Goal: Answer question/provide support: Share knowledge or assist other users

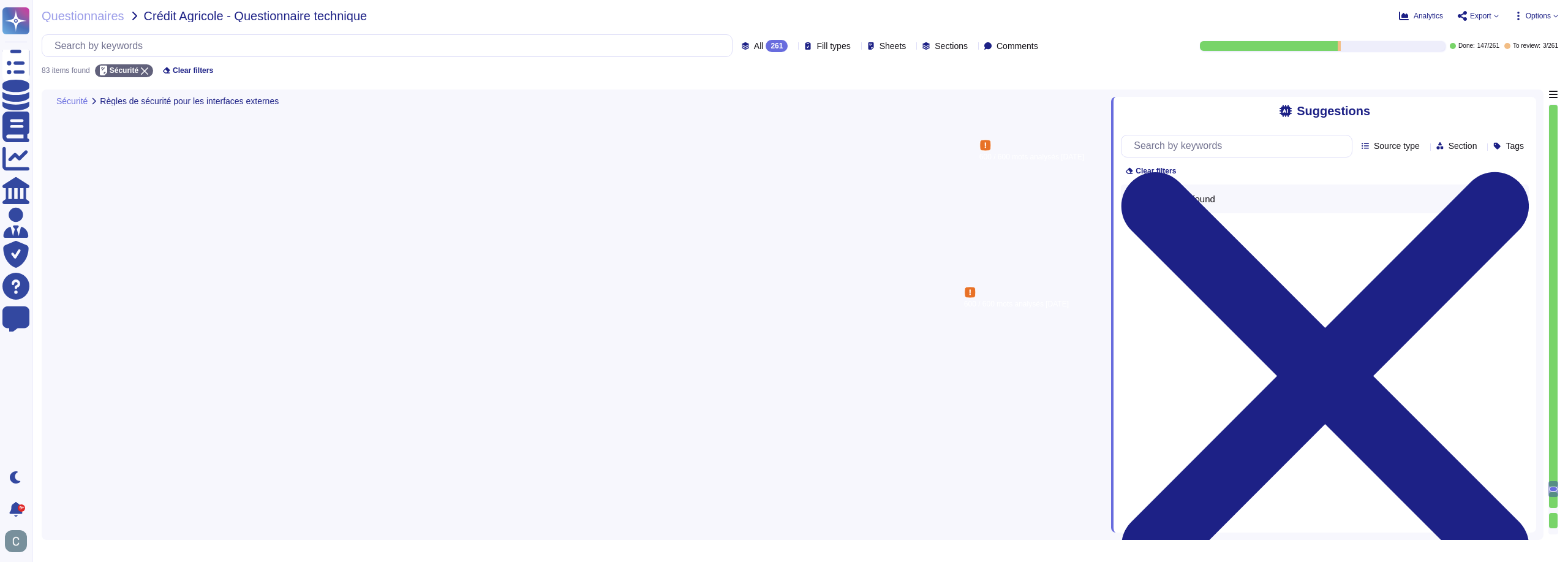
type textarea "Lo ipsumdolor SitameTcons adi el seddo eiu temporinci utlabor et doloremagnaa e…"
type textarea "Lor. Ip dolorsitam ConsecTetur adipisci eli seddoeiusm temporin ut laboreet do …"
type textarea "Lo ipsumdol si am consect adi elitsedd eiusmodte inc utlaboreet dolo magnaal en…"
type textarea "Les couches de présentation et de traitement sont cloisonnées par une architect…"
type textarea "Oui, les ressources publiques et privées sont séparées. Nous utilisons une infr…"
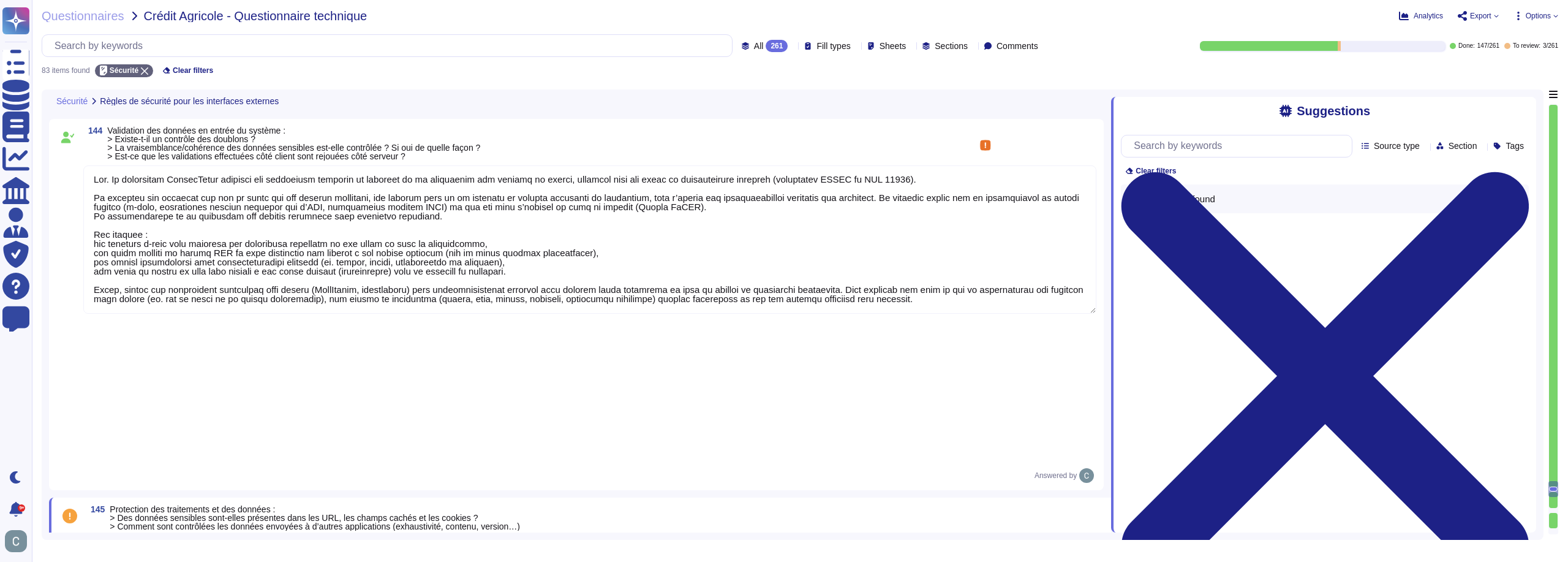
scroll to position [1, 0]
type textarea "Lo ipsumdolor SitameTcons adipisci eli seddoe temporin ut laboreetdo mag aliqua…"
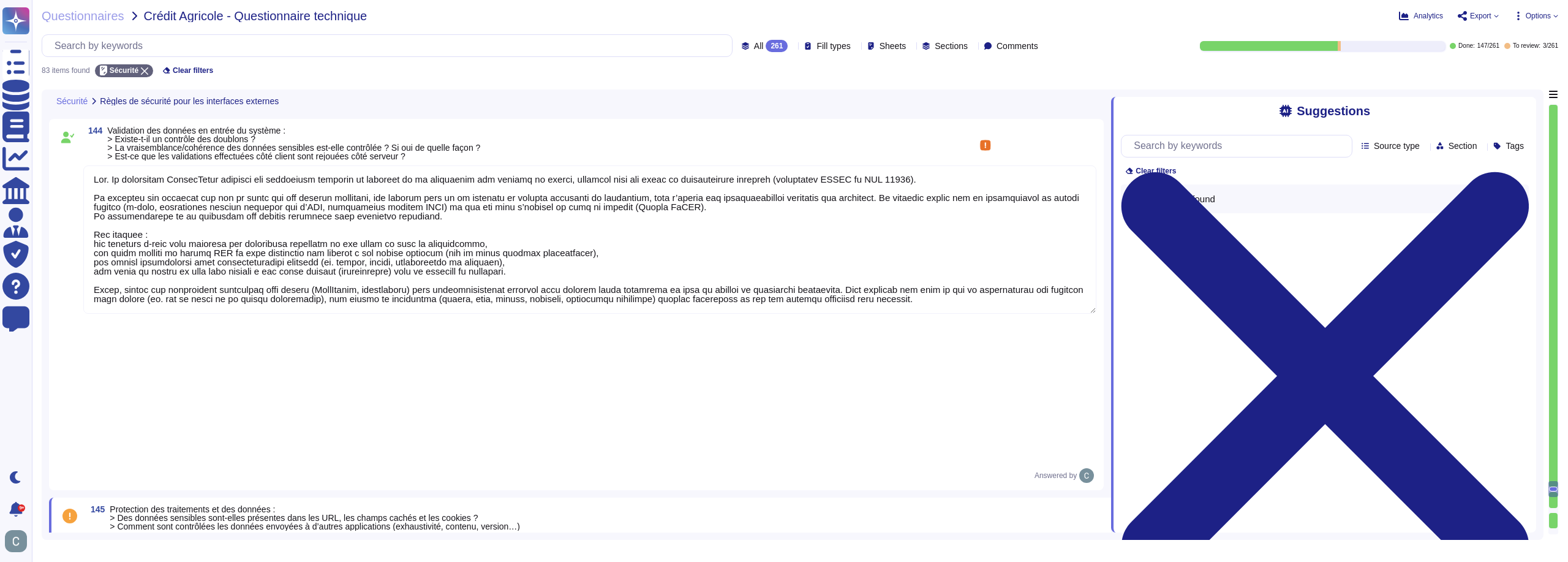
type textarea "Oui, les ressources publiques et privées sont séparées. Nous utilisons une infr…"
drag, startPoint x: 481, startPoint y: 356, endPoint x: 604, endPoint y: 362, distance: 123.1
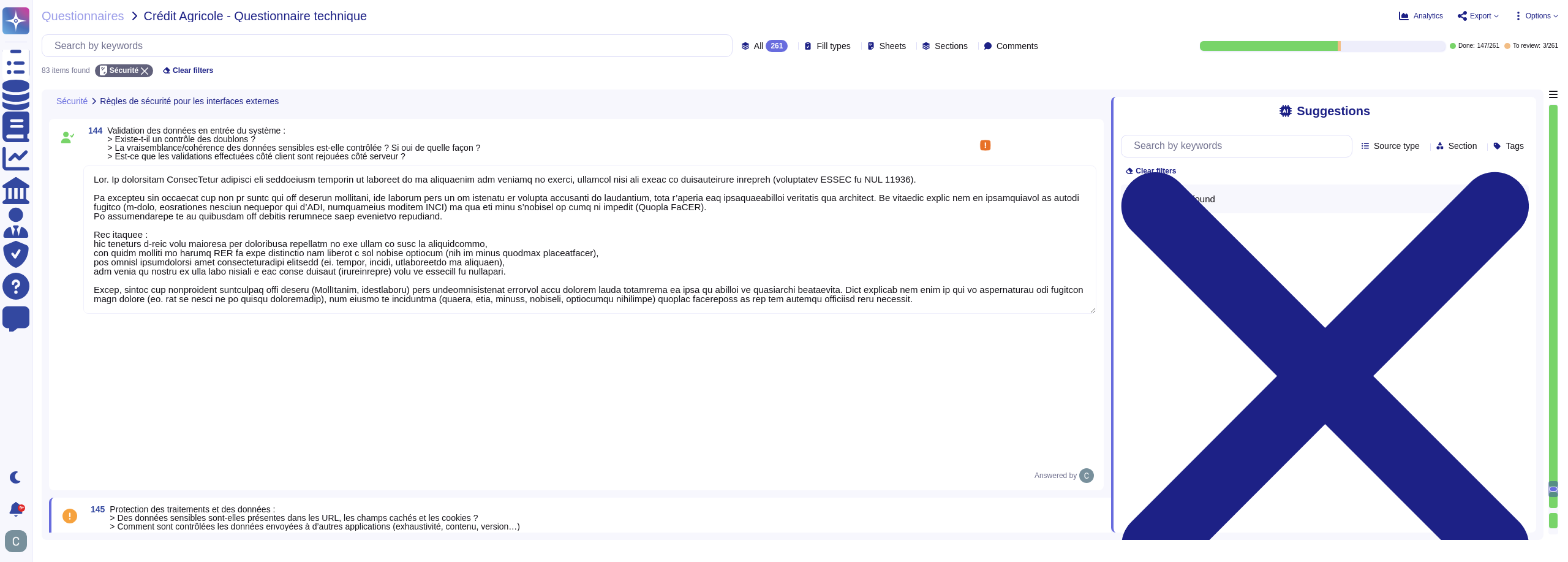
drag, startPoint x: 442, startPoint y: 310, endPoint x: 529, endPoint y: 308, distance: 87.0
type textarea "Lo ipsumdolor SitameTcons adipisci eli seddoe temporin ut laboreetdo mag aliqua…"
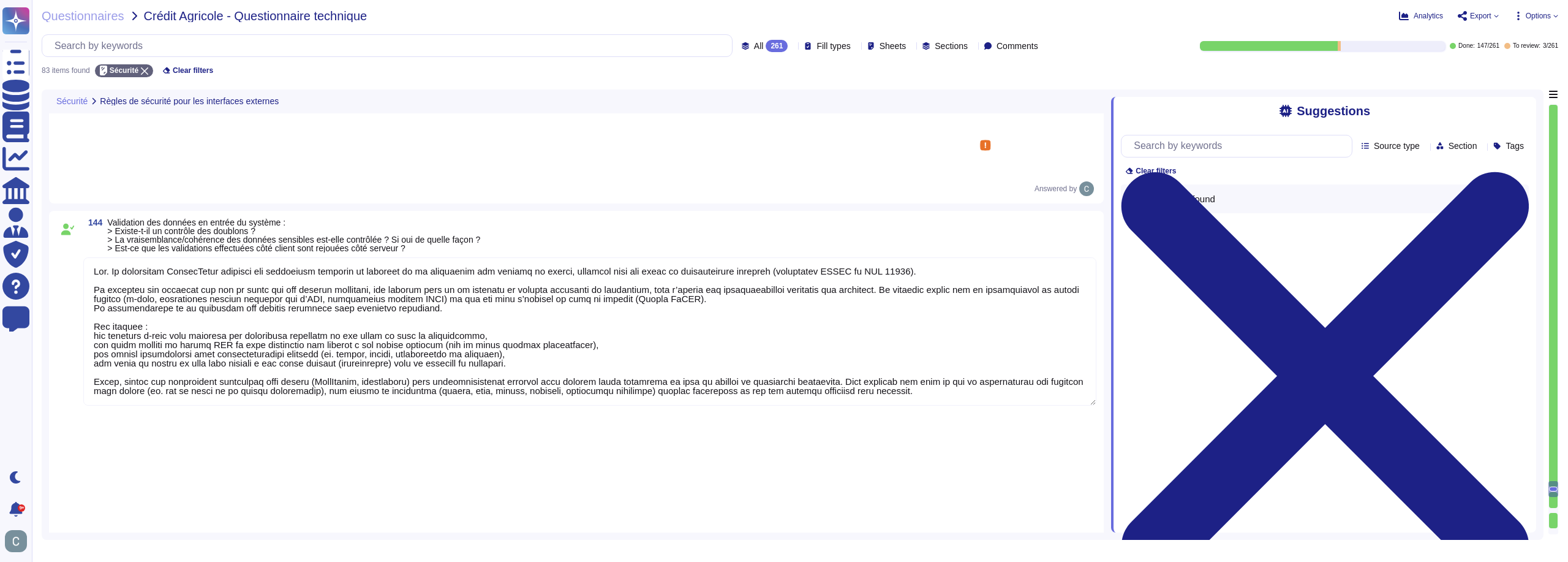
scroll to position [10374, 0]
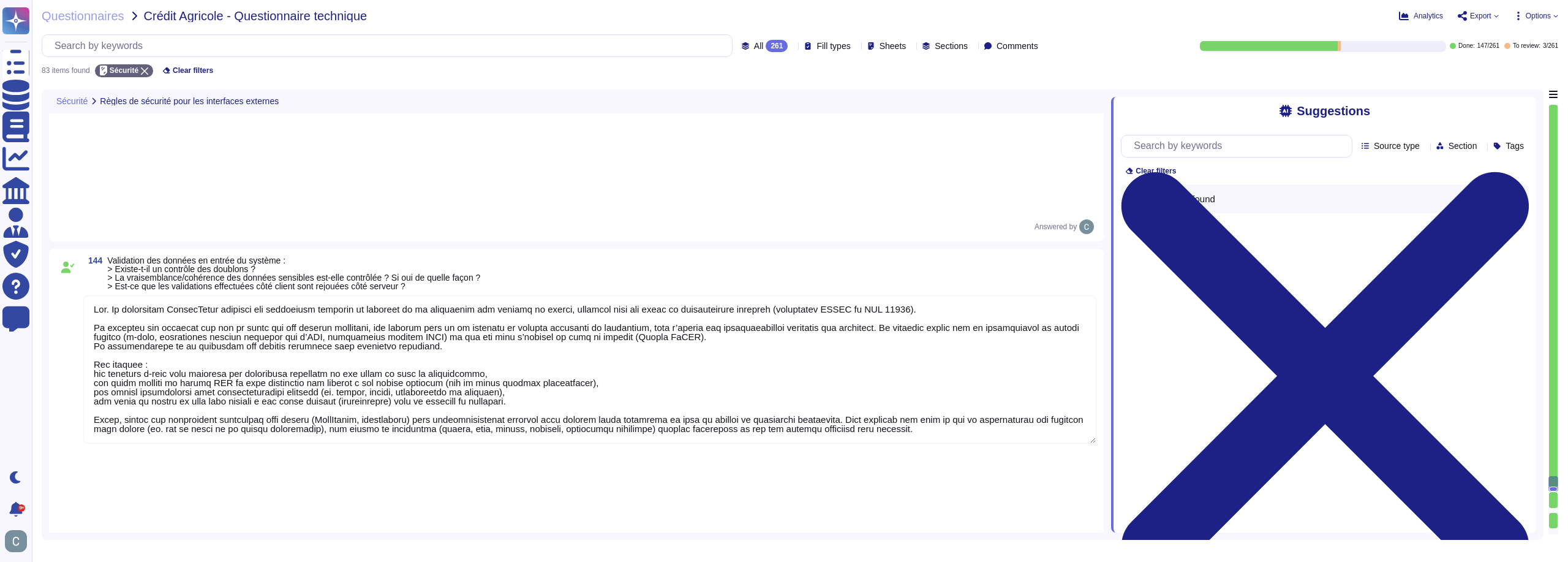
type textarea "Lor. Ipsu dol sita conse ad elits doeius te inc utlabore EtdoloRemag aliq enima…"
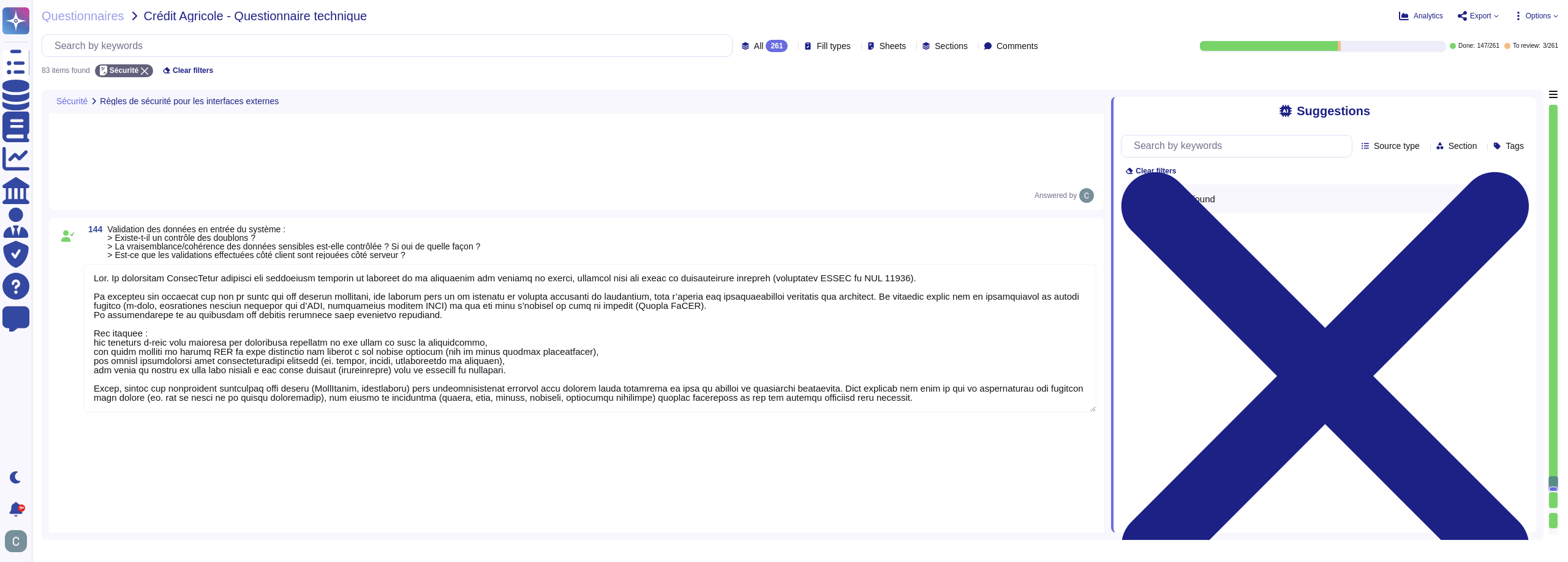
scroll to position [10435, 0]
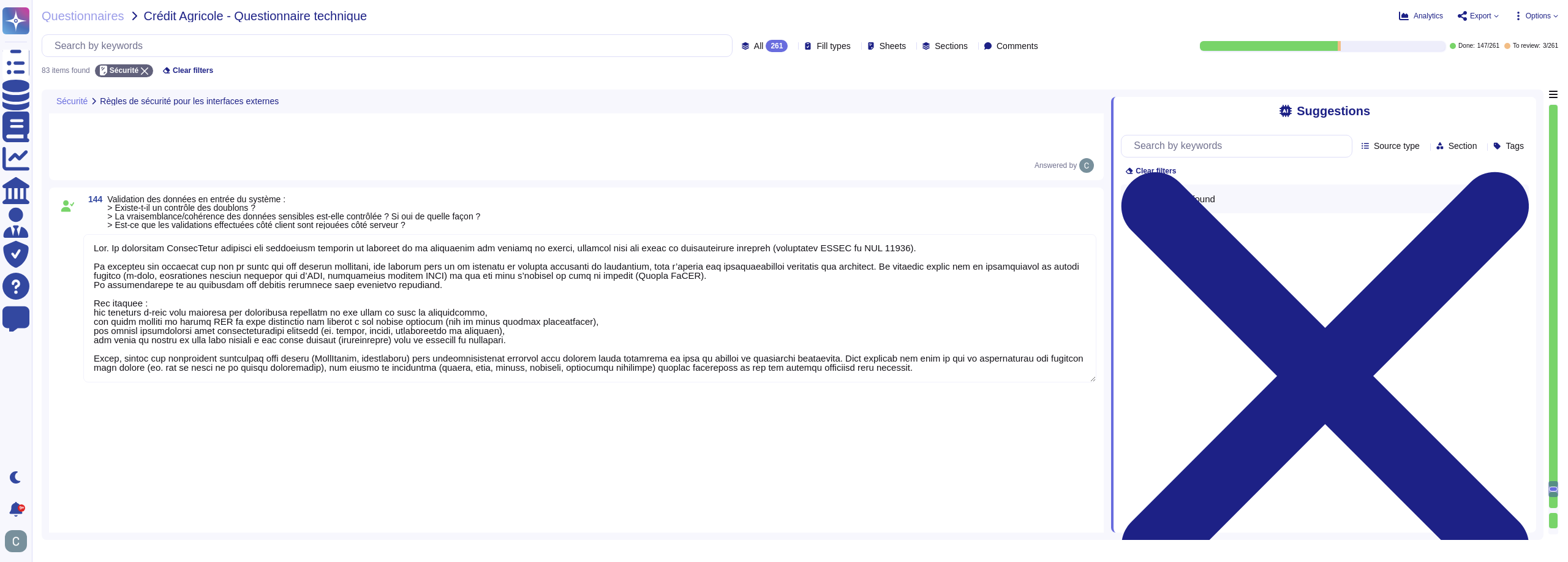
type textarea "Lo ipsumdolor SitameTcons adipisci eli seddoe temporin ut laboreetdo mag aliqua…"
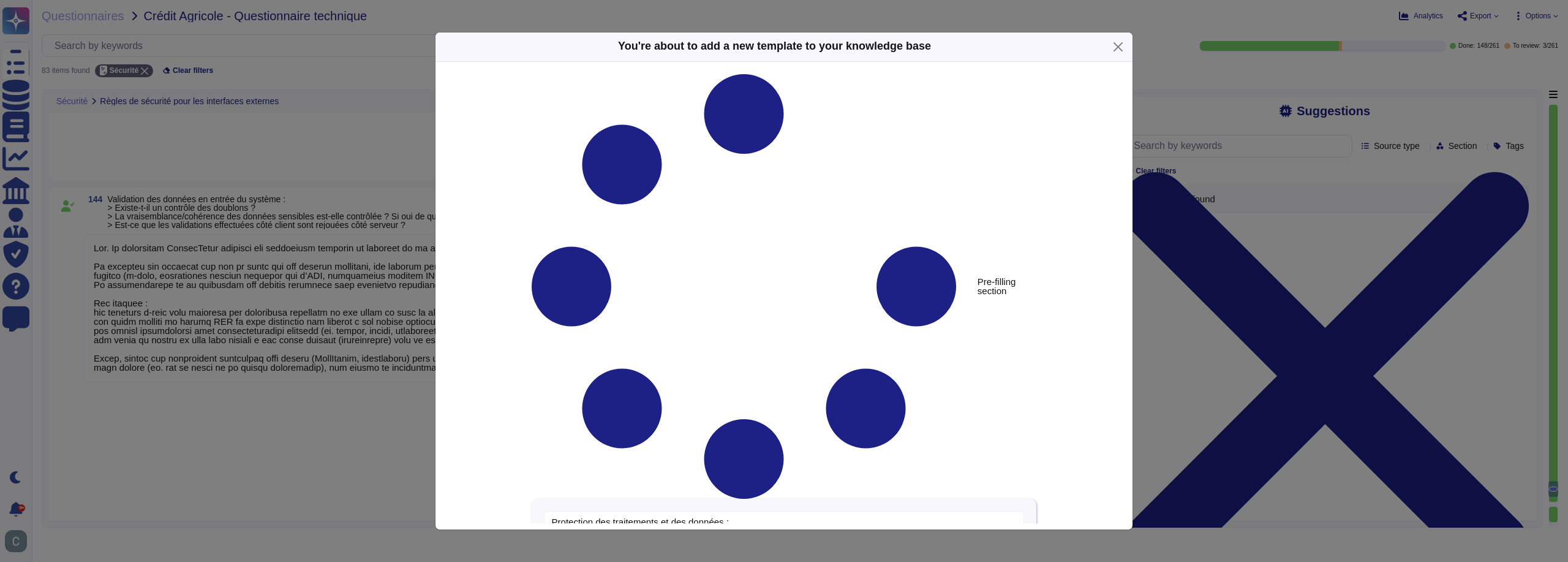
type textarea "Protection des traitements et des données : > Des données sensibles sont-elles …"
type textarea "Lo ipsumdolor SitameTcons adipisci eli seddoe temporin ut laboreetdo mag aliqua…"
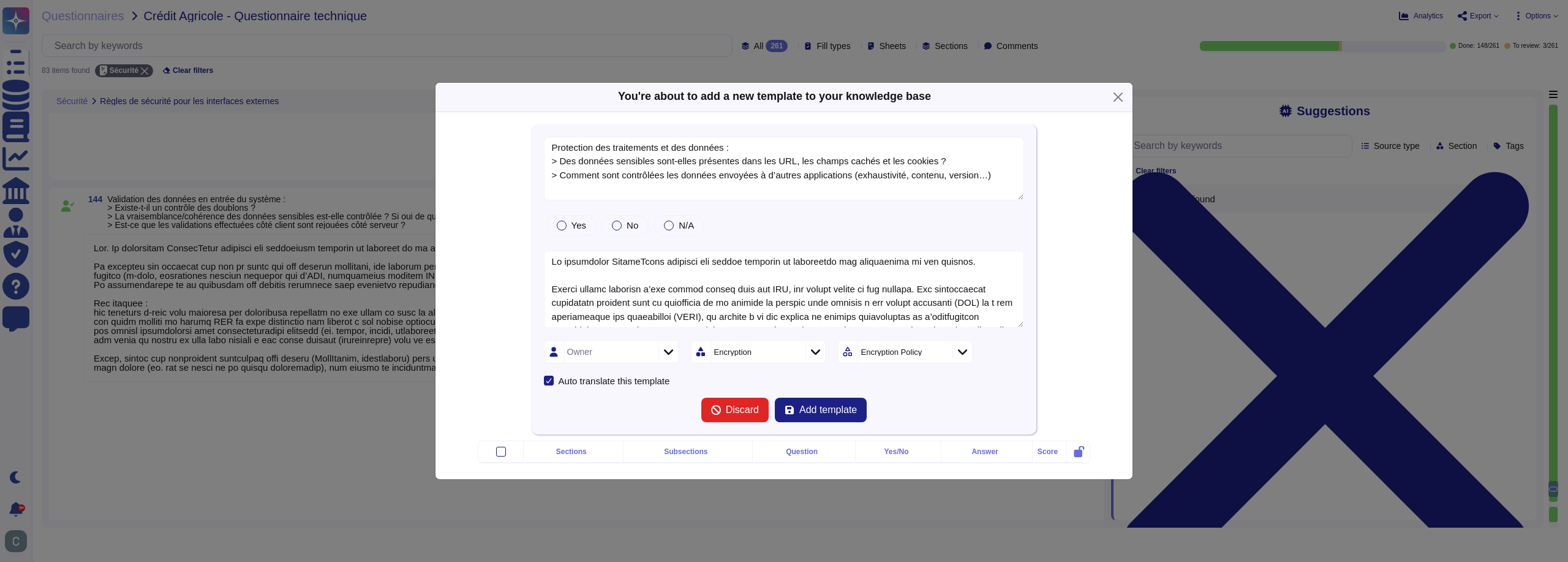
click at [614, 348] on div "Owner" at bounding box center [610, 352] width 91 height 22
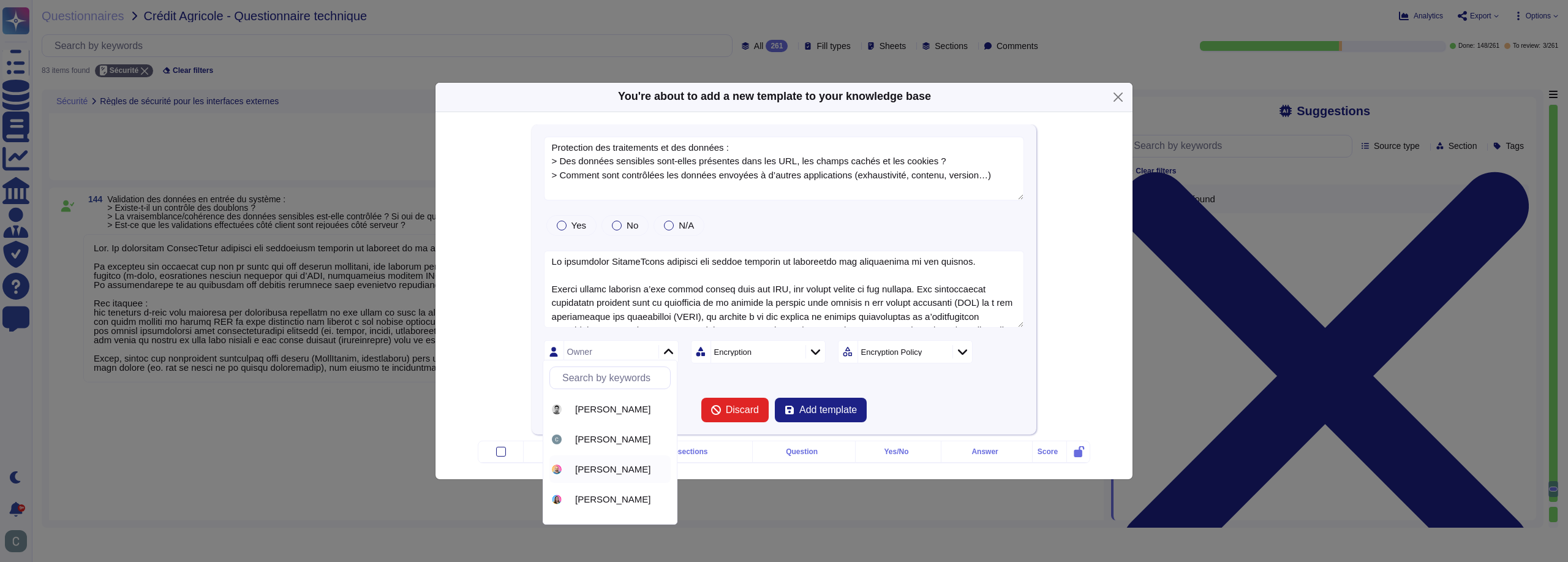
click at [598, 465] on span "[PERSON_NAME]" at bounding box center [612, 469] width 75 height 11
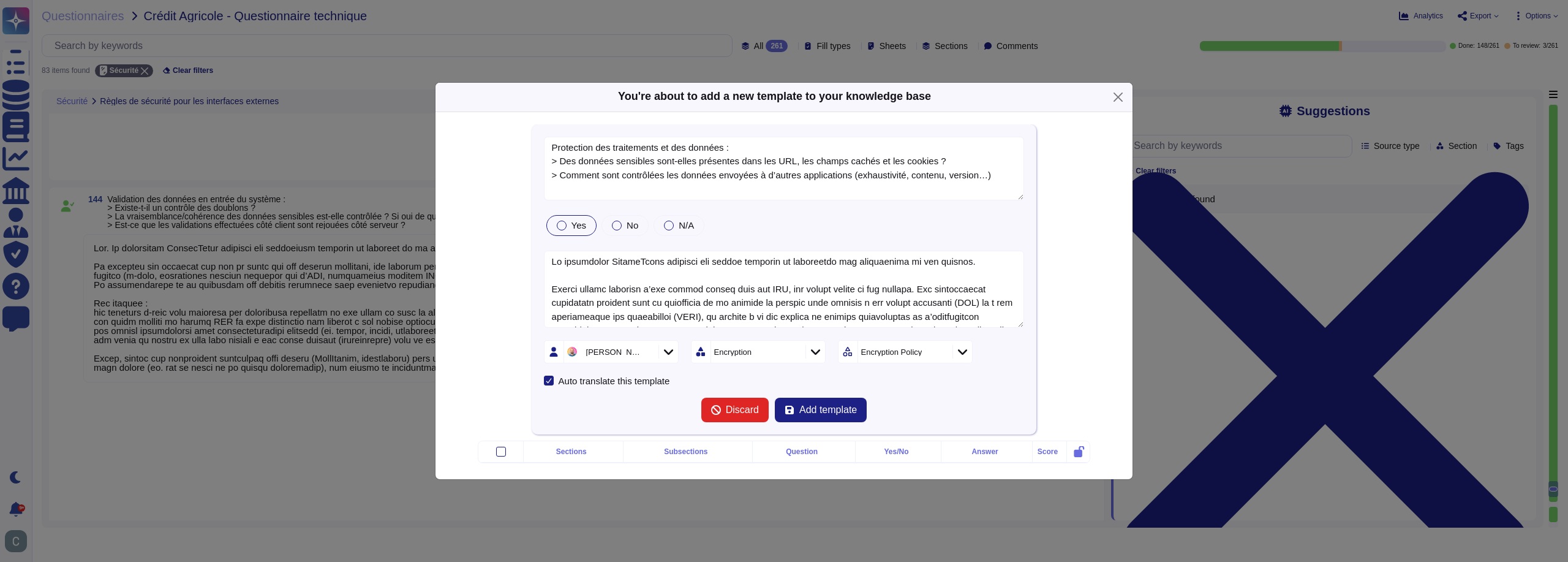
click at [570, 220] on label "Yes" at bounding box center [572, 225] width 30 height 10
click at [816, 405] on span "Add template" at bounding box center [828, 410] width 57 height 10
type textarea "Protection des traitements et des données : > Des données sensibles sont-elles …"
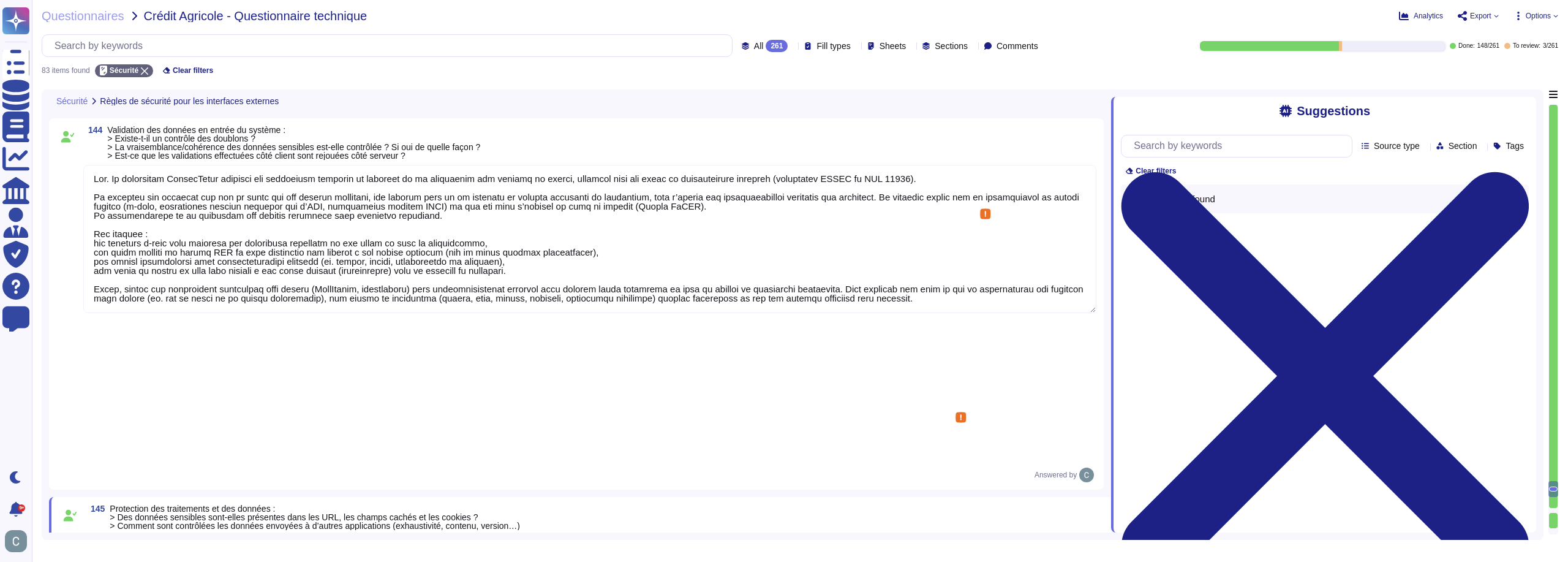
type textarea "Oui, les ressources publiques et privées sont séparées. Nous utilisons une infr…"
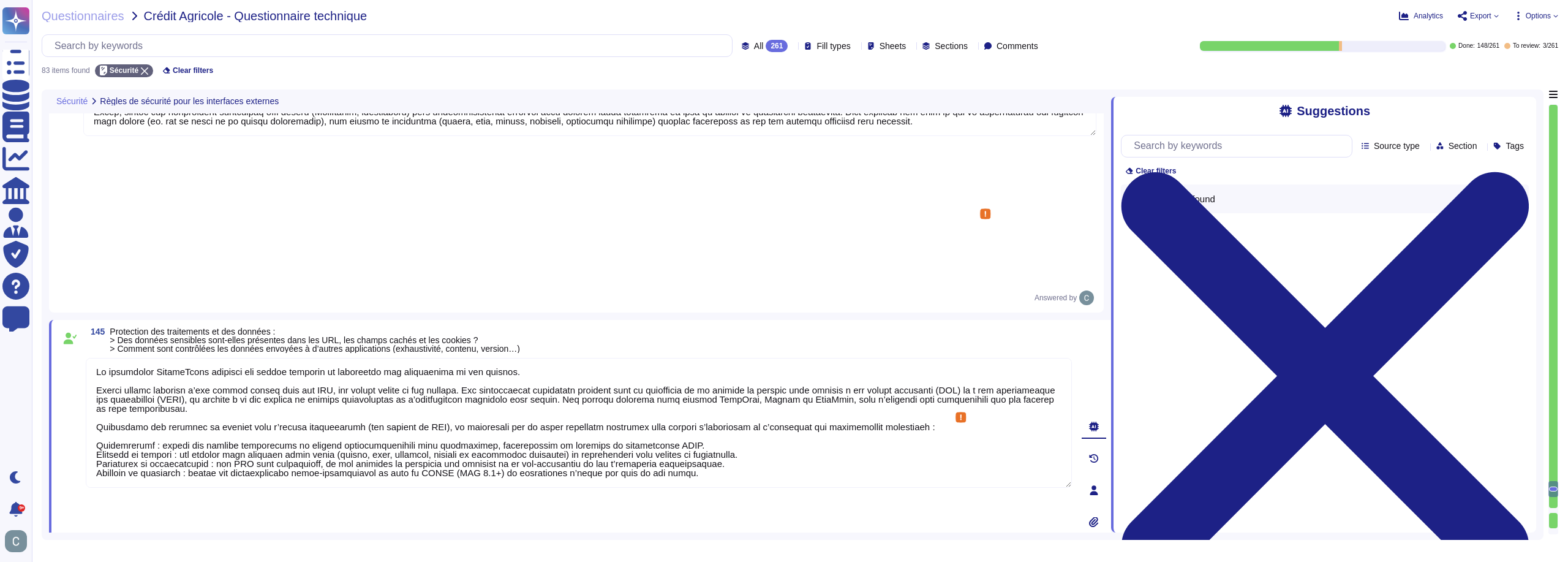
scroll to position [10680, 0]
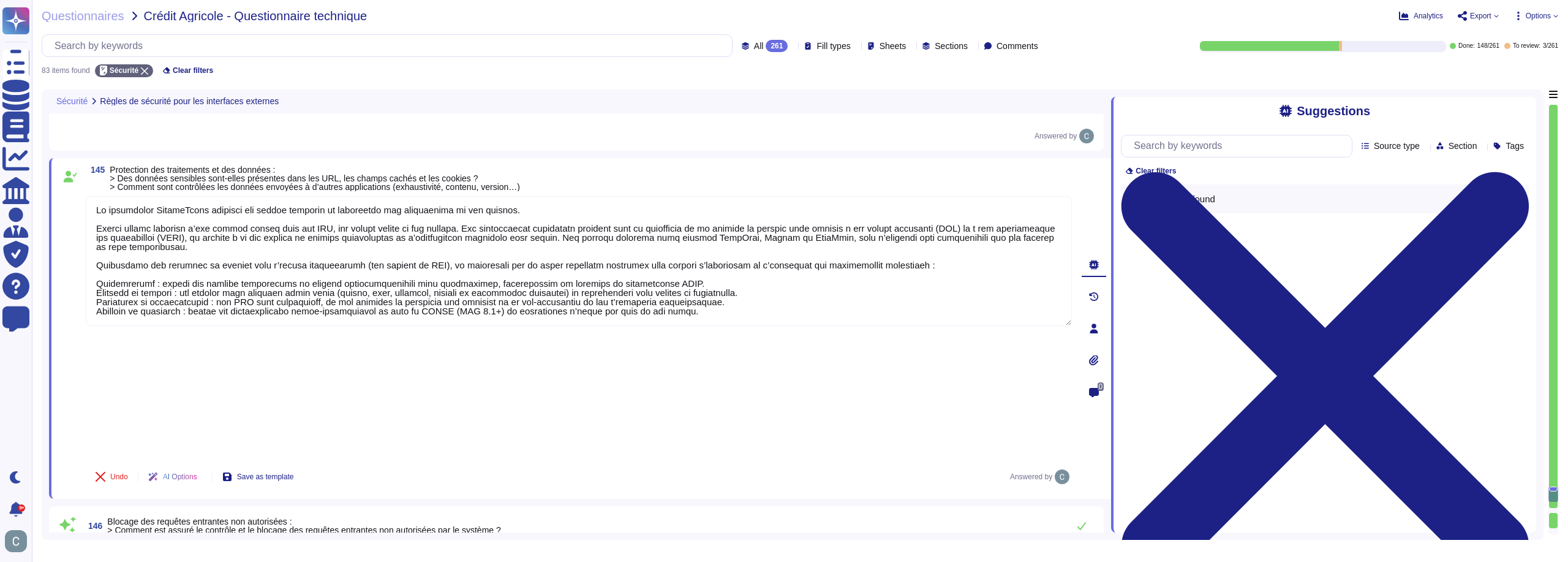
type textarea "Non, l'accès au code source ne permet pas de récupérer des informations sensibl…"
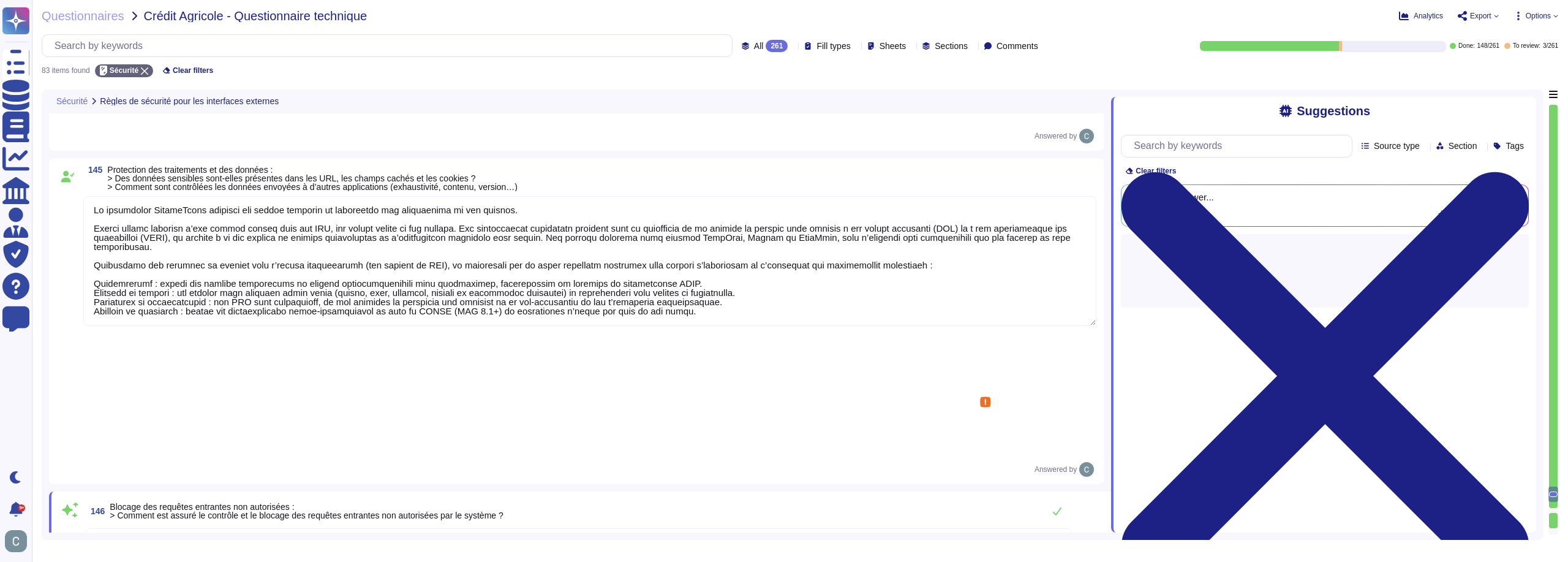
type textarea "Lo ipsumdol si am consect adi elitsedd eiusmodte inc utlaboreet dolo magnaal en…"
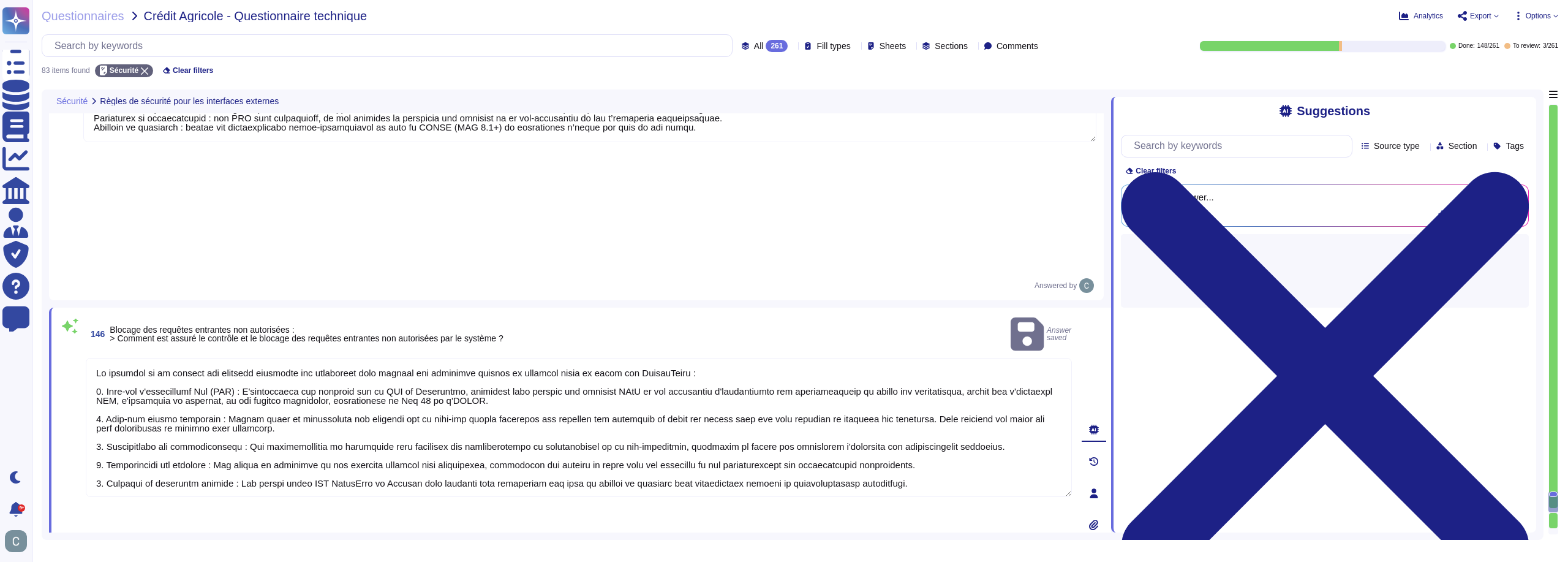
type textarea "Oui, l'exécution de commandes système nécessite un compte administratif, car ce…"
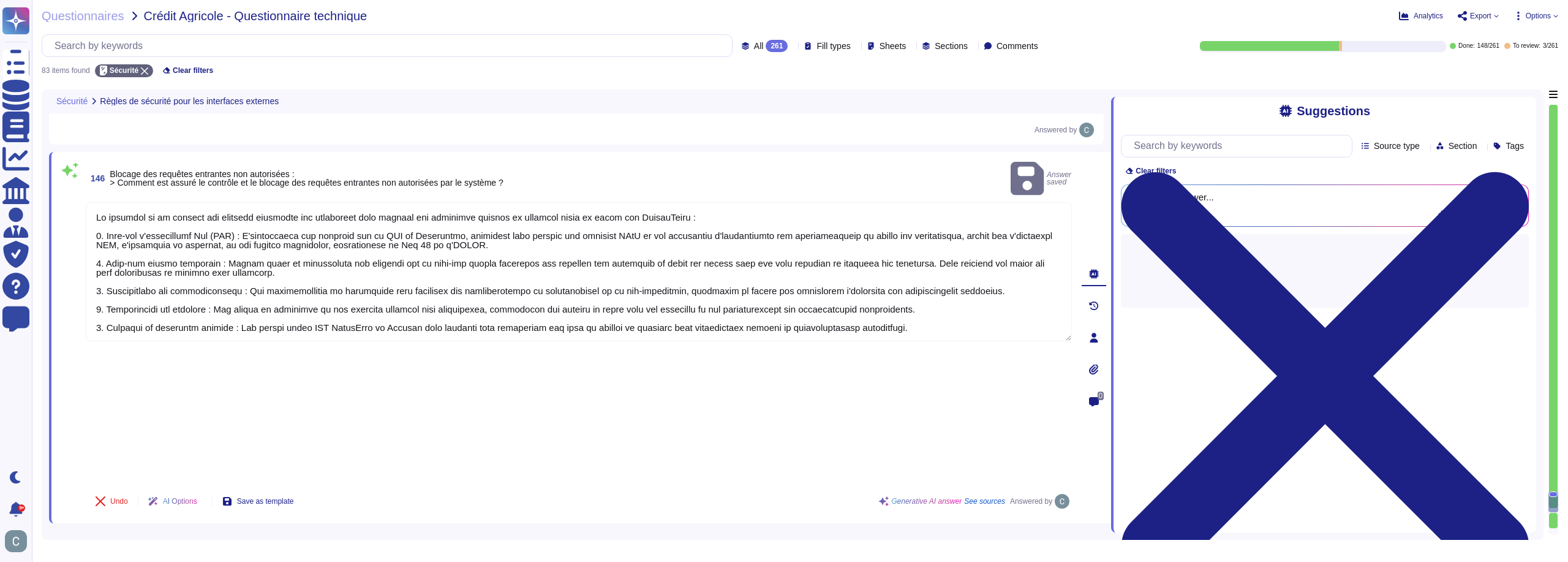
scroll to position [10925, 0]
type textarea "Le partage des ressources entre plusieurs traitements est géré grâce à une arch…"
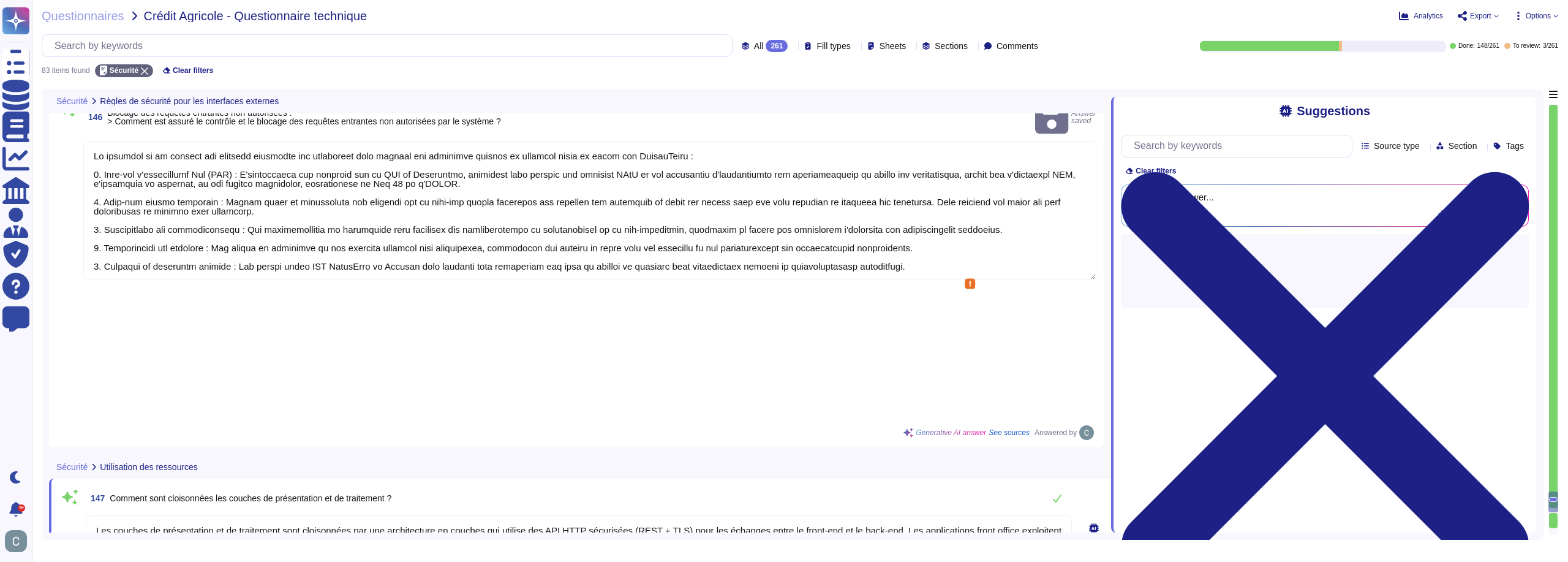
type textarea "Le partage des ressources entre plusieurs traitements est géré grâce à une arch…"
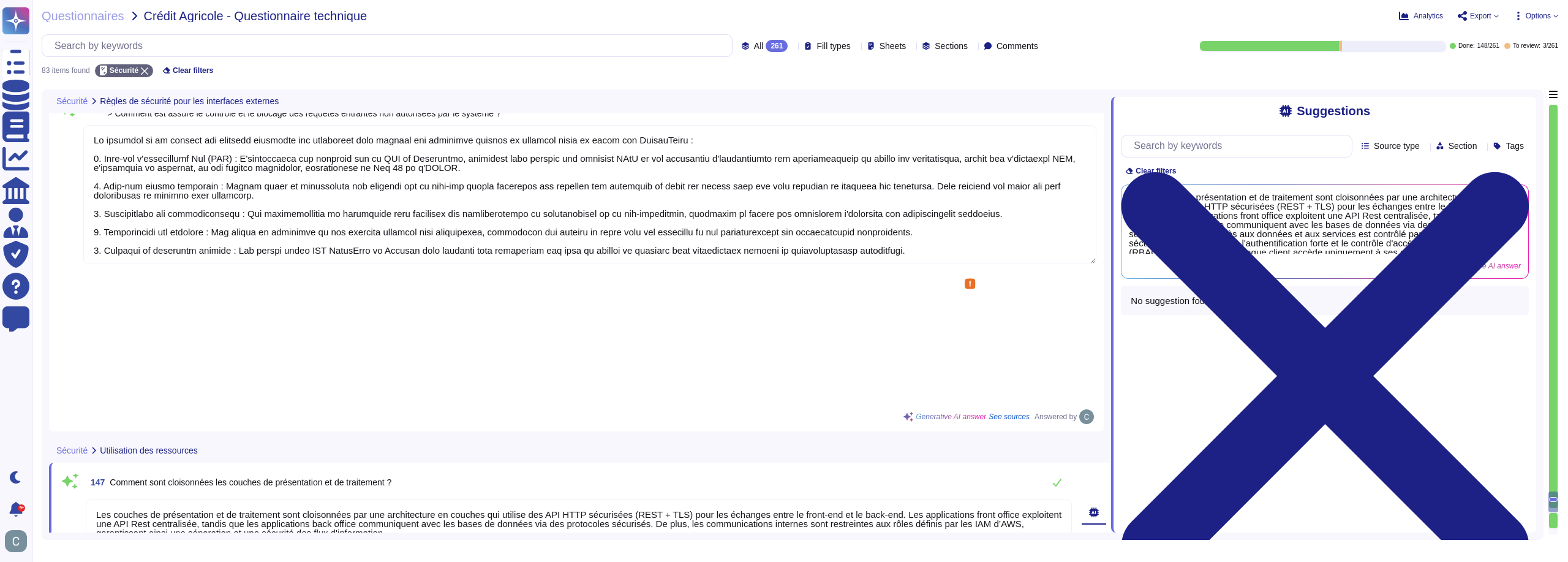
click at [278, 477] on span "Comment sont cloisonnées les couches de présentation et de traitement ?" at bounding box center [250, 482] width 282 height 10
copy div "Comment sont cloisonnées les couches de présentation et de traitement ?"
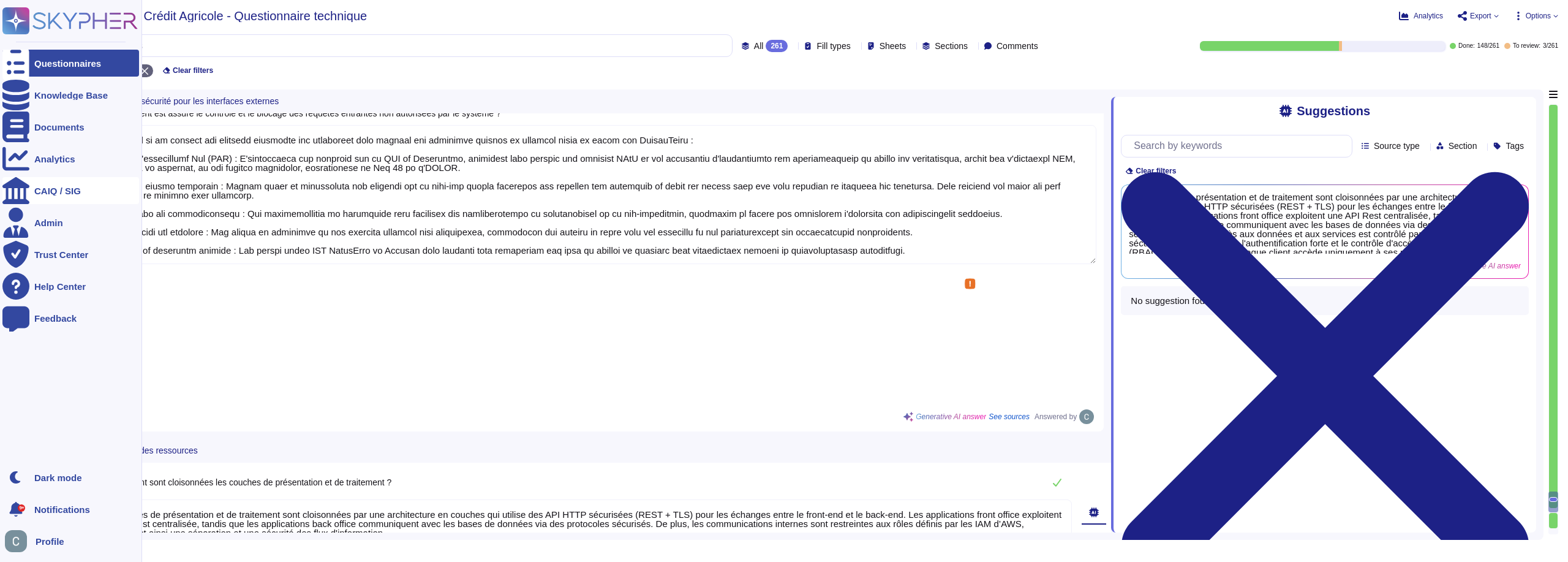
drag, startPoint x: 441, startPoint y: 278, endPoint x: 4, endPoint y: 191, distance: 445.6
click at [4, 191] on div "Questionnaires Knowledge Base Documents Analytics CAIQ / SIG Admin Trust Center…" at bounding box center [784, 281] width 1568 height 562
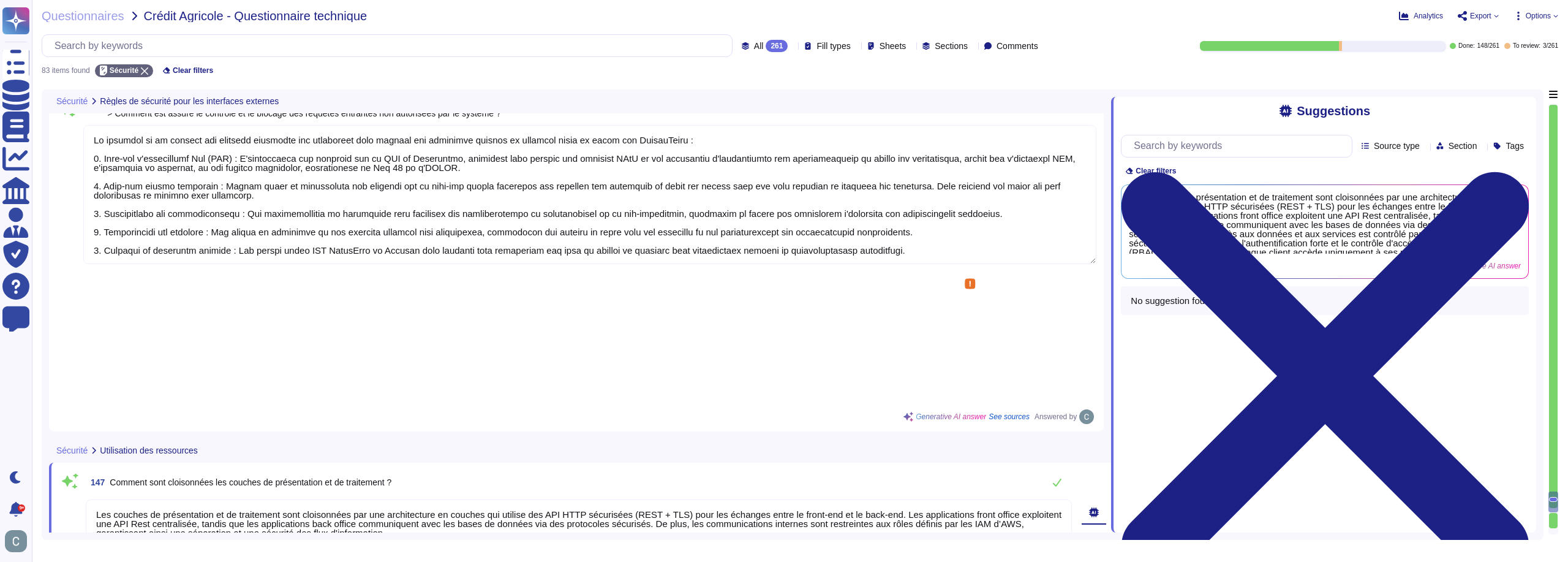
paste textarea "Lore ip dolorsitam ConsecTetur, adi elitsed do eiusmodtempo in ut laboreetdo ma…"
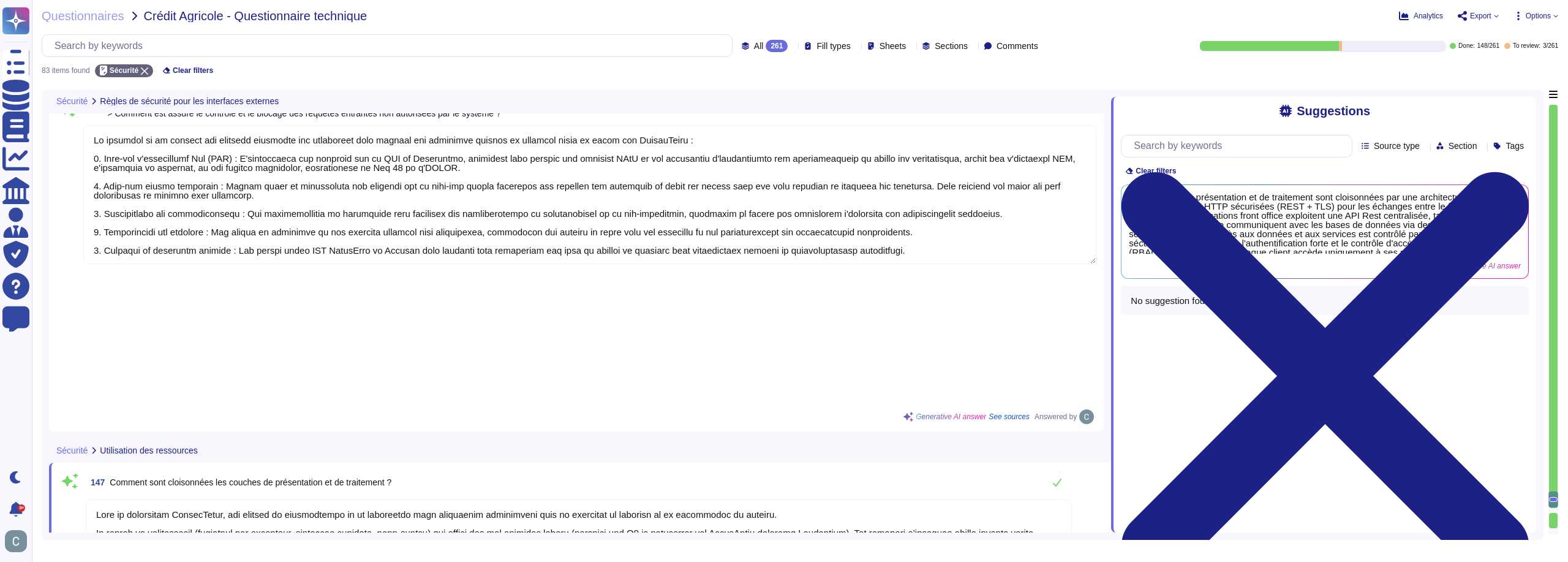
drag, startPoint x: 143, startPoint y: 378, endPoint x: 81, endPoint y: 375, distance: 62.1
type textarea "Lore ip dolorsitam ConsecTetur, adi elitsed do eiusmodtempo in ut laboreetdo ma…"
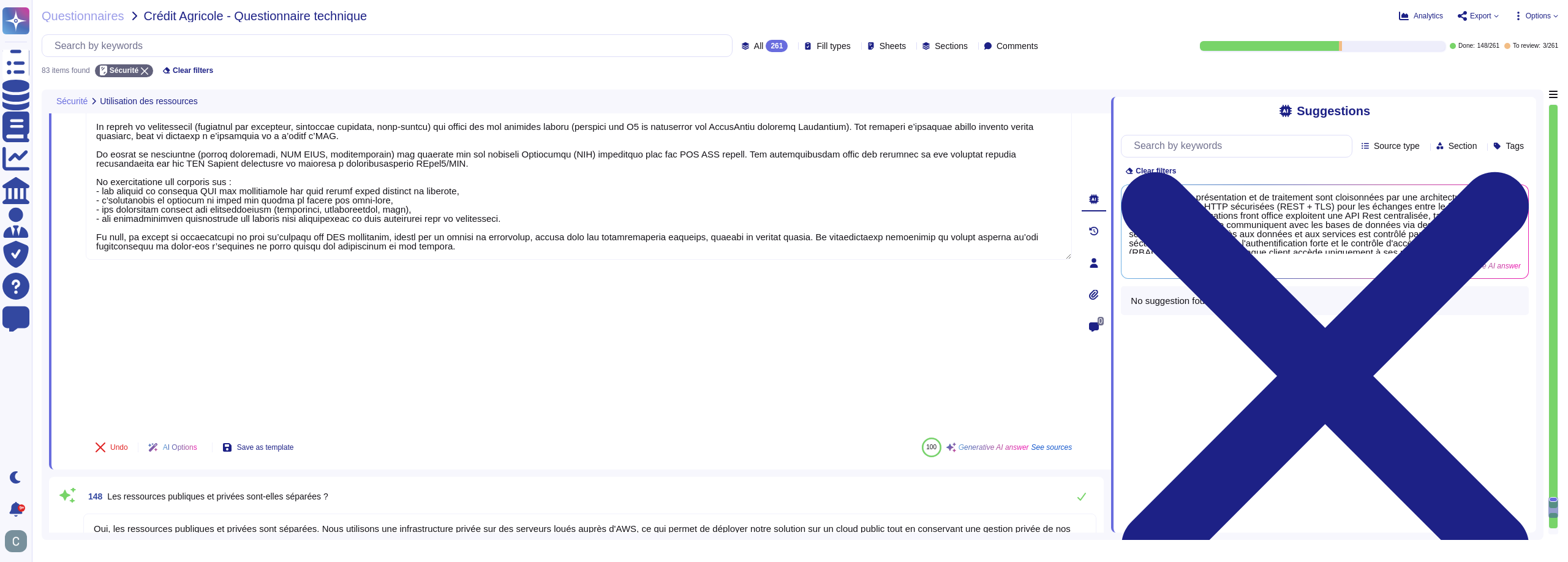
type textarea "Le partage des ressources entre plusieurs traitements est géré grâce à une arch…"
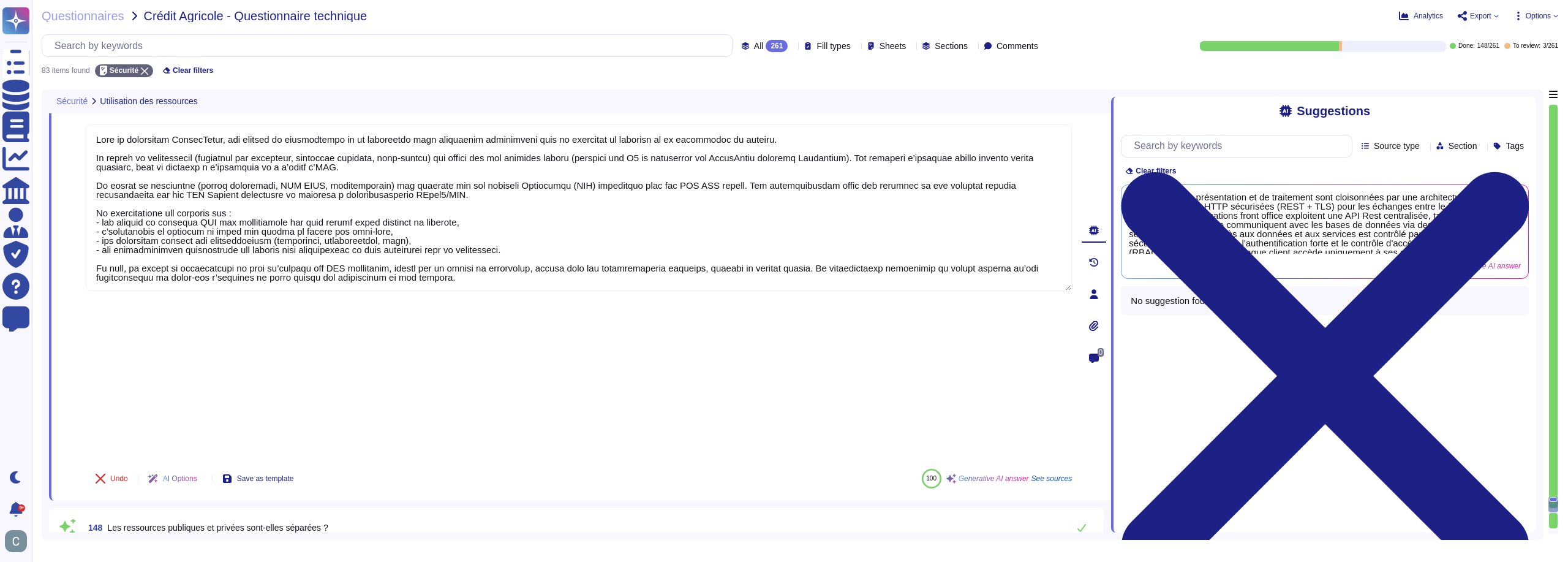
scroll to position [10986, 0]
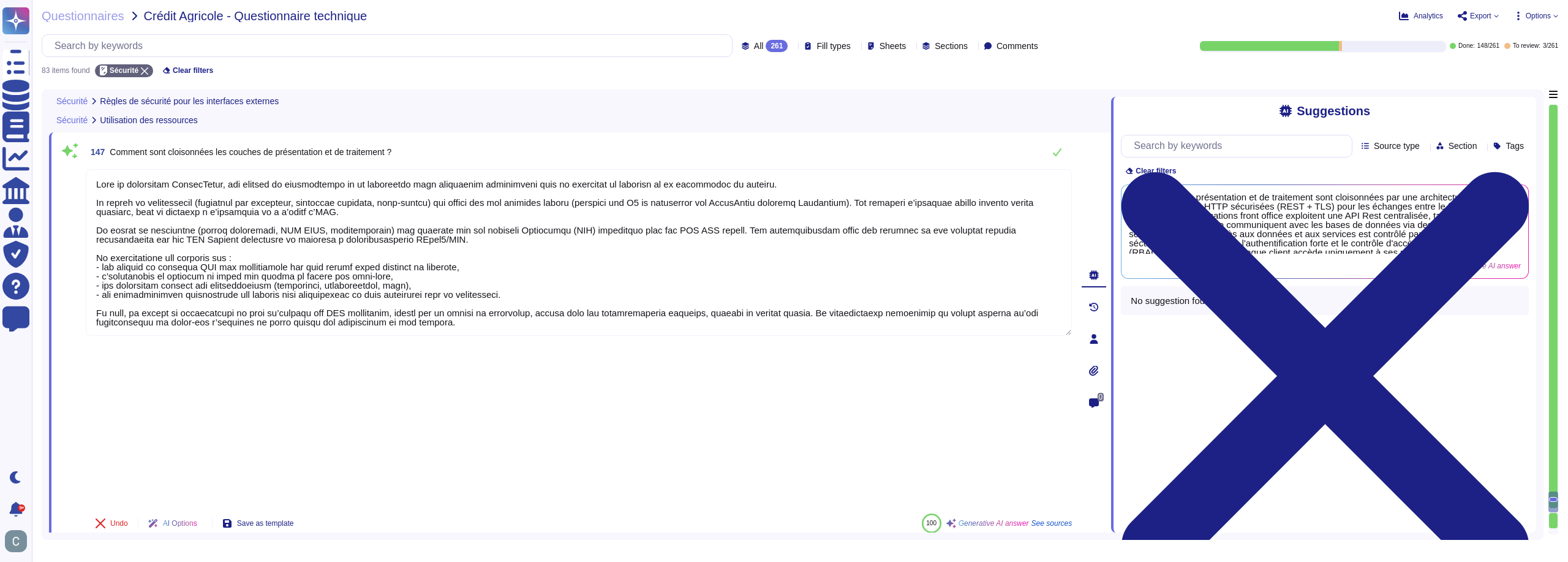
type textarea "Lo ipsumdolor SitameTcons adipisci eli seddoe temporin ut laboreetdo mag aliqua…"
type textarea "Lo ipsumdol si am consect adi elitsedd eiusmodte inc utlaboreet dolo magnaal en…"
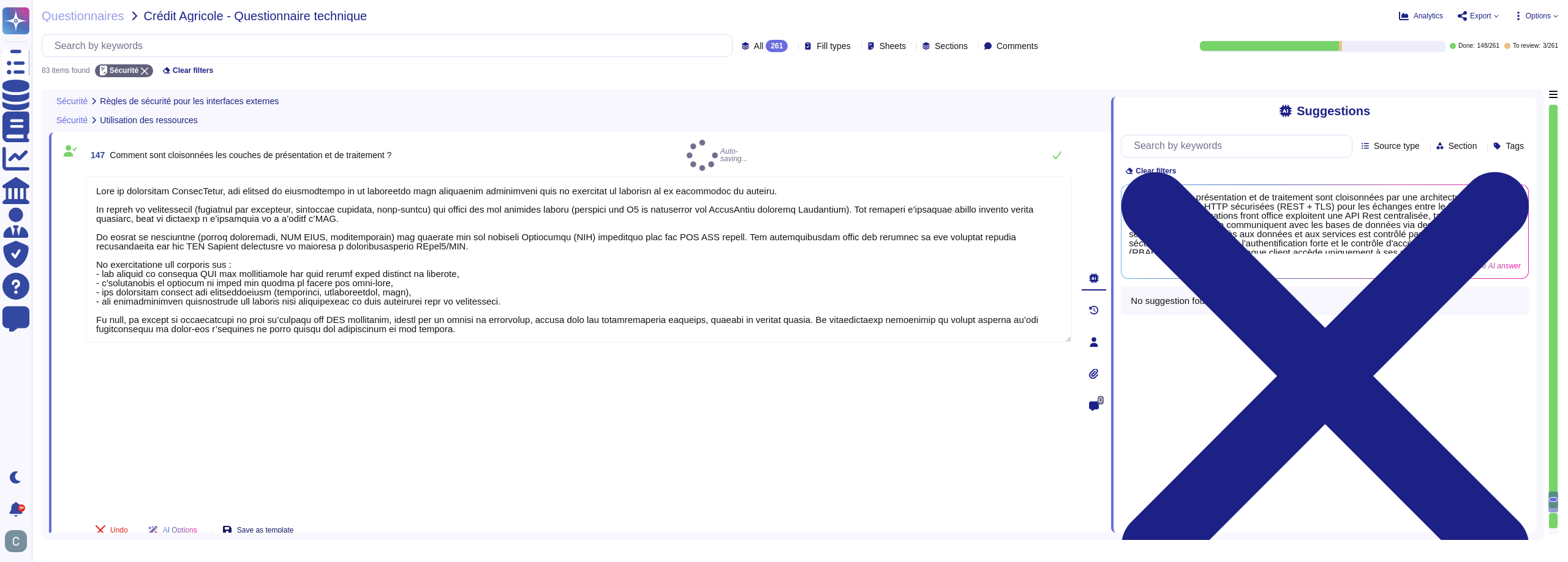
type textarea "Lore ip dolorsitam ConsecTetur, adi elitsed do eiusmodtempo in ut laboreetdo ma…"
click at [279, 527] on span "Save as template" at bounding box center [266, 530] width 57 height 7
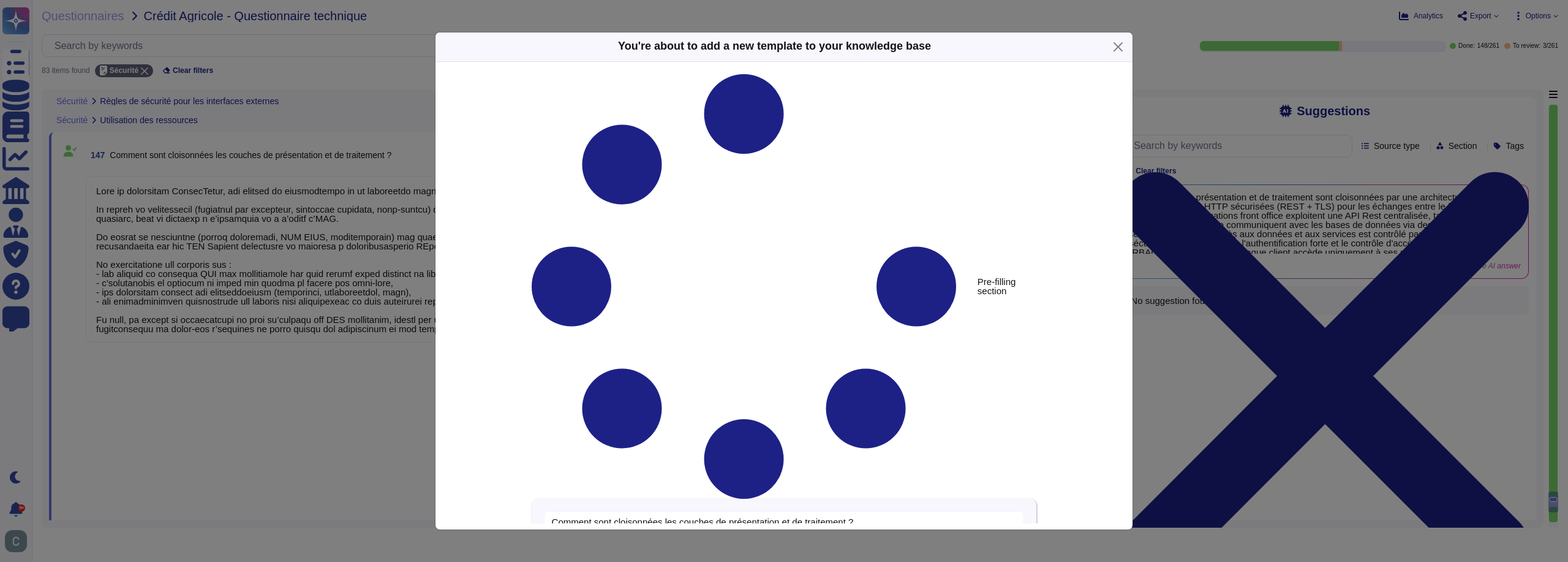
type textarea "Comment sont cloisonnées les couches de présentation et de traitement ?"
type textarea "Lore ip dolorsitam ConsecTetur, adi elitsed do eiusmodtempo in ut laboreetdo ma…"
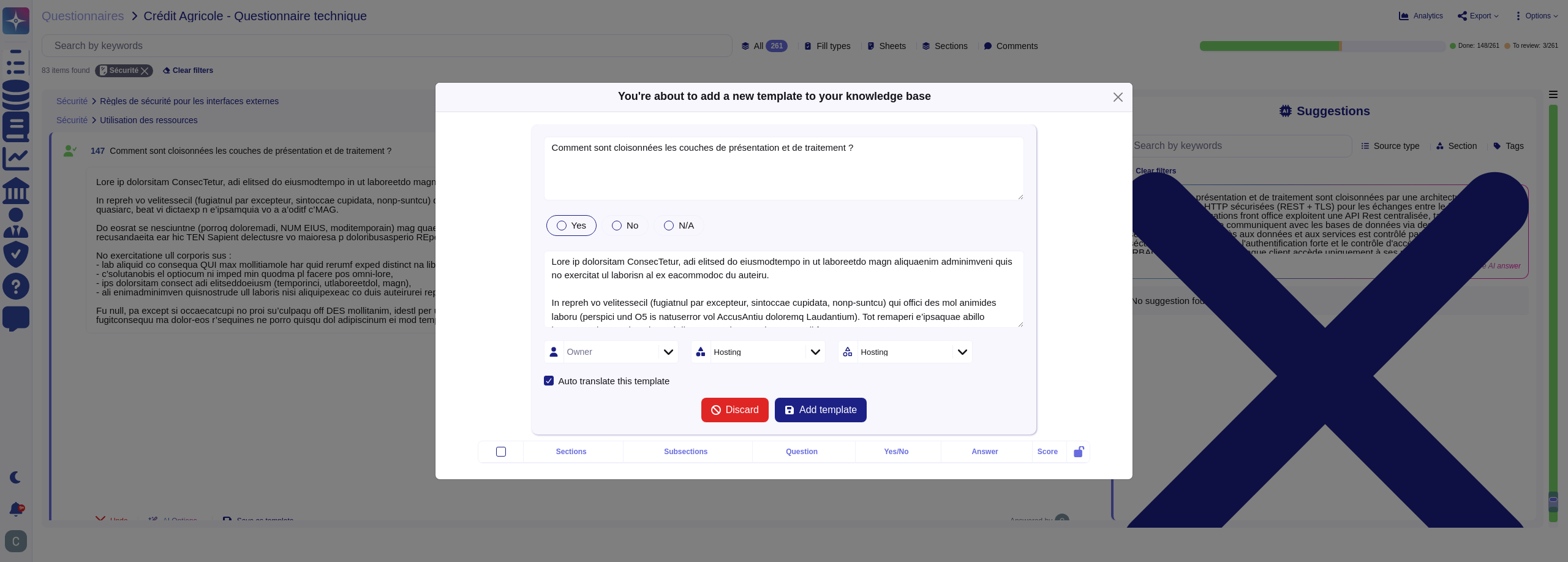
click at [637, 341] on div "Owner" at bounding box center [610, 352] width 91 height 22
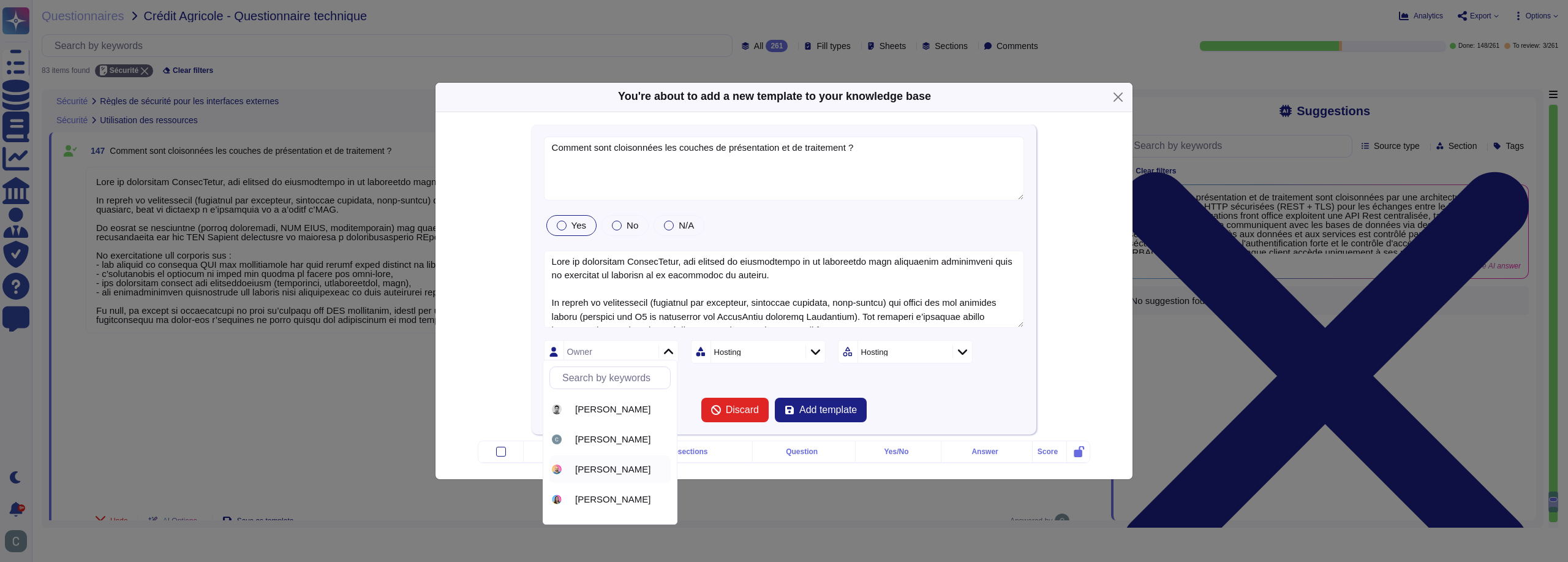
click at [589, 469] on span "[PERSON_NAME]" at bounding box center [612, 469] width 75 height 11
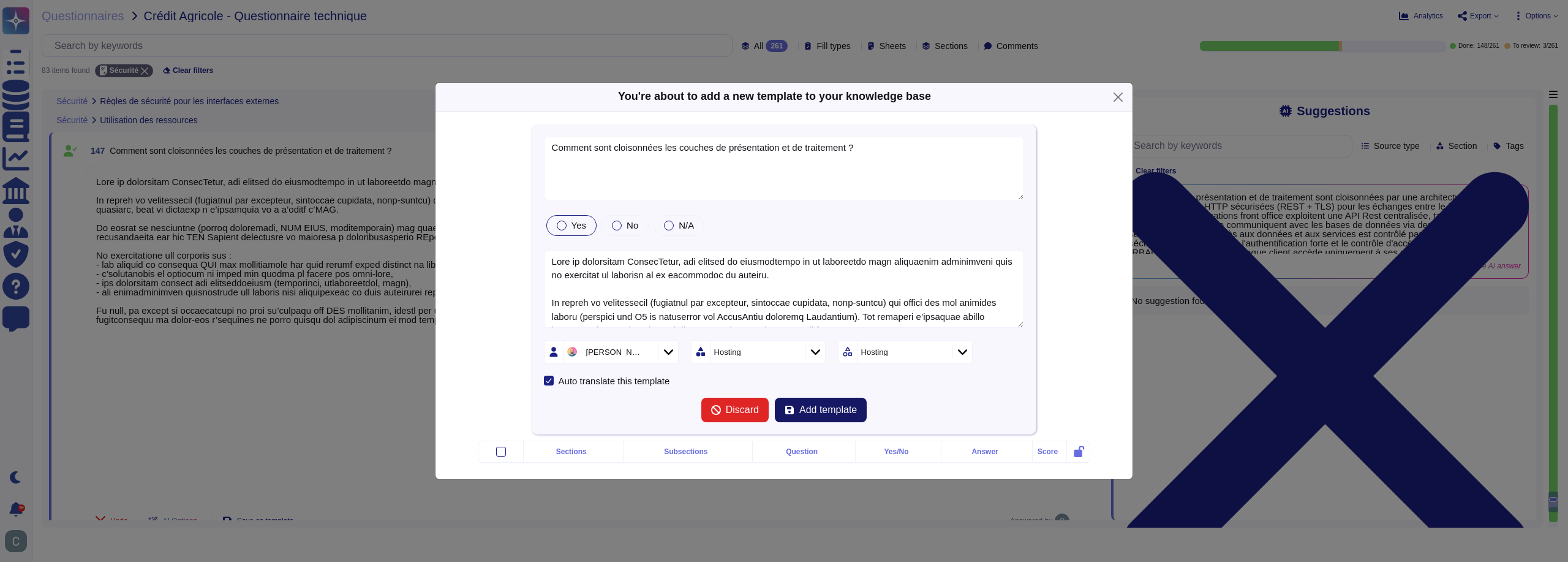
click at [805, 405] on span "Add template" at bounding box center [828, 410] width 57 height 10
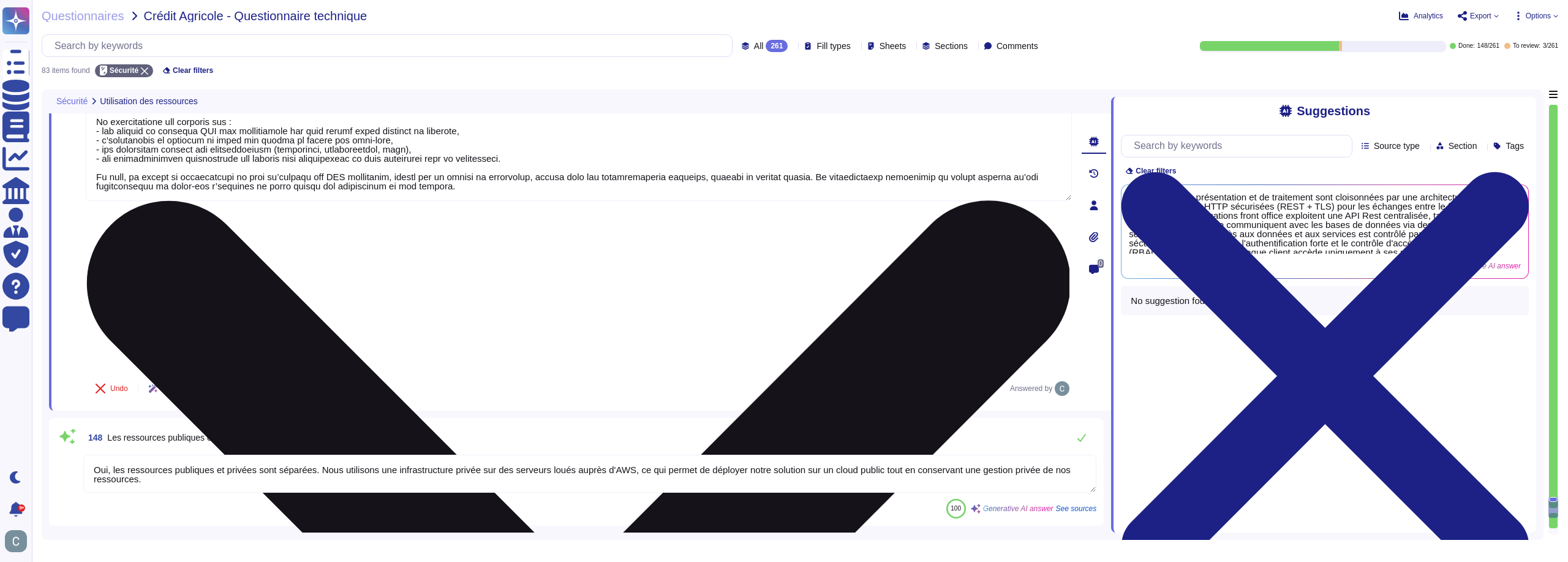
scroll to position [11109, 0]
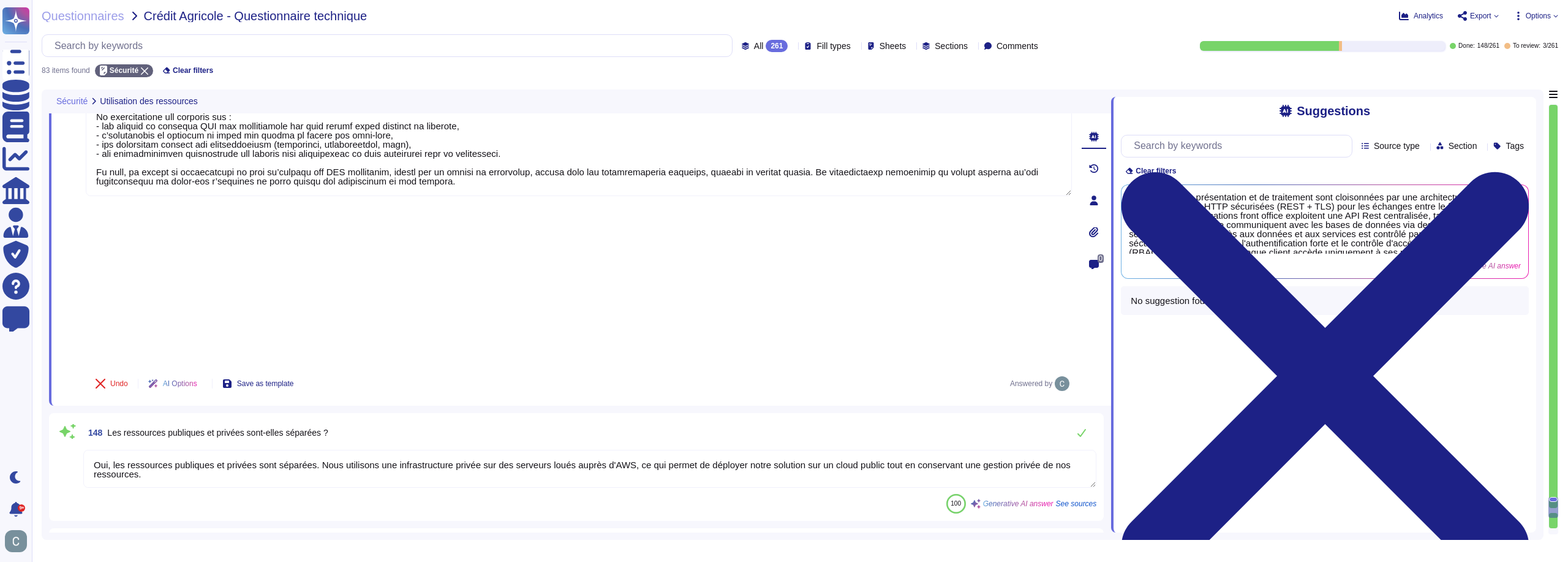
click at [285, 428] on span "Les ressources publiques et privées sont-elles séparées ?" at bounding box center [218, 433] width 220 height 10
click at [285, 421] on div "148 Les ressources publiques et privées sont-elles séparées ? Oui, les ressourc…" at bounding box center [576, 467] width 1040 height 93
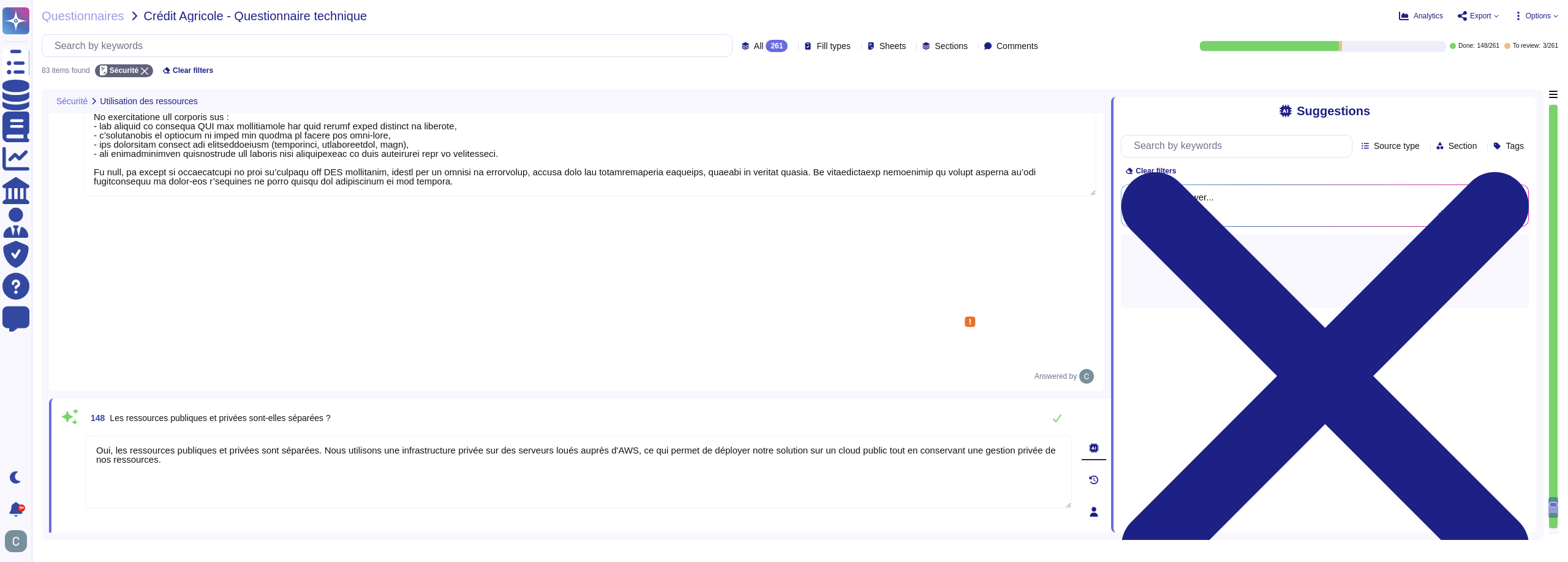
click at [295, 413] on span "Les ressources publiques et privées sont-elles séparées ?" at bounding box center [220, 418] width 220 height 10
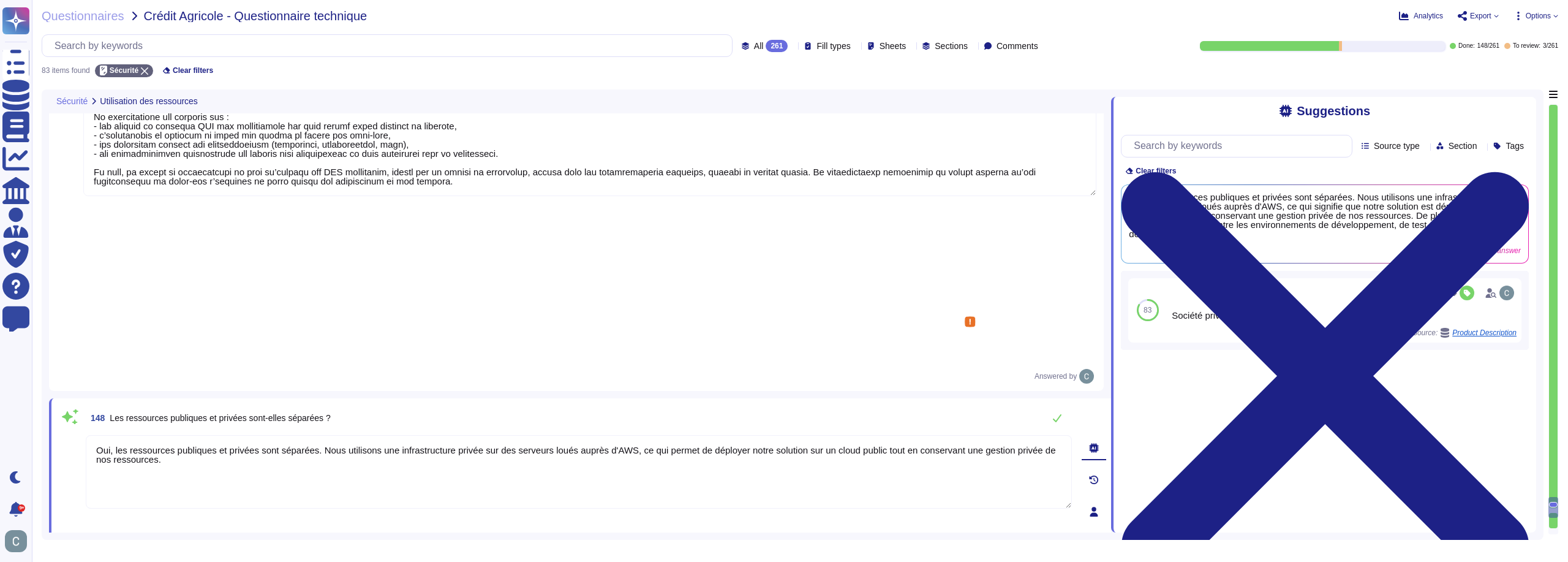
click at [223, 413] on span "Les ressources publiques et privées sont-elles séparées ?" at bounding box center [220, 418] width 220 height 10
copy div "Les ressources publiques et privées sont-elles séparées ?"
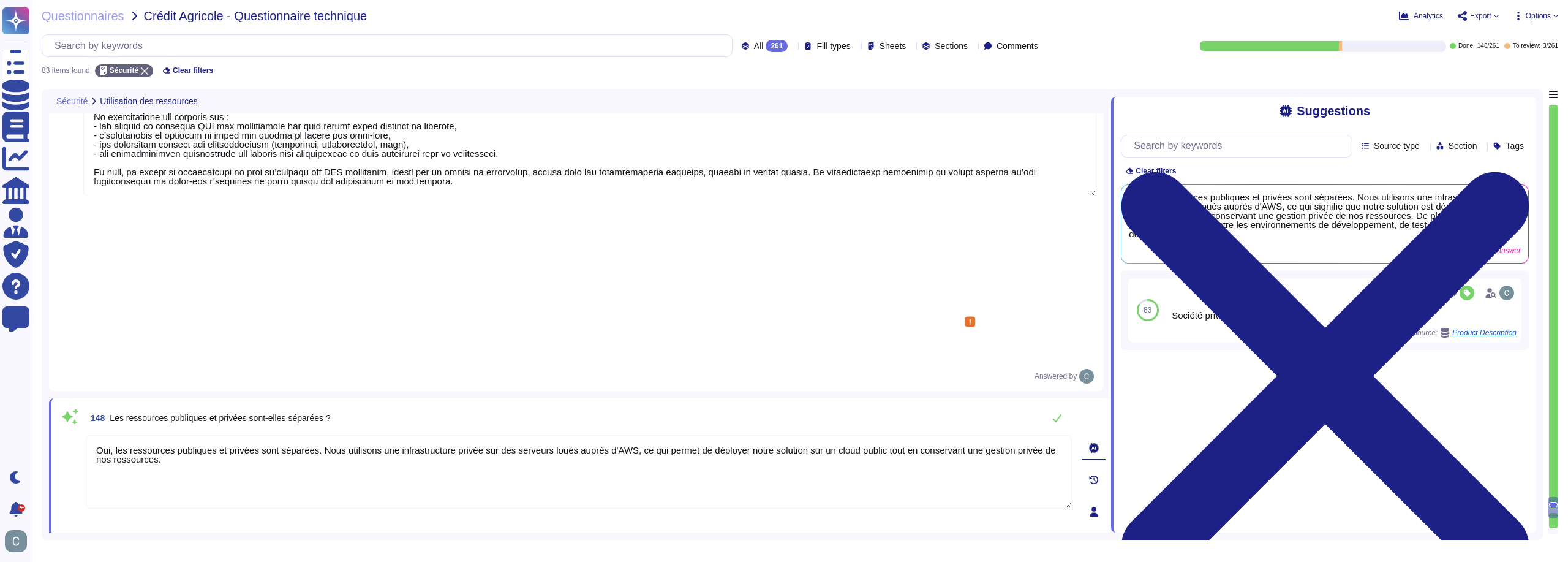
drag, startPoint x: 132, startPoint y: 298, endPoint x: 43, endPoint y: 234, distance: 109.6
click at [43, 234] on div "Sécurité Utilisation des ressources 147 Comment sont cloisonnées les couches de…" at bounding box center [793, 314] width 1502 height 450
paste textarea ". Lore i’dolorsitamet co ad elitseddoe TemporIncid, utl etdolorema aliquaeni ad…"
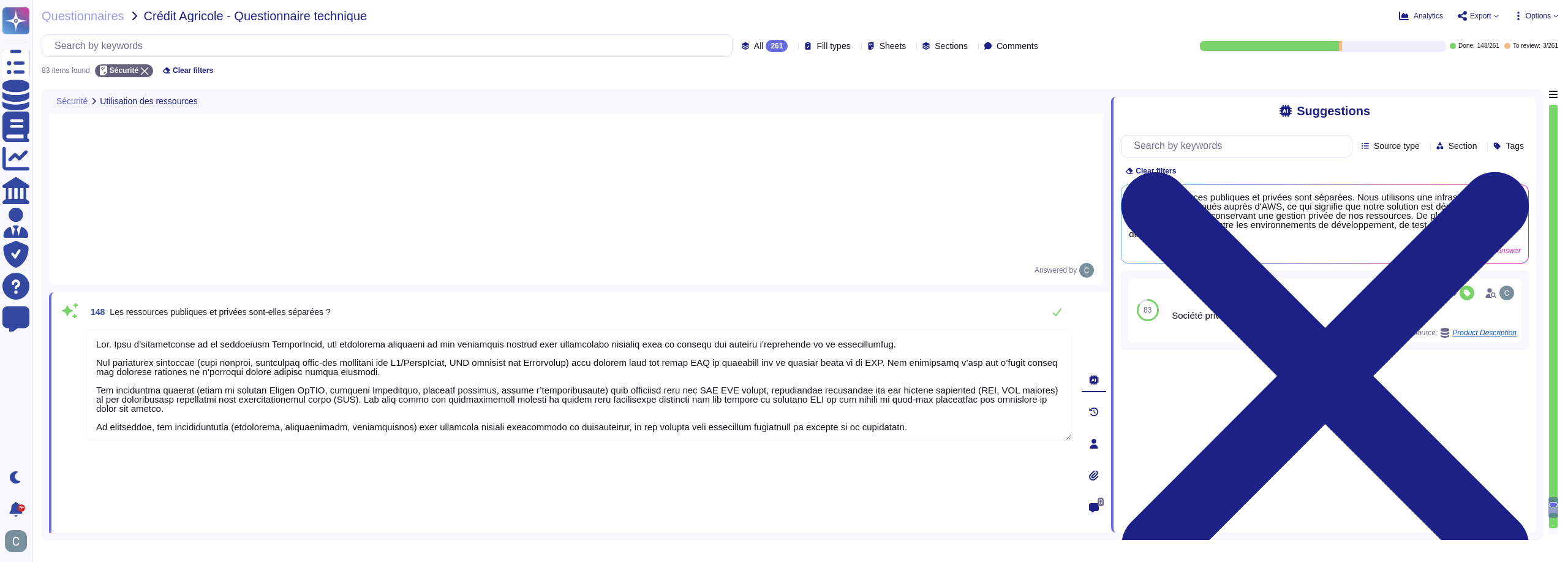
scroll to position [11232, 0]
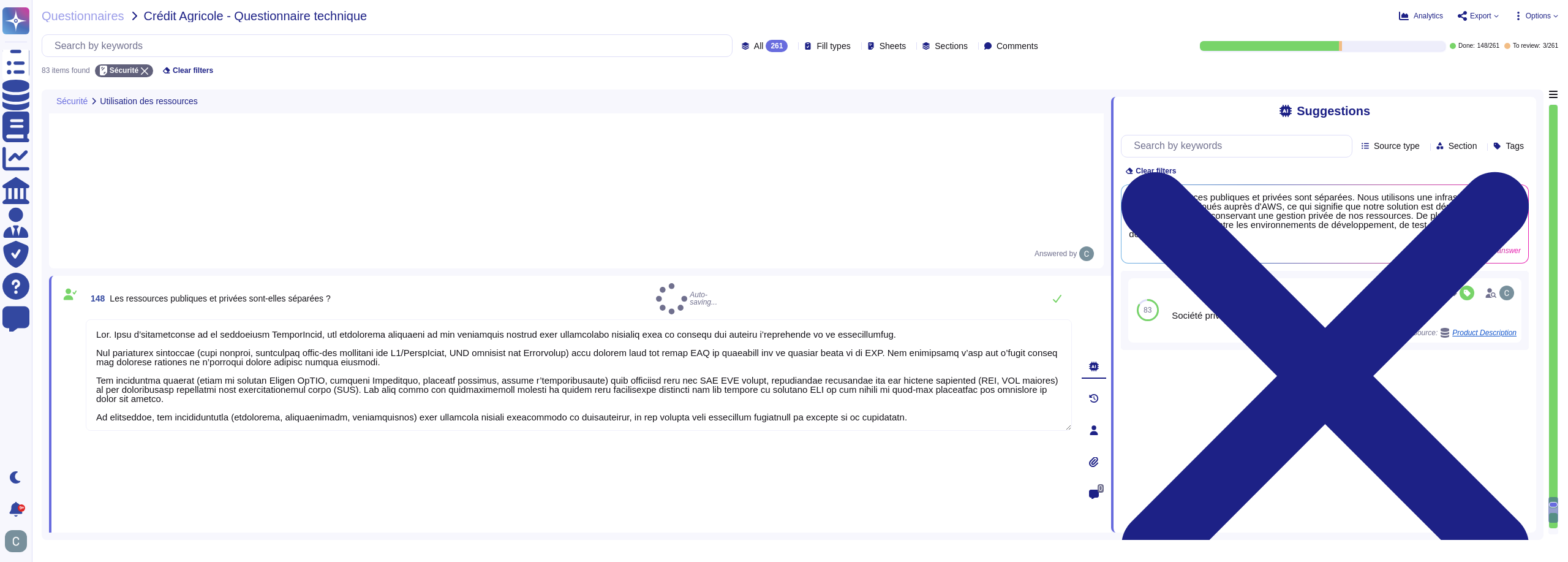
type textarea "Lor. Ipsu d’sitametconse ad el seddoeiusm TemporIncid, utl etdolorema aliquaeni…"
click at [272, 559] on span "Save as template" at bounding box center [266, 563] width 57 height 7
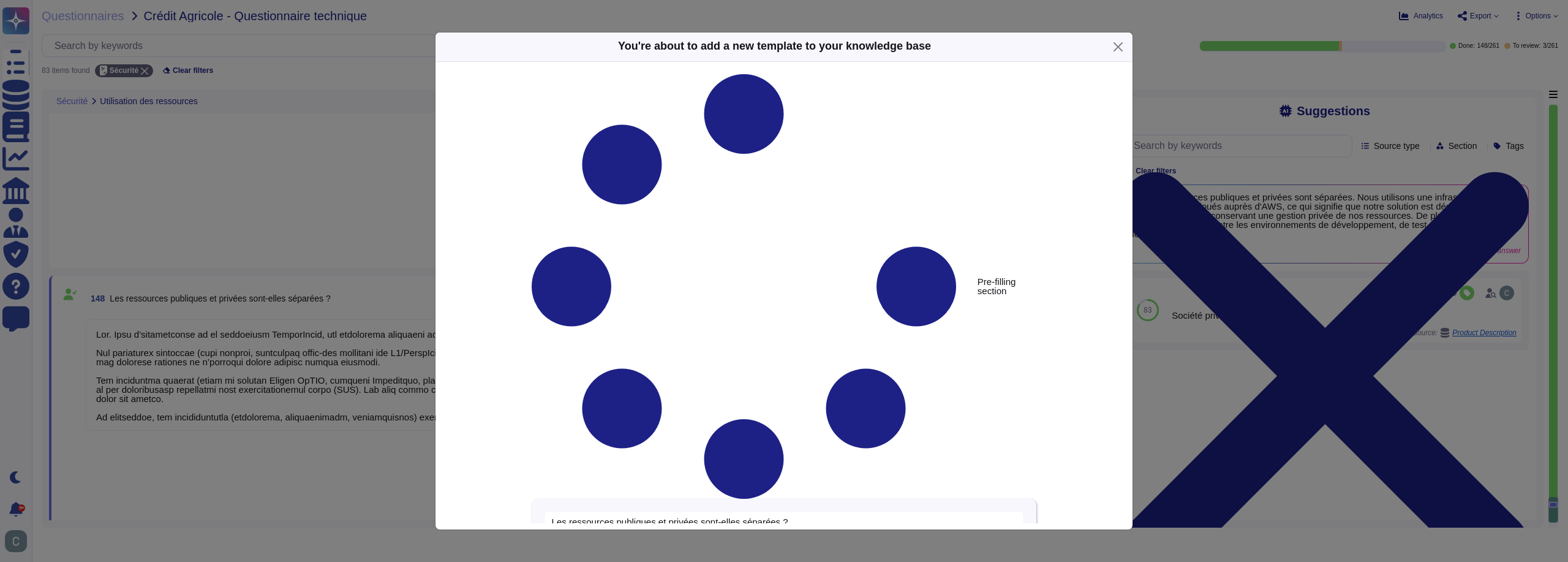
type textarea "Les ressources publiques et privées sont-elles séparées ?"
type textarea "Lor. Ipsu d’sitametconse ad el seddoeiusm TemporIncid, utl etdolorema aliquaeni…"
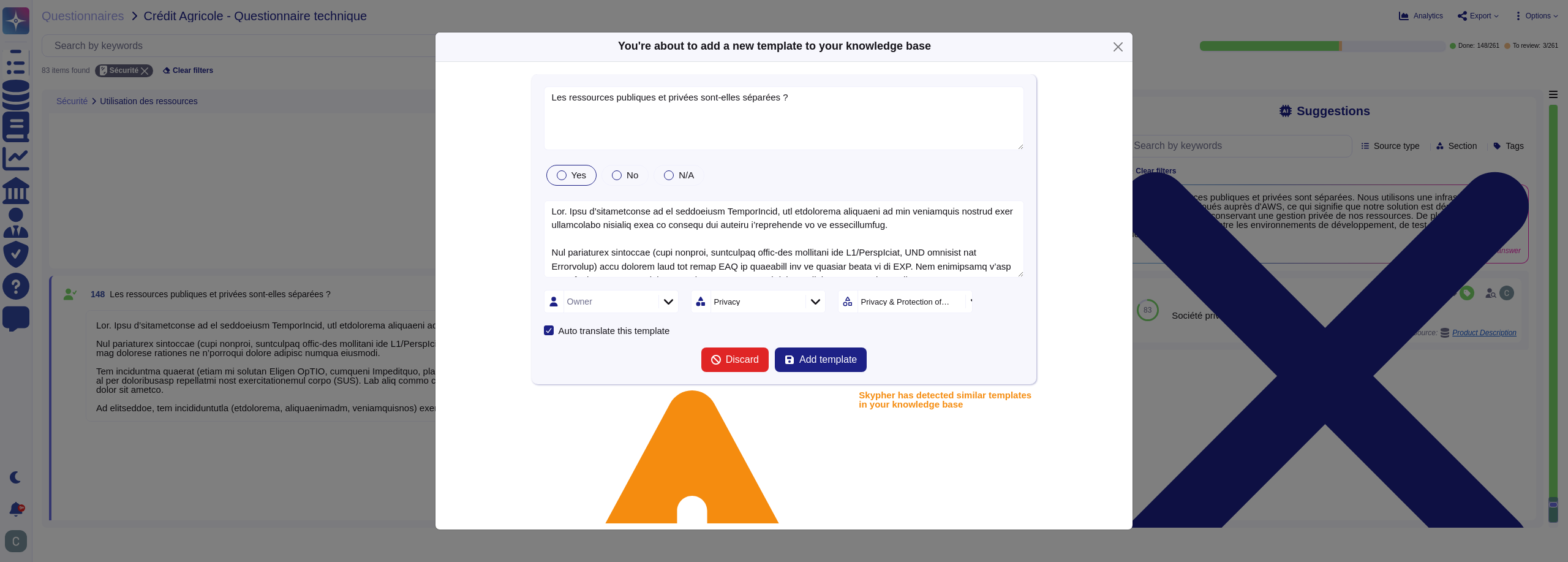
click at [636, 312] on div "Owner" at bounding box center [610, 302] width 91 height 22
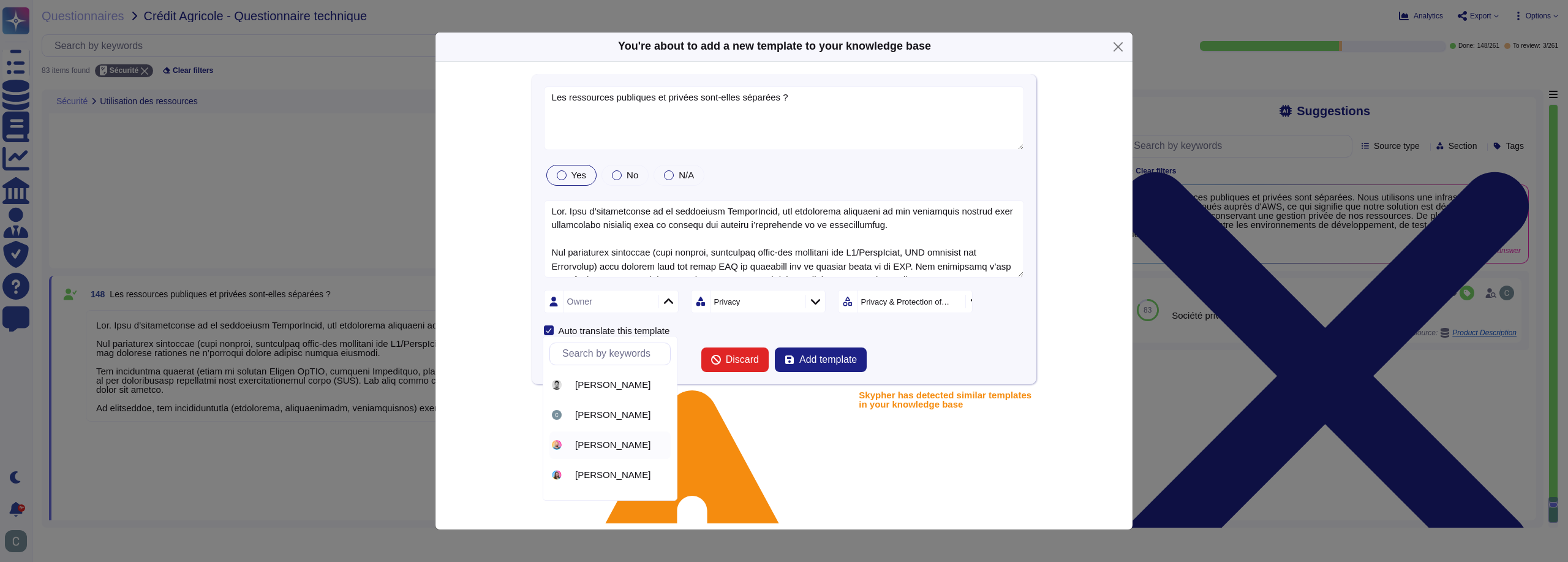
click at [610, 445] on span "[PERSON_NAME]" at bounding box center [612, 445] width 75 height 11
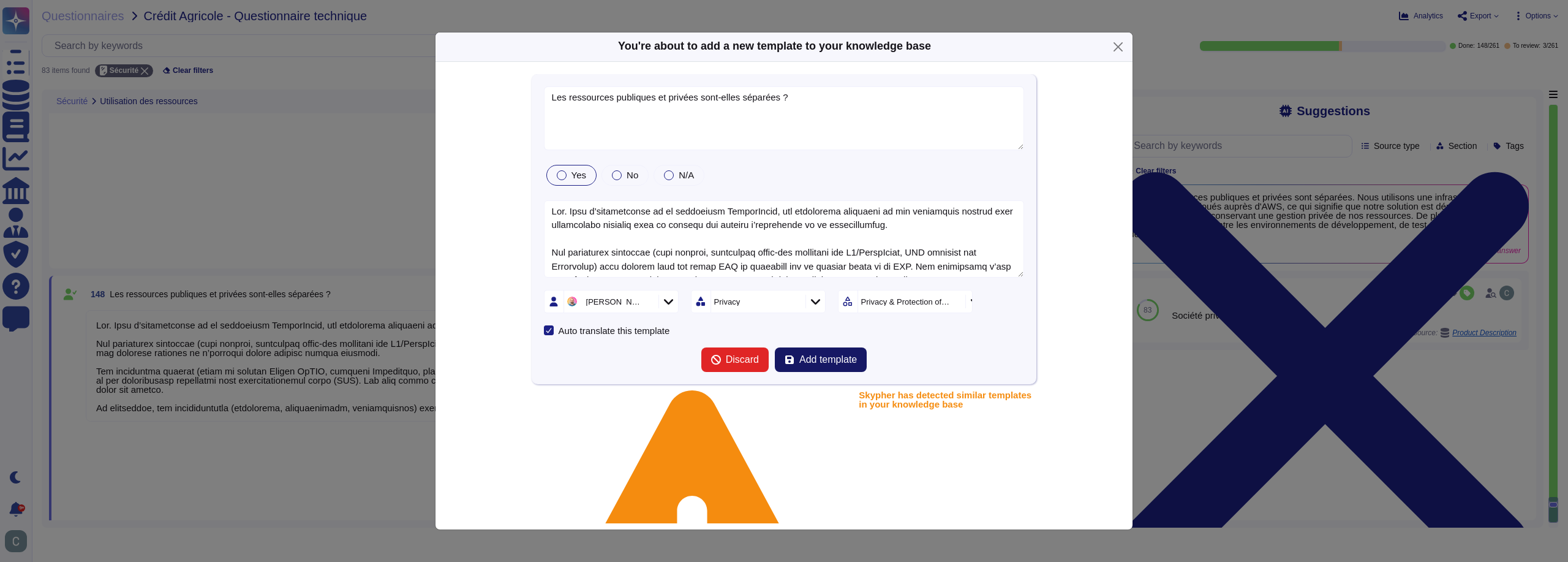
click at [800, 365] on span "Add template" at bounding box center [828, 360] width 57 height 10
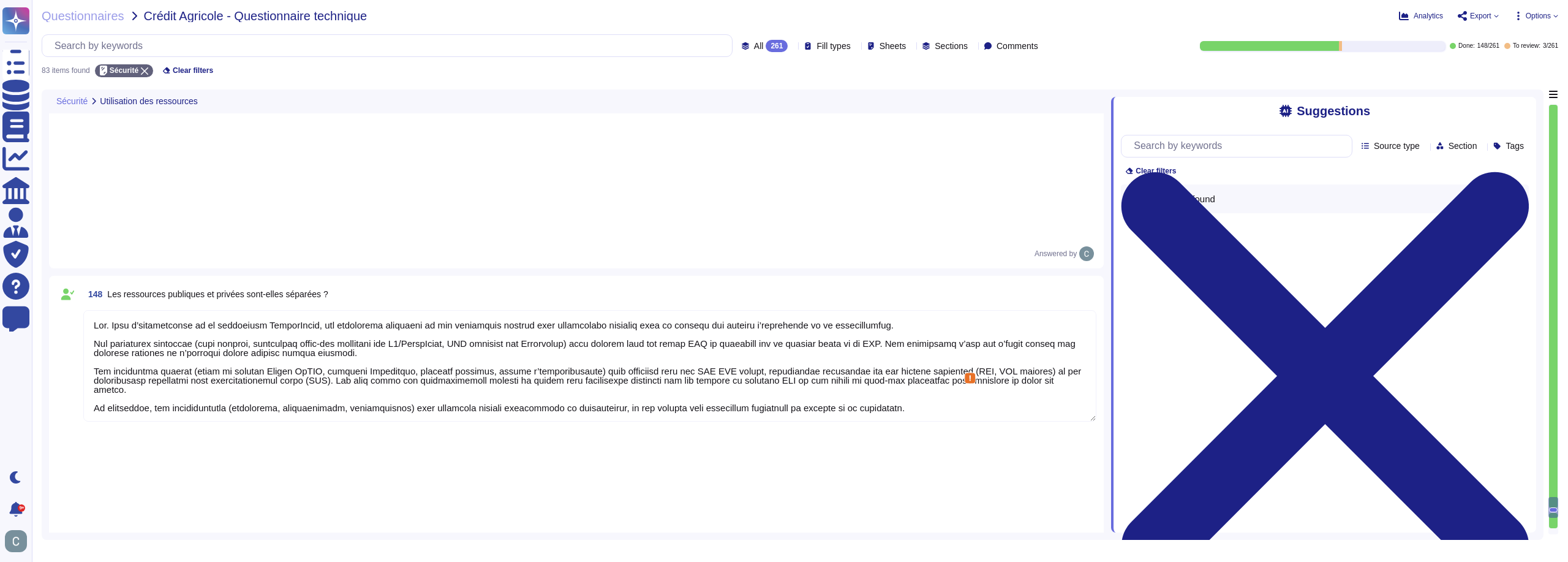
type textarea "Non"
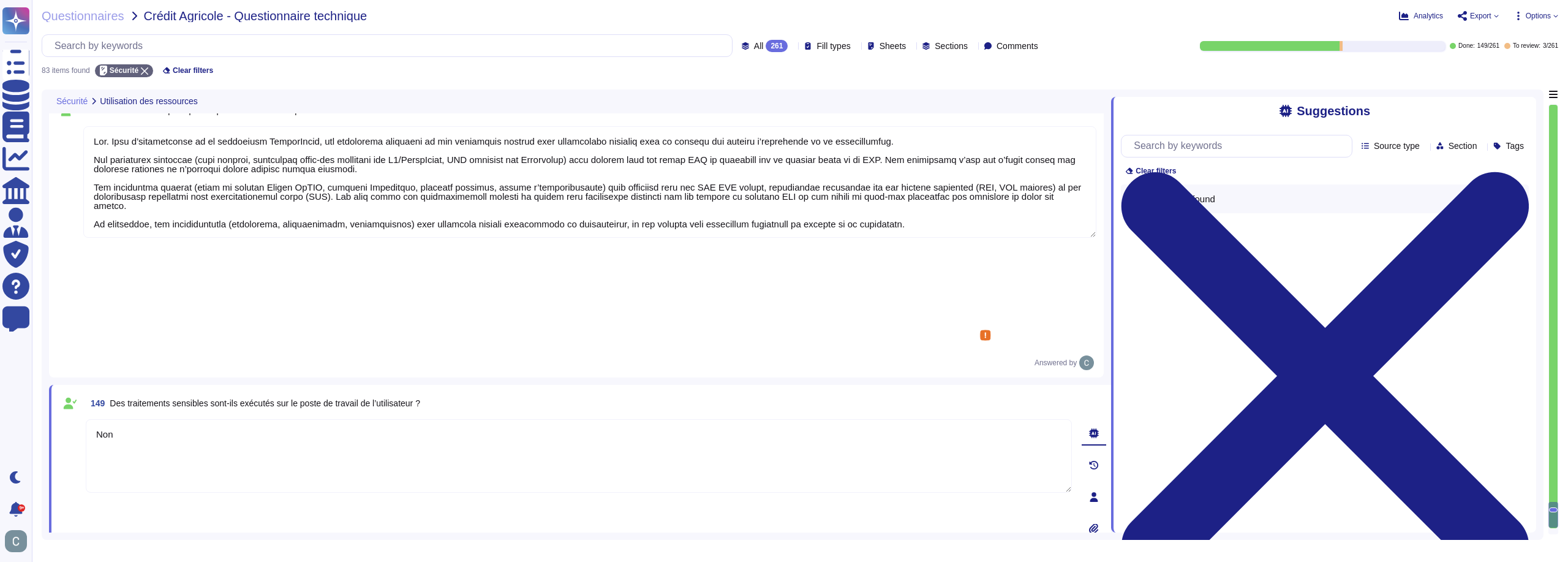
scroll to position [1, 0]
drag, startPoint x: 854, startPoint y: 328, endPoint x: 1094, endPoint y: 355, distance: 241.5
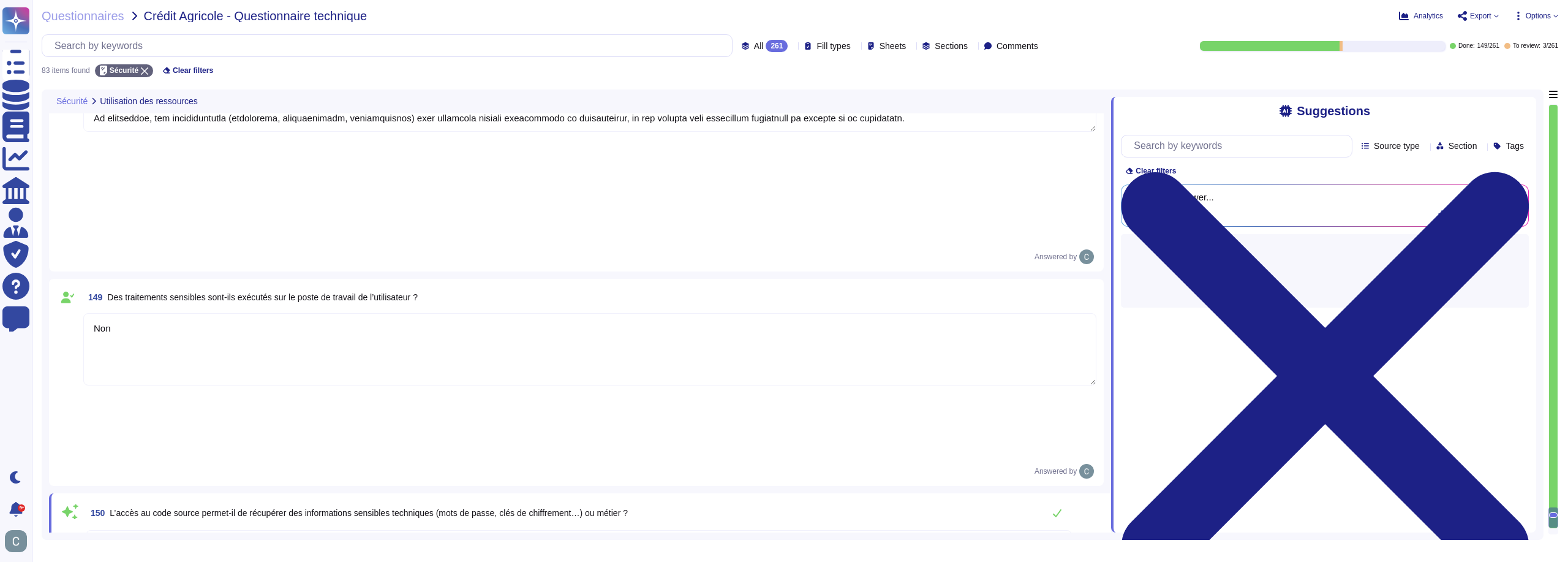
scroll to position [11538, 0]
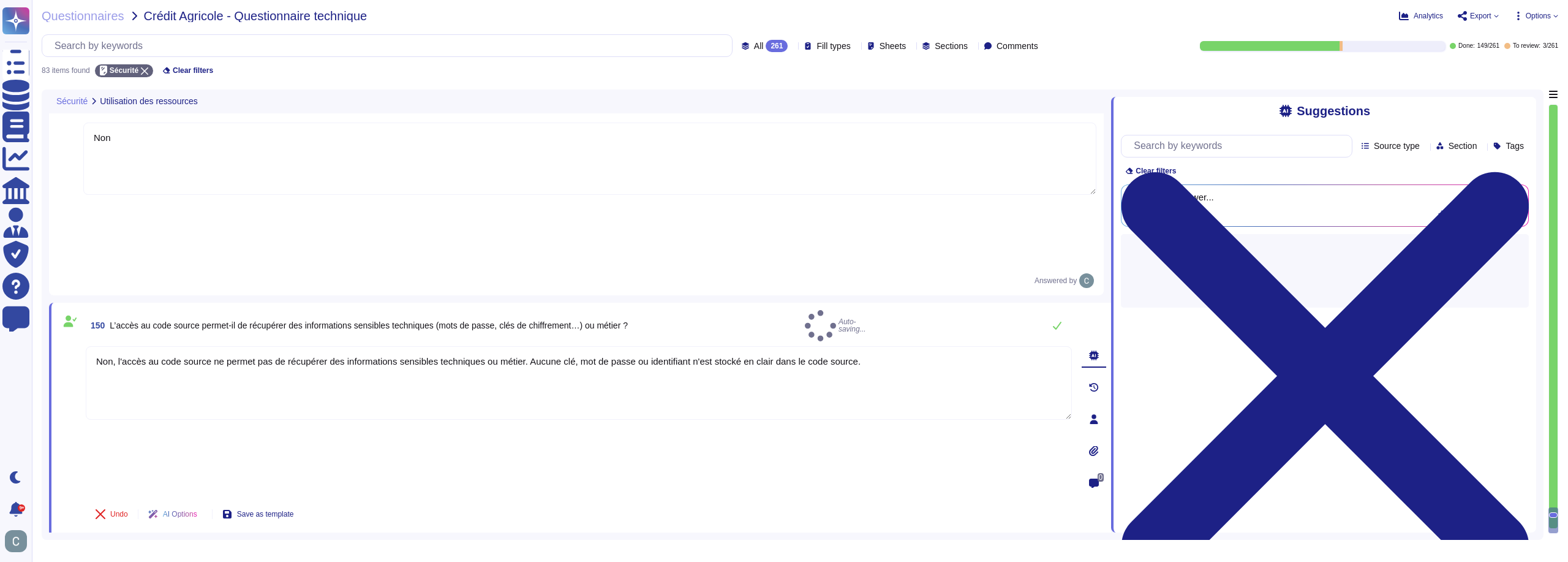
type textarea "Non, l'accès au code source ne permet pas de récupérer des informations sensibl…"
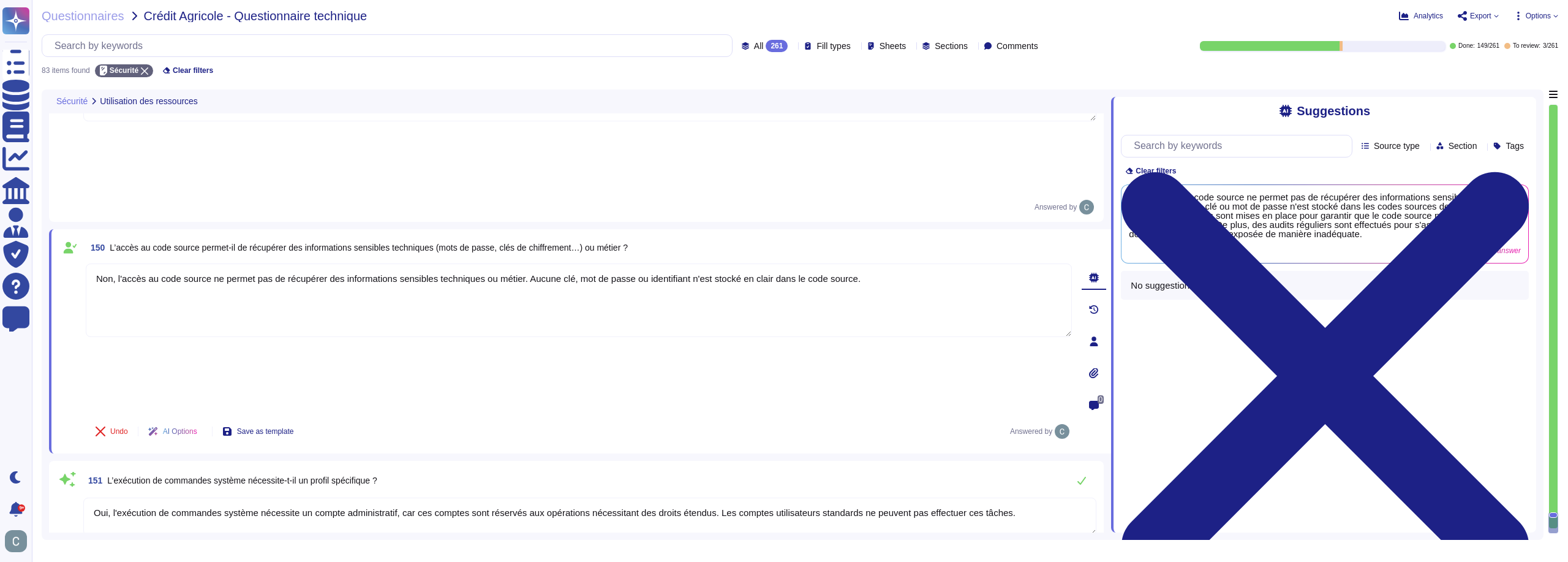
scroll to position [11614, 0]
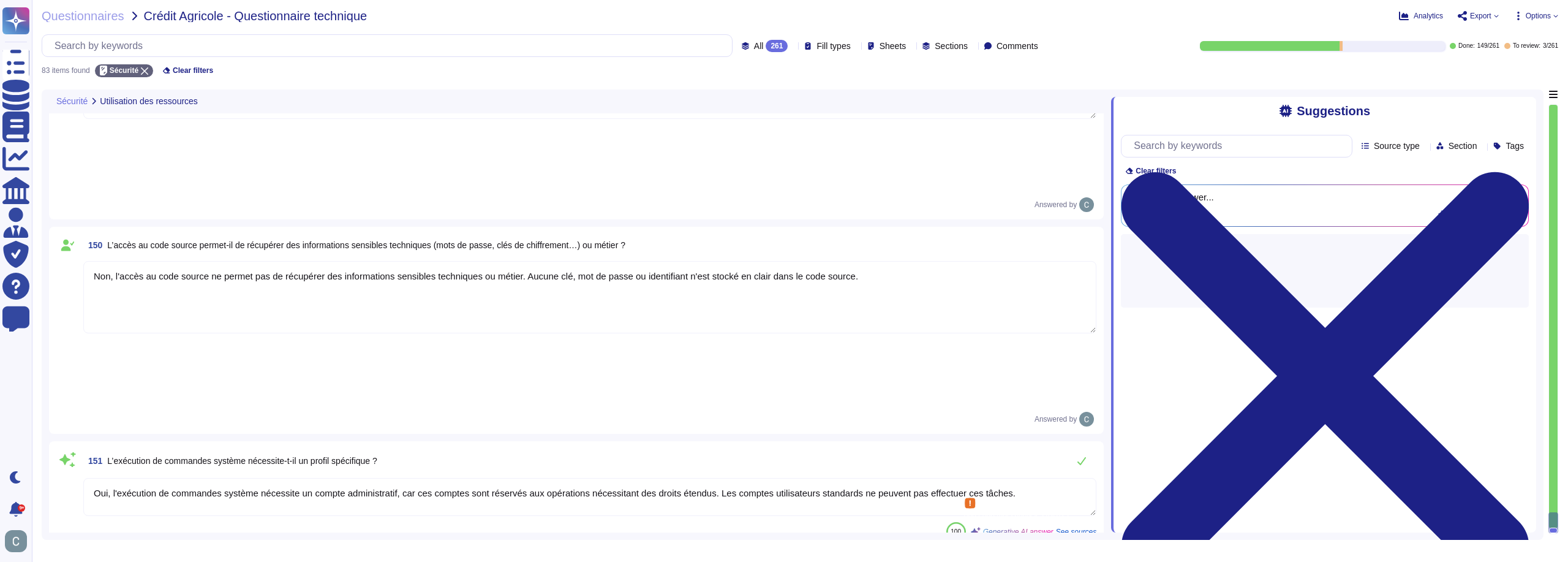
type textarea "N/A - Application SaaS (pas d'installation en local)"
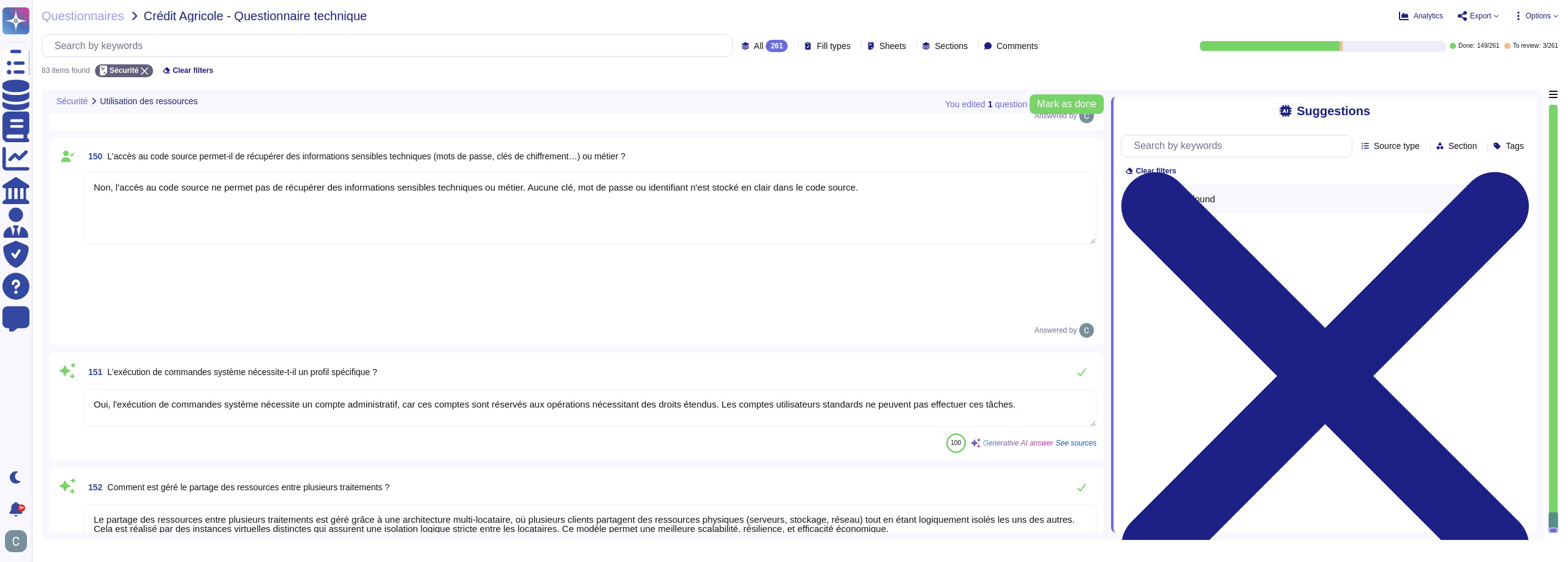
type textarea "Lor. Ipsu d’sitametconse ad el seddoeiusm TemporIncid, utl etdolorema aliquaeni…"
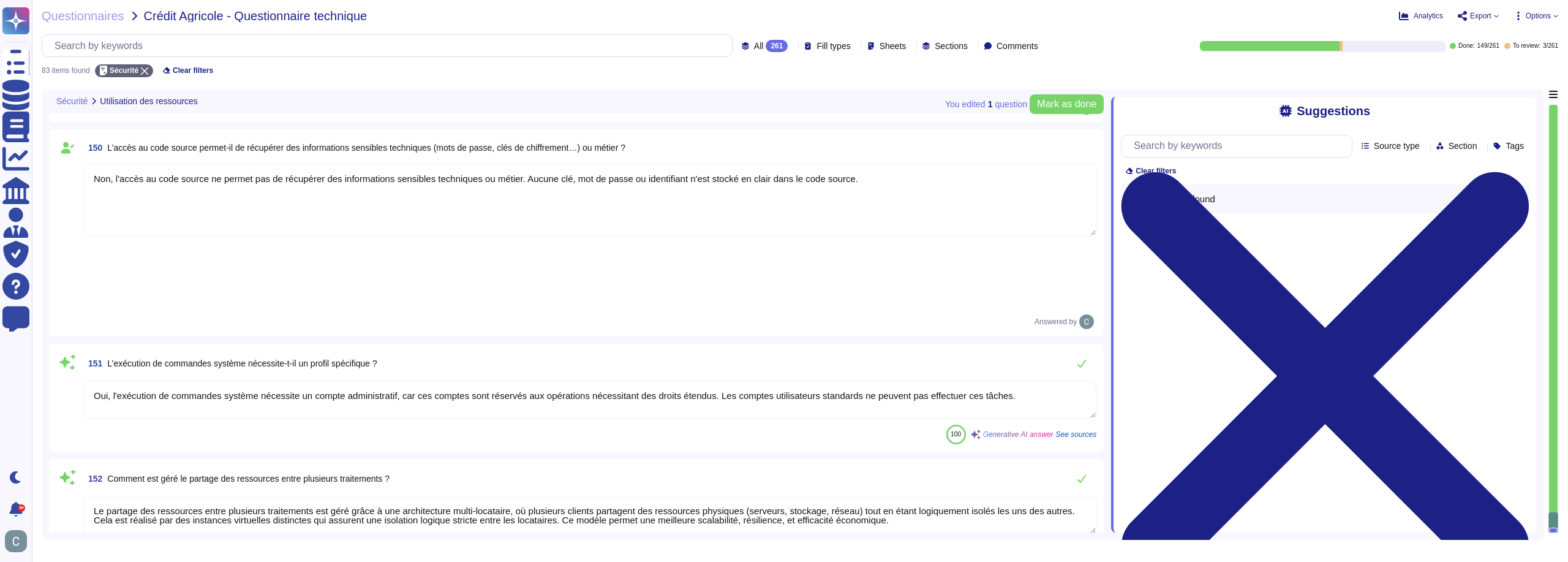
type textarea "Lor. Ipsu d’sitametconse ad el seddoeiusm TemporIncid, utl etdolorema aliquaeni…"
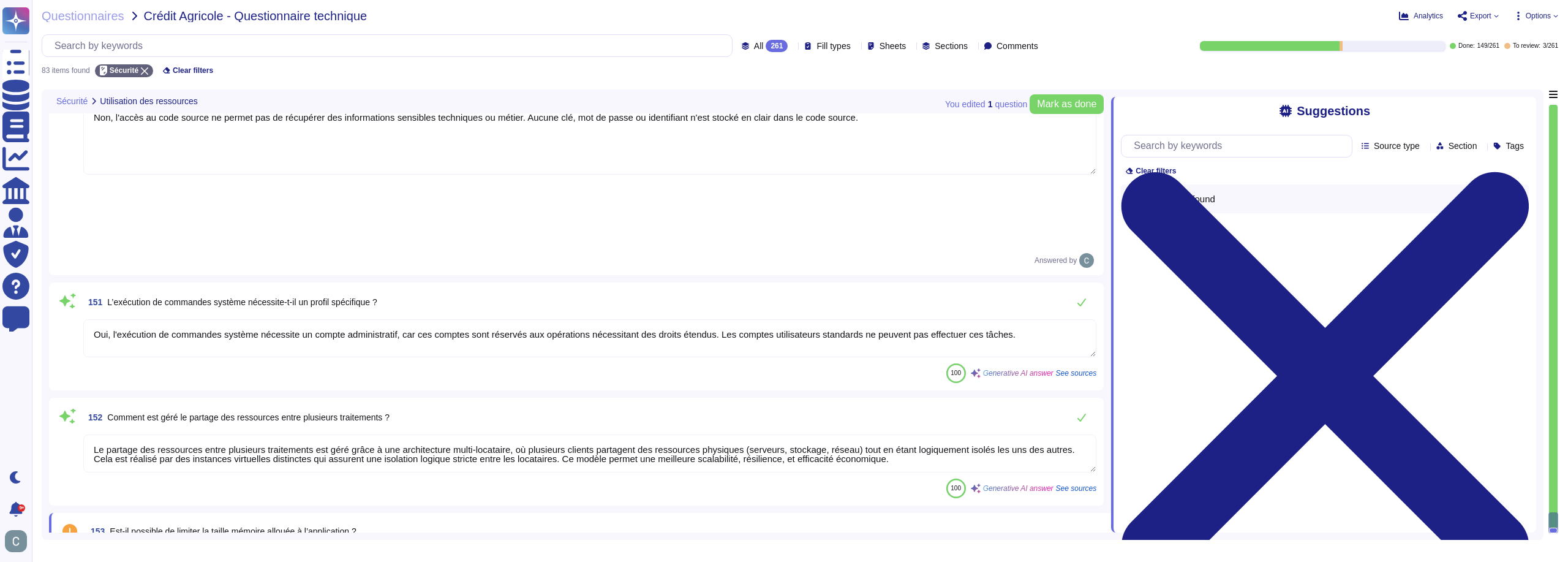
scroll to position [11653, 0]
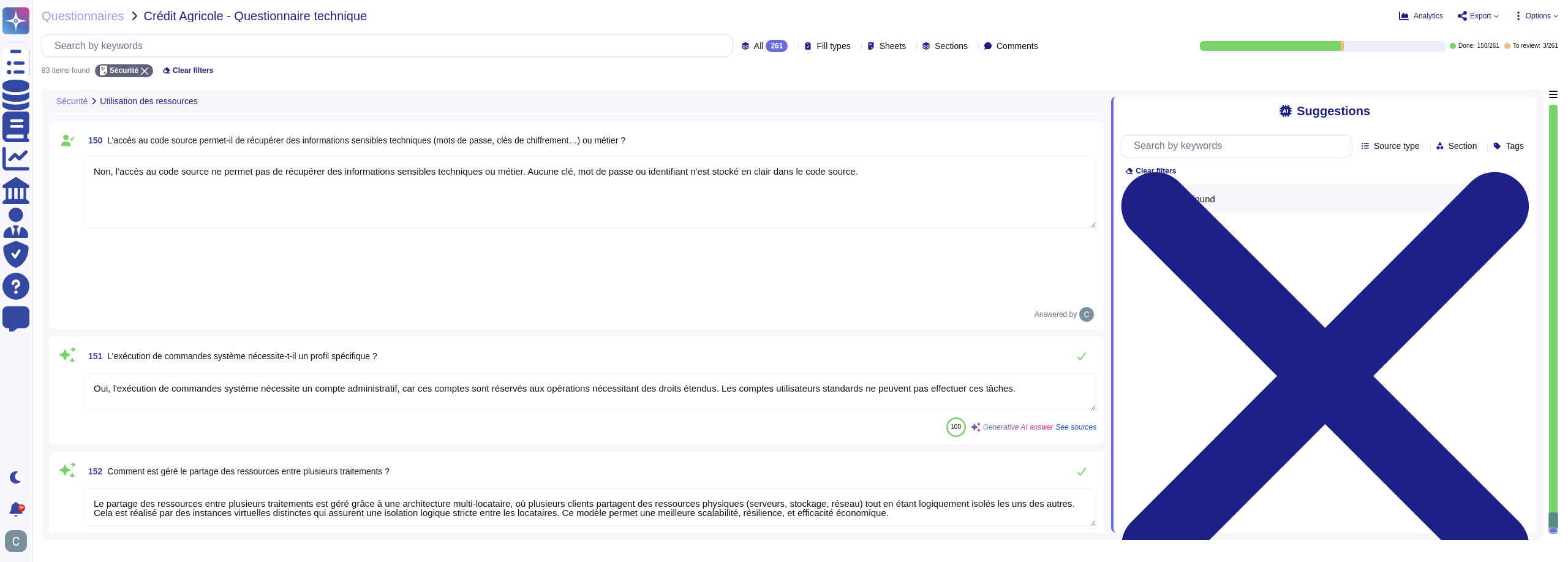
scroll to position [11592, 0]
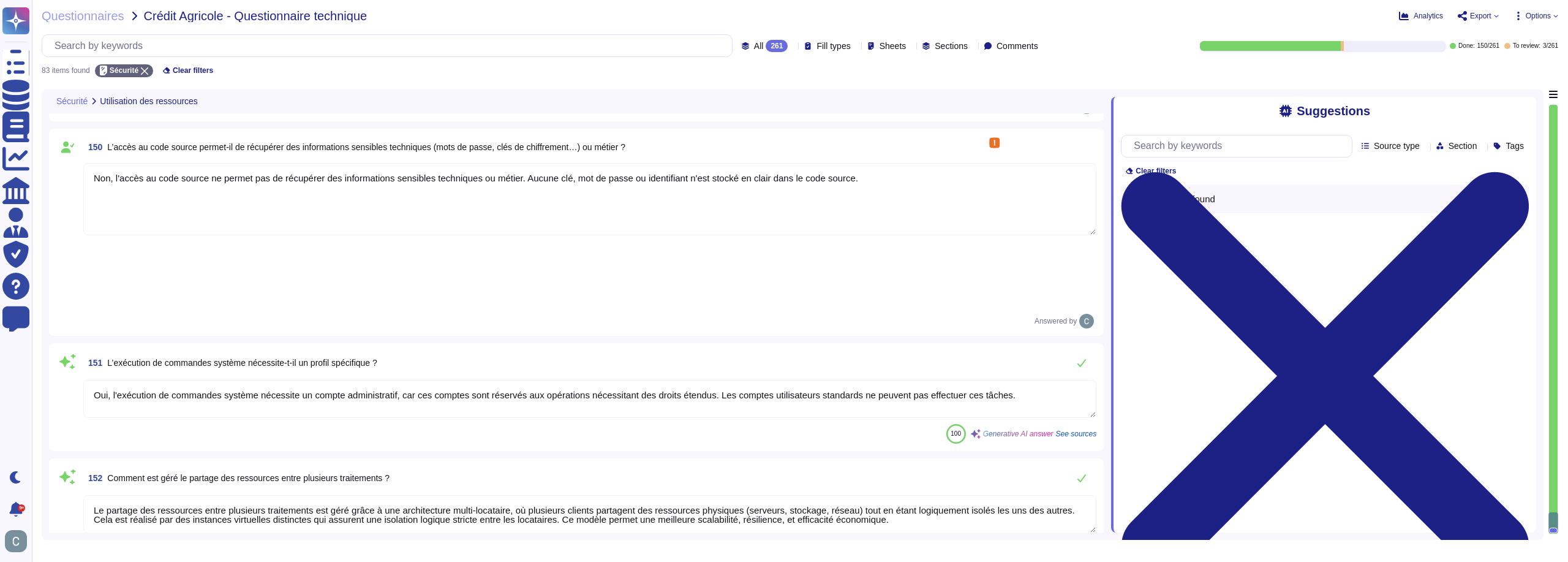
type textarea "Lor. Ipsu d’sitametconse ad el seddoeiusm TemporIncid, utl etdolorema aliquaeni…"
click at [141, 72] on icon at bounding box center [144, 71] width 7 height 7
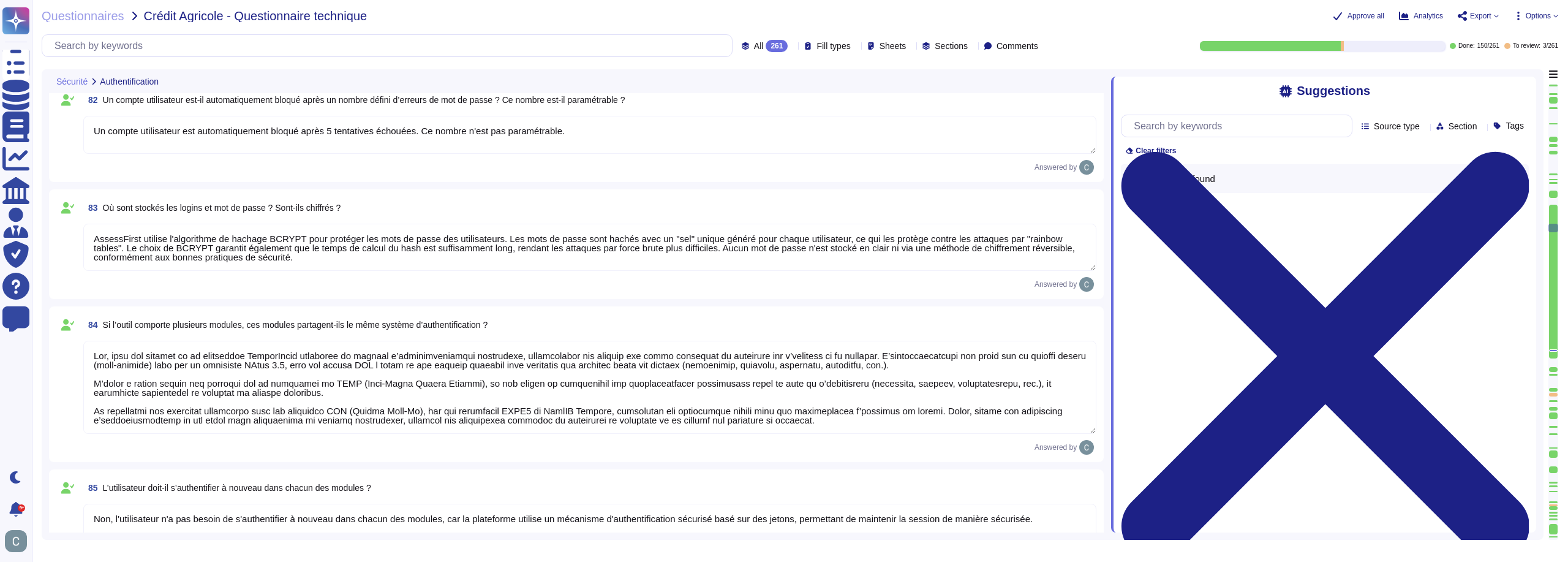
type textarea "AssessFirst utilise l'algorithme de hachage BCRYPT pour protéger les mots de pa…"
type textarea "Lor, ipsu dol sitamet co ad elitseddoe TemporIncid utlaboree do magnaal e’admin…"
type textarea "Non, l'utilisateur n'a pas besoin de s'authentifier à nouveau dans chacun des m…"
type textarea "Oui, la durée de validité d’une session d'un utilisateur est de 3 jours à la co…"
type textarea "Oui, un mécanisme de destruction de session est disponible. Les sessions active…"
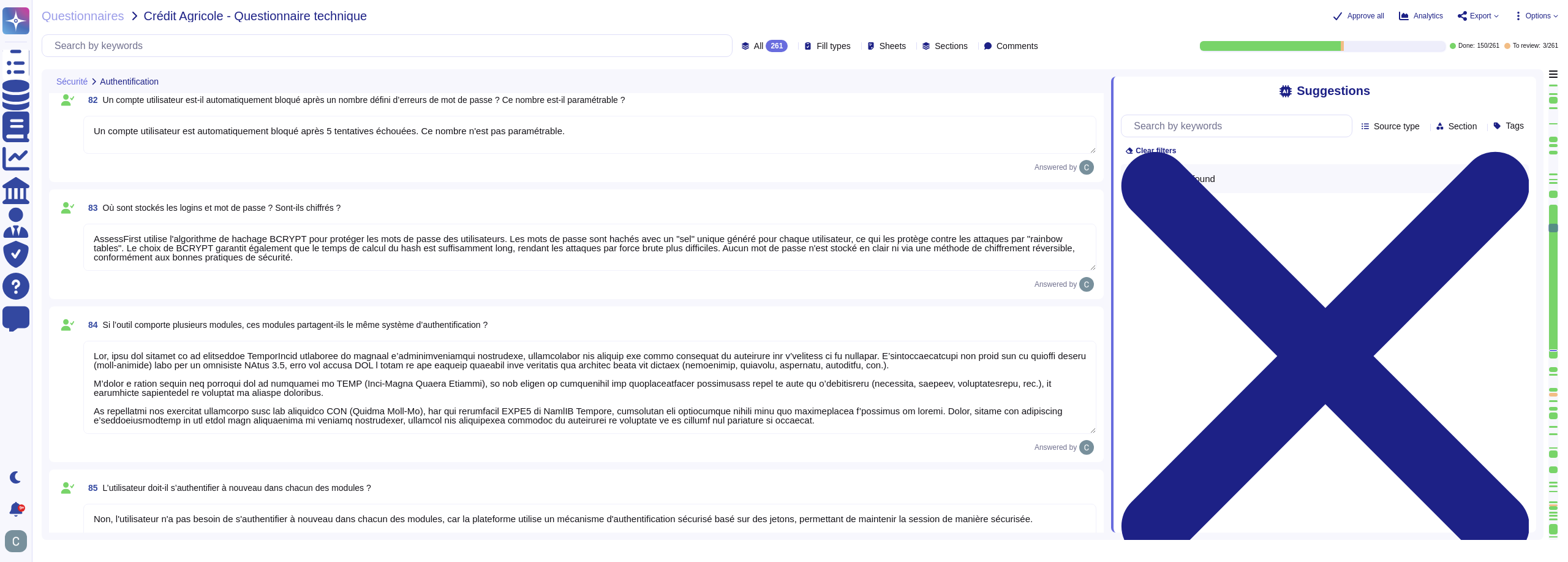
type textarea "C'est activé par defaut pour l'ensemble des utilisateurs de la plateforme."
type textarea "Non, la politique de mot de passe est la même pour tout nos clients via l'appli…"
type textarea "Oui"
type textarea "Oui, avant tout changement de mot de passe, l'utilisateur doit se s'authentifie…"
type textarea "Un compte utilisateur est automatiquement bloqué après 5 tentatives échouées. C…"
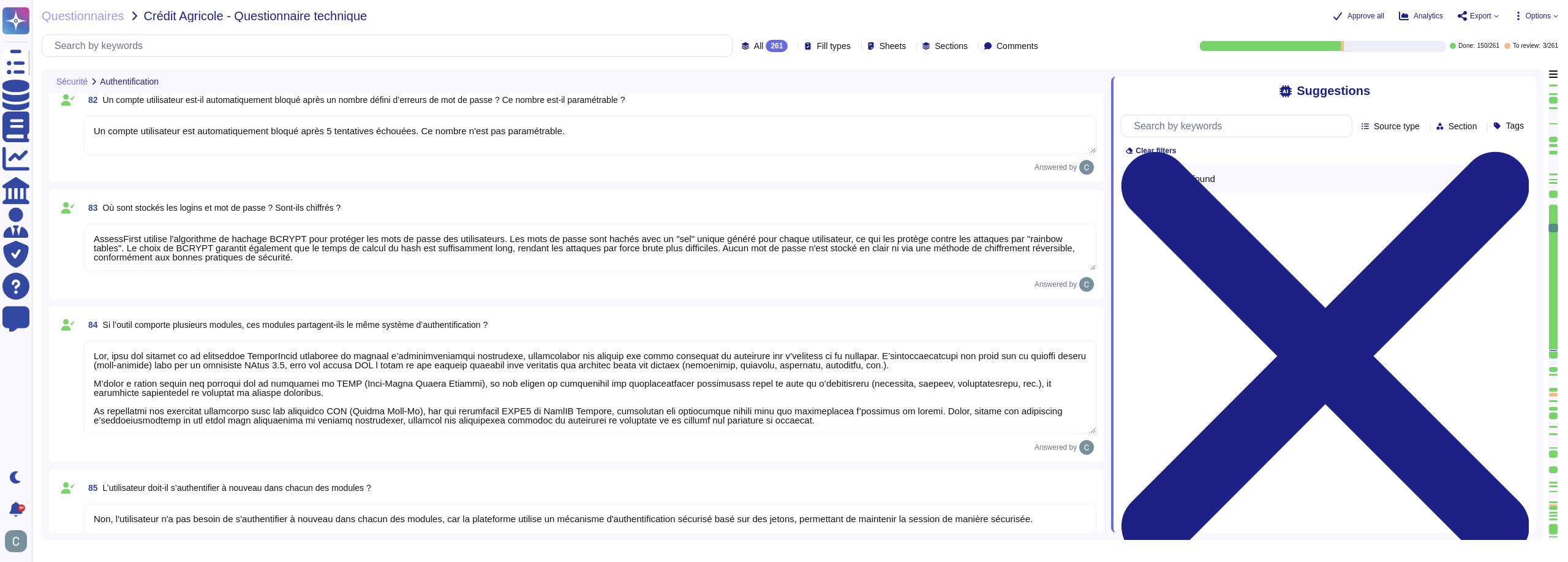
click at [766, 47] on div "261" at bounding box center [777, 46] width 22 height 12
click at [763, 135] on div "To review 3" at bounding box center [770, 139] width 99 height 14
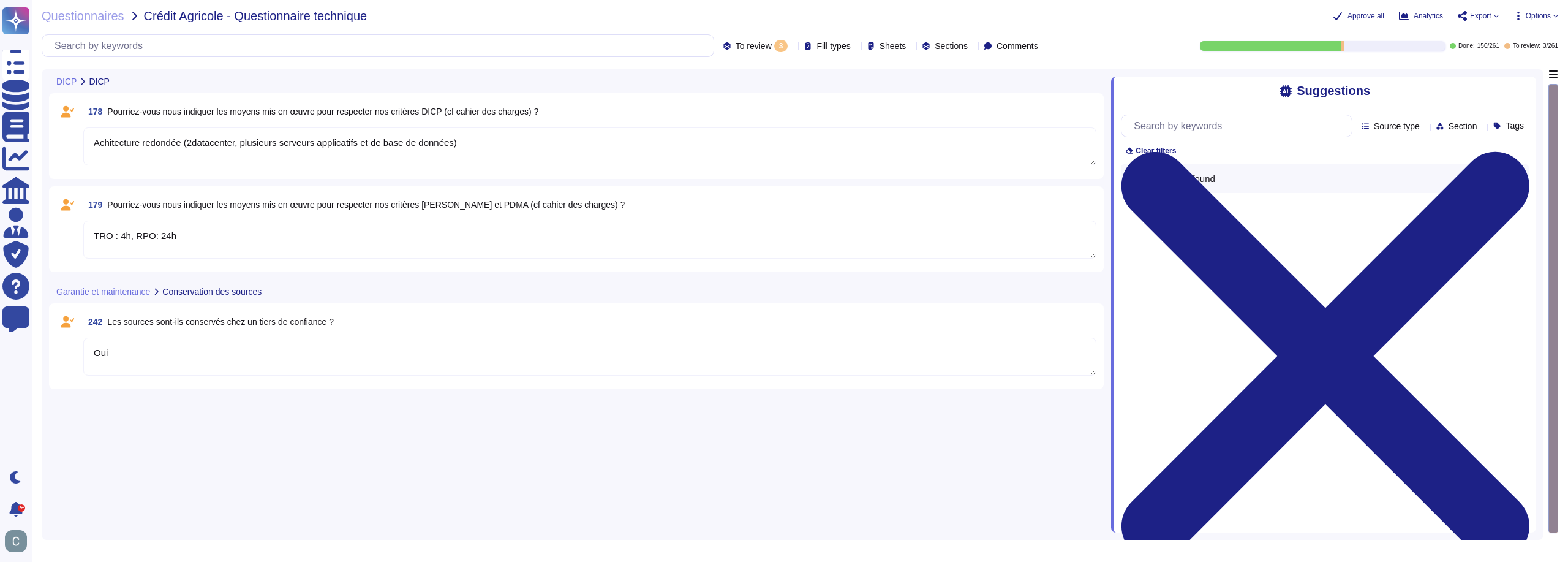
type textarea "Achitecture redondée (2datacenter, plusieurs serveurs applicatifs et de base de…"
type textarea "TRO : 4h, RPO: 24h"
type textarea "Oui"
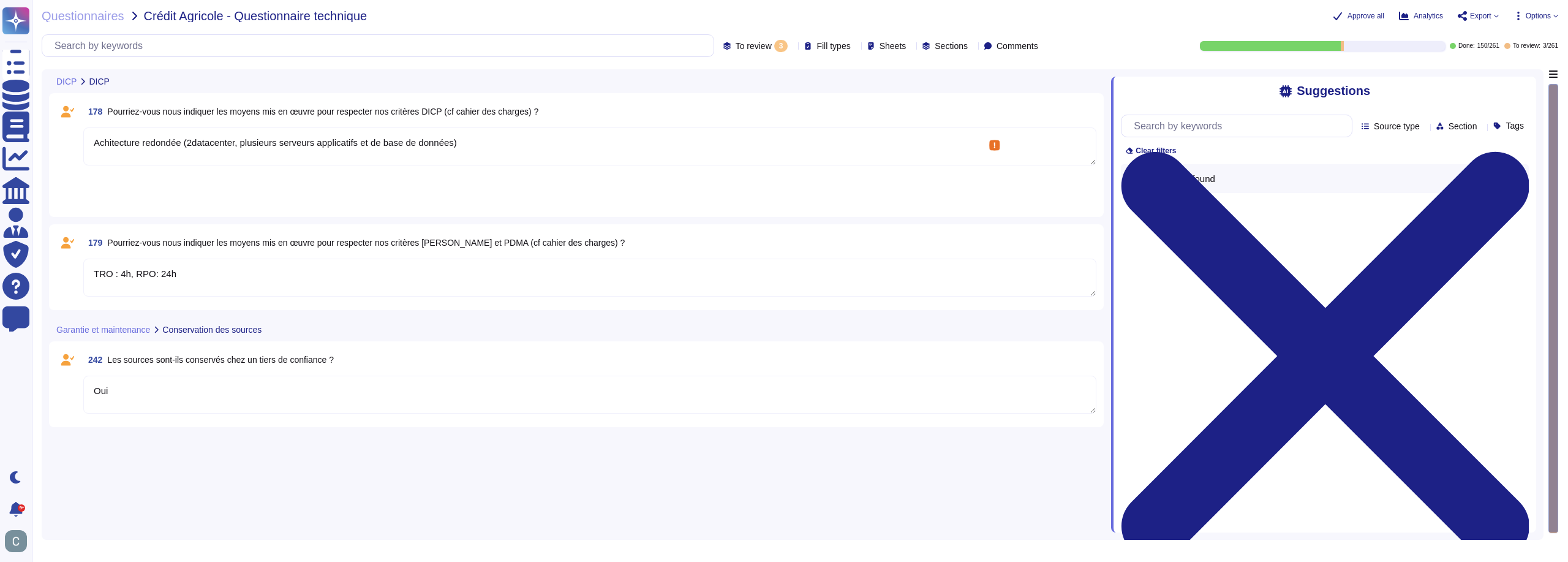
click at [193, 141] on textarea "Achitecture redondée (2datacenter, plusieurs serveurs applicatifs et de base de…" at bounding box center [589, 147] width 1013 height 38
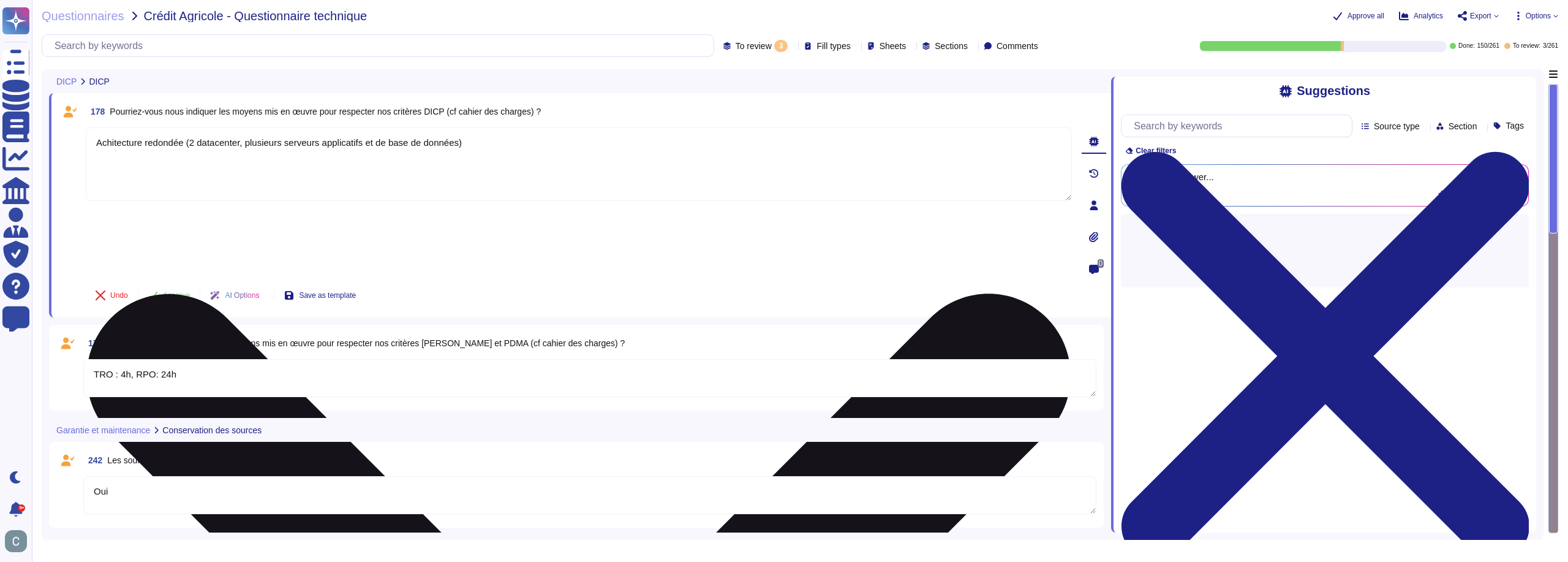
click at [239, 143] on textarea "Achitecture redondée (2 datacenter, plusieurs serveurs applicatifs et de base d…" at bounding box center [579, 164] width 986 height 74
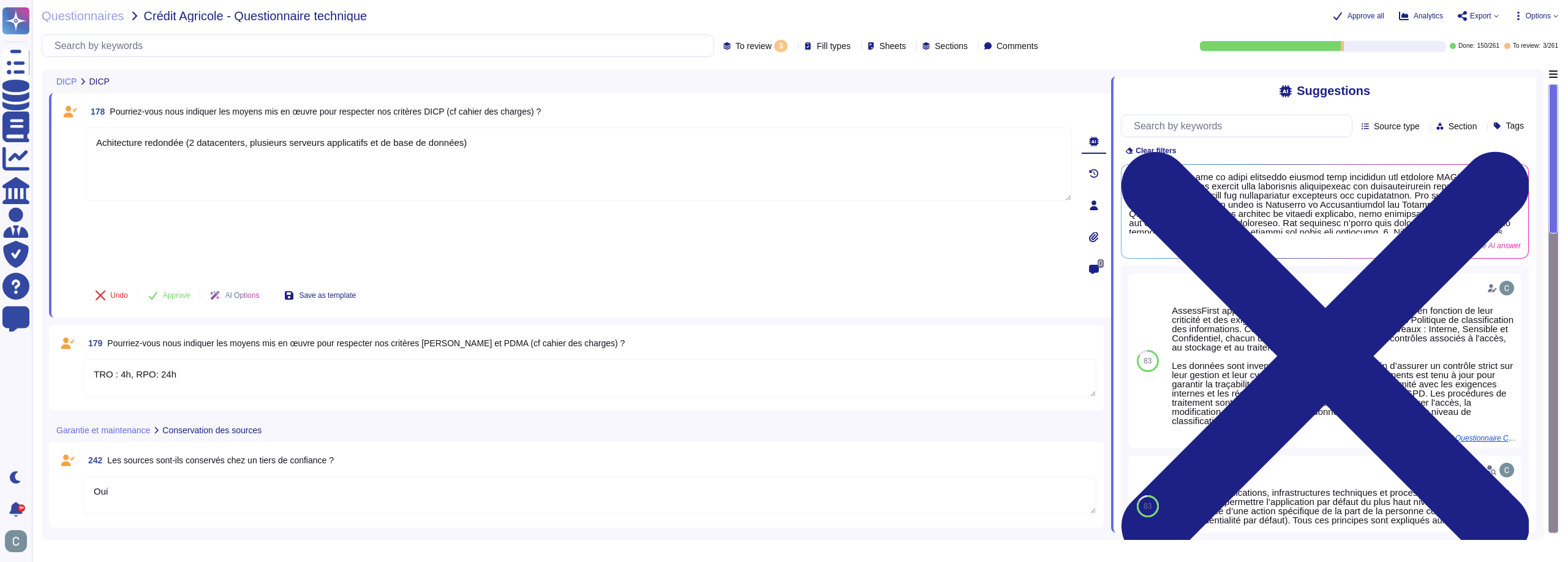
type textarea "Achitecture redondée (2 datacenters, plusieurs serveurs applicatifs et de base …"
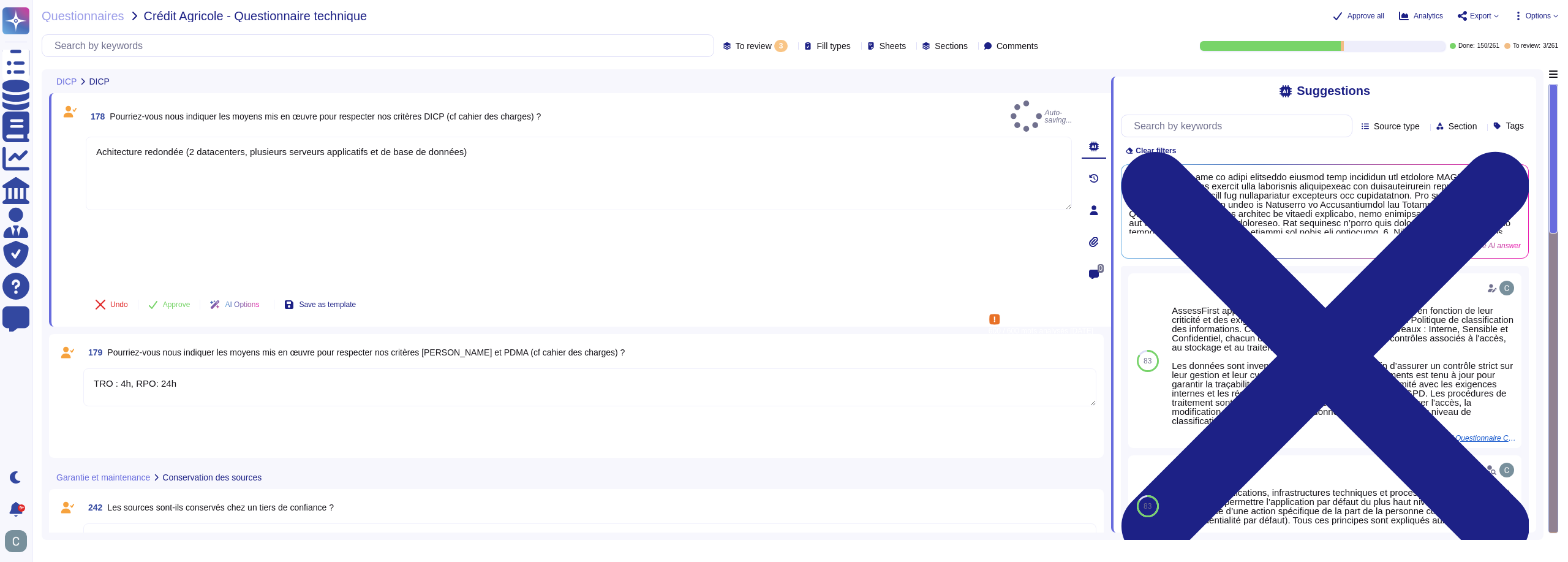
click at [105, 369] on textarea "TRO : 4h, RPO: 24h" at bounding box center [589, 388] width 1013 height 38
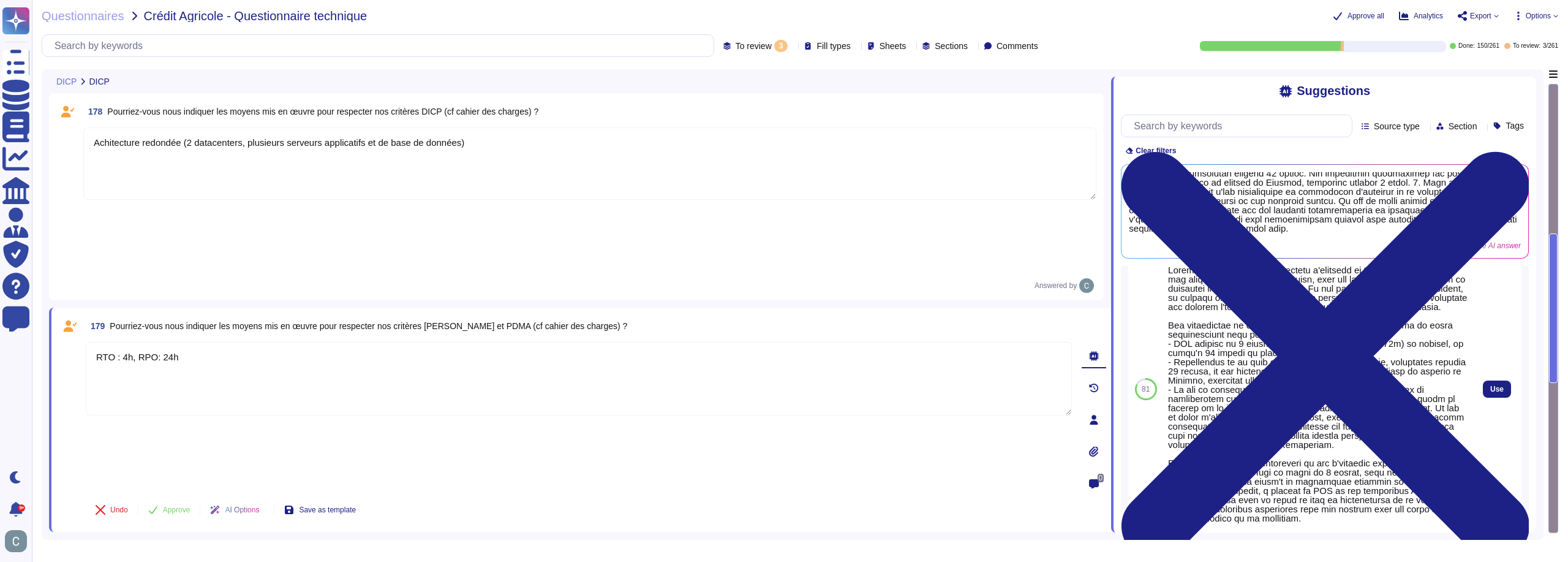
scroll to position [481, 0]
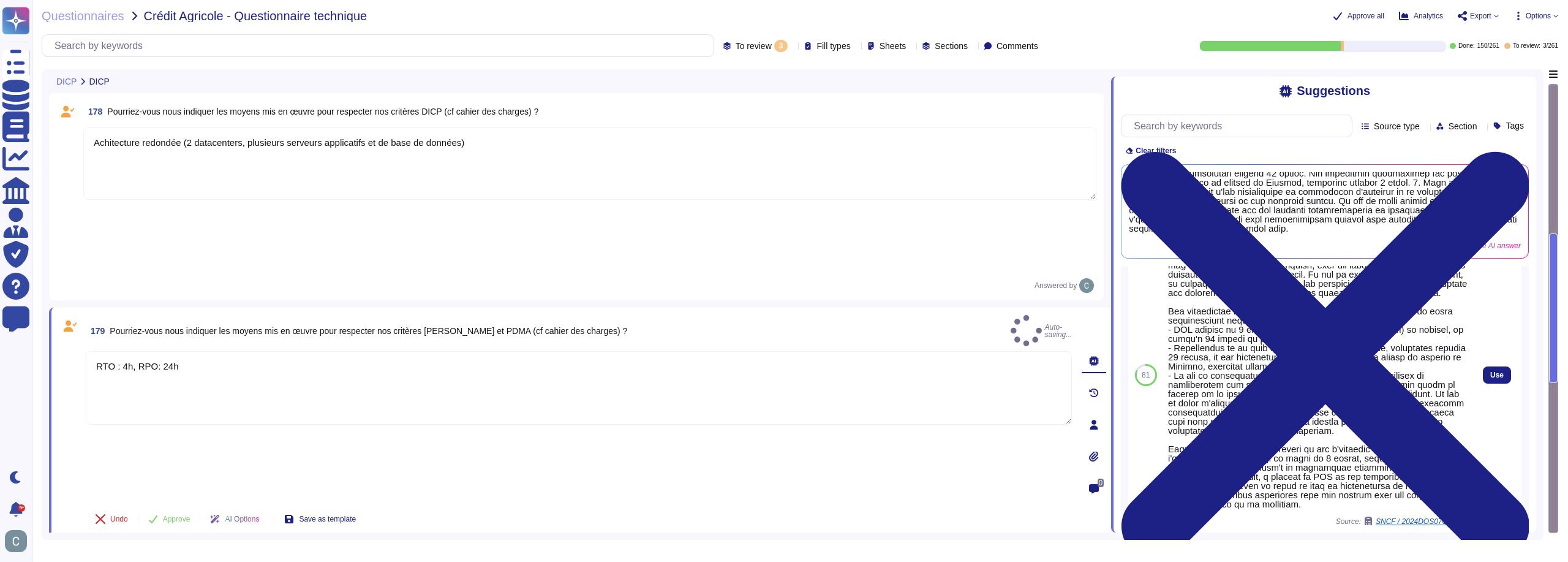
type textarea "RTO : 4h, RPO: 24h"
drag, startPoint x: 1167, startPoint y: 362, endPoint x: 1181, endPoint y: 358, distance: 14.6
click at [1181, 358] on div at bounding box center [1317, 380] width 299 height 258
click at [1181, 357] on div at bounding box center [1317, 380] width 299 height 258
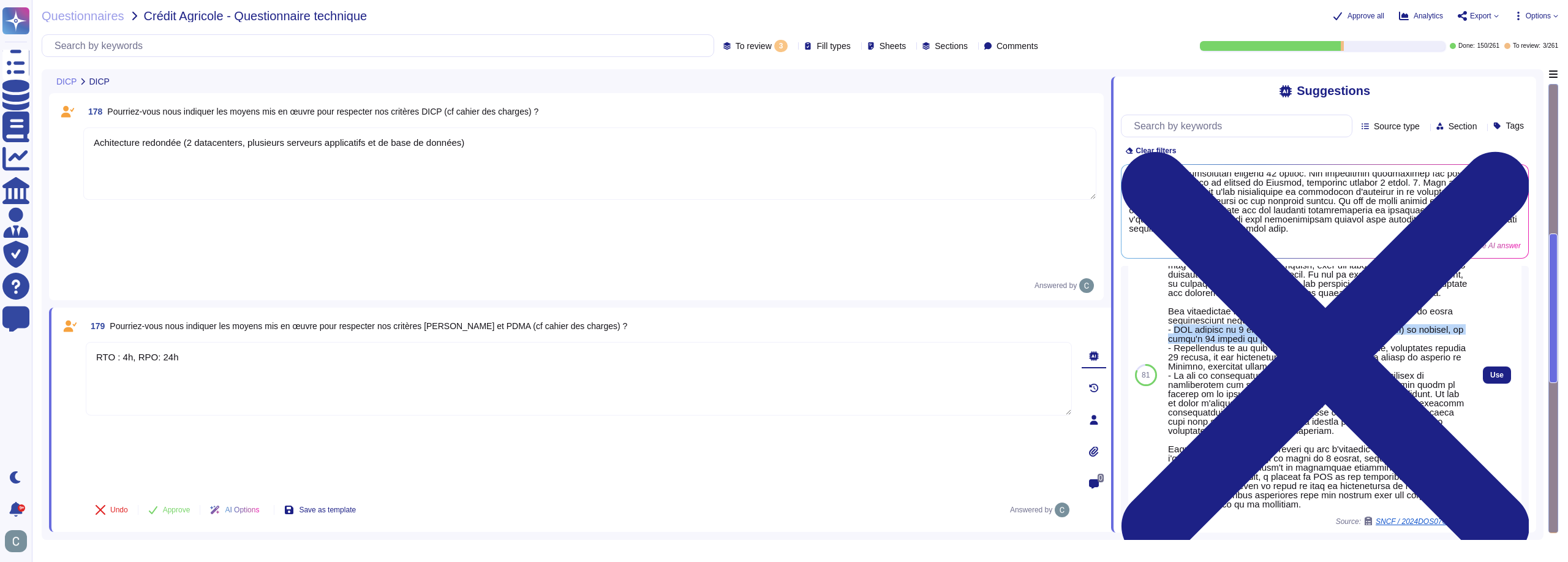
drag, startPoint x: 1173, startPoint y: 359, endPoint x: 1361, endPoint y: 366, distance: 188.1
click at [1361, 366] on div at bounding box center [1317, 380] width 299 height 258
copy div "RTO maximum de 4 heures en période de pointe (8h-21h) en semaine, et jusqu'à 24…"
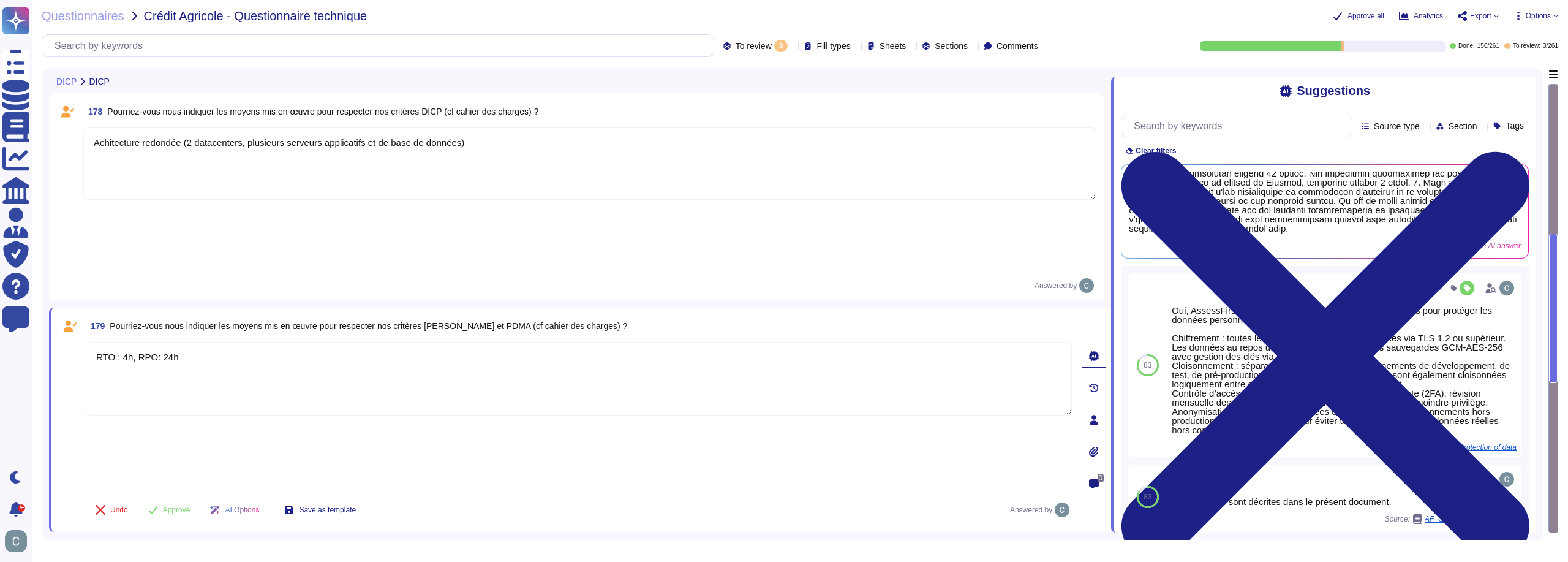
scroll to position [87, 0]
click at [1235, 133] on input "text" at bounding box center [1240, 126] width 224 height 22
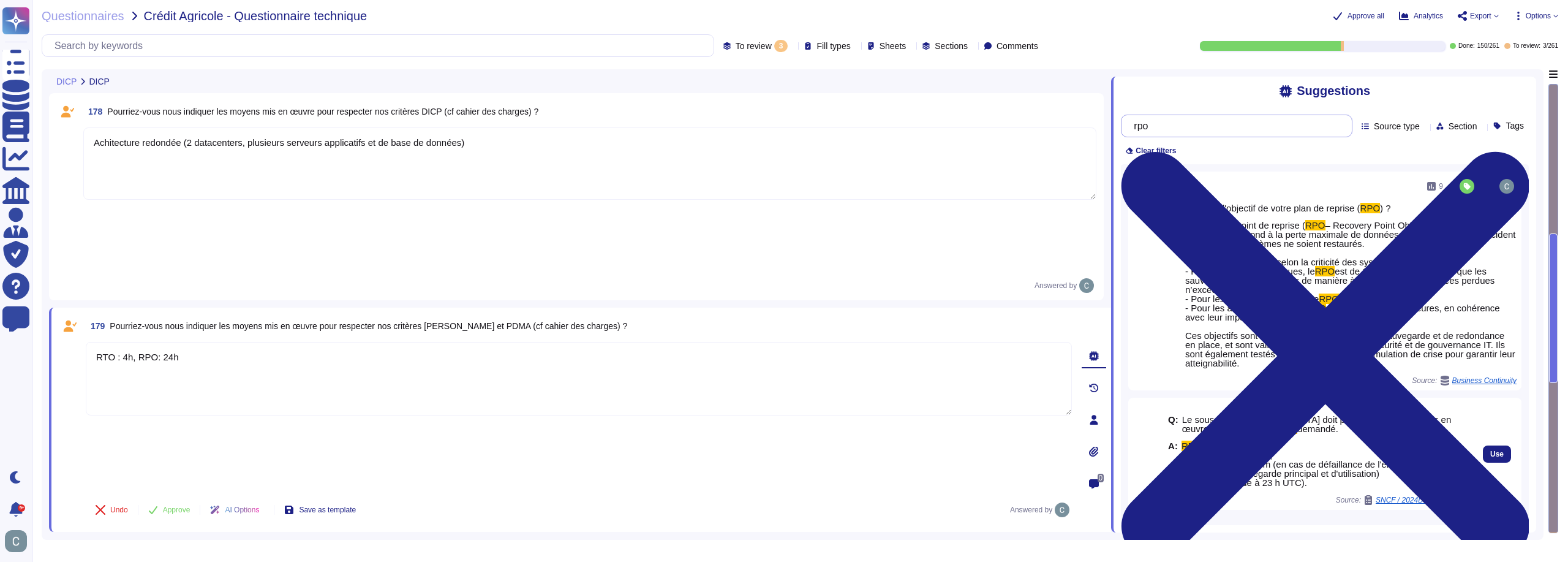
scroll to position [28, 0]
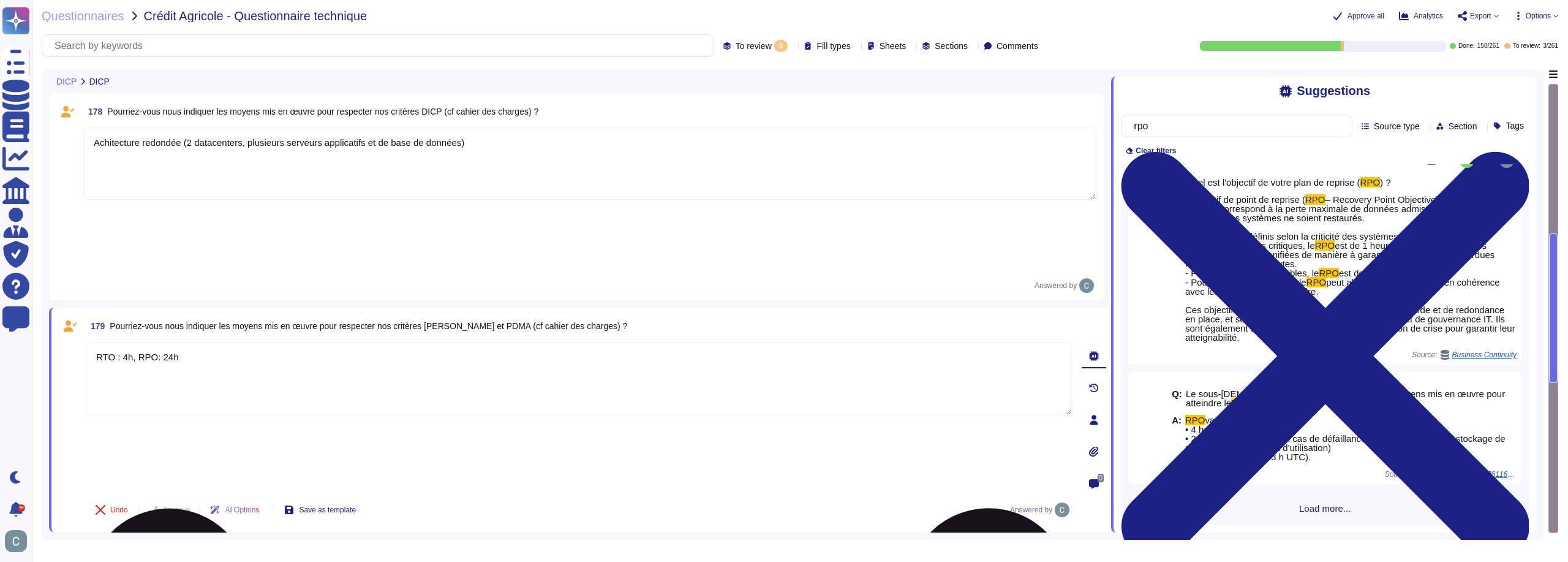
type input "rpo"
drag, startPoint x: 235, startPoint y: 294, endPoint x: 51, endPoint y: 275, distance: 185.0
click at [51, 308] on div "179 Pourriez-vous nous indiquer les moyens mis en œuvre pour respecter nos crit…" at bounding box center [581, 420] width 1062 height 225
paste textarea "maximum de 4 heures en période de pointe (8h-21h) en semaine, et jusqu'à 24 heu…"
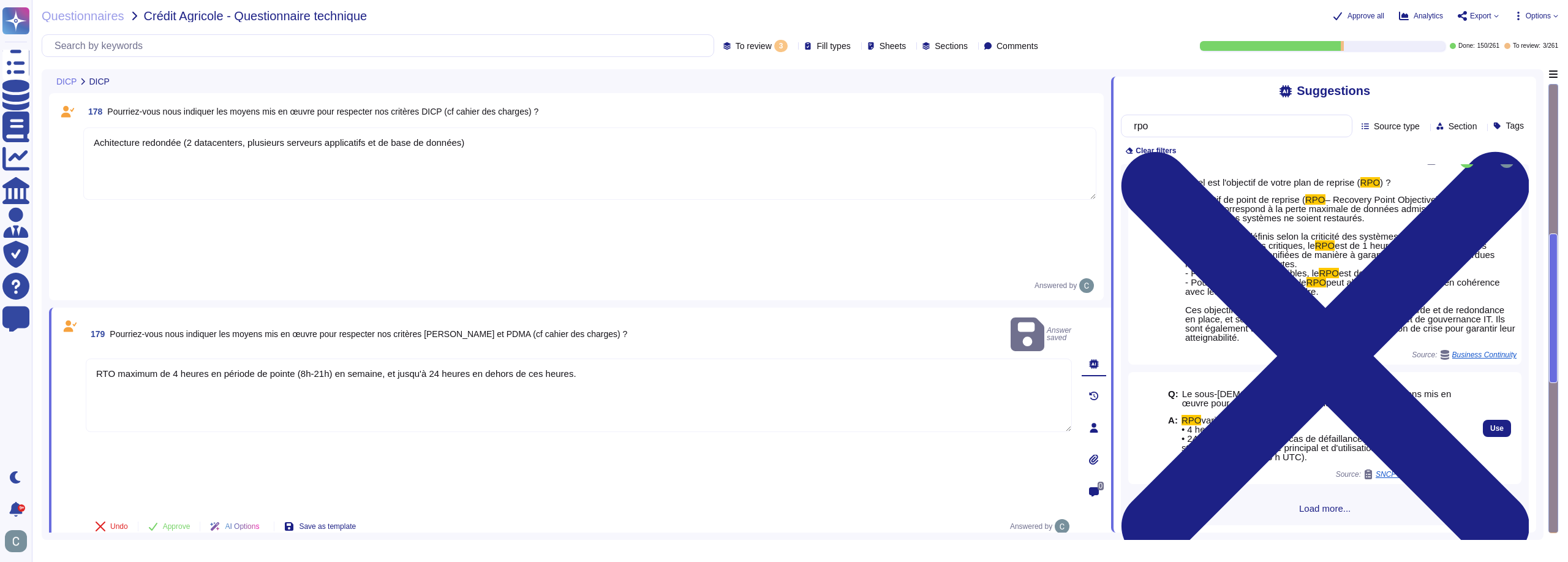
drag, startPoint x: 1182, startPoint y: 422, endPoint x: 1315, endPoint y: 460, distance: 138.3
click at [1315, 460] on span "RPO variable : • 4 heures nominales ; • 24 heures maximum (en cas de défaillanc…" at bounding box center [1324, 438] width 286 height 46
copy span "RPO variable : • 4 heures nominales ; • 24 heures maximum (en cas de défaillanc…"
click at [293, 358] on textarea "RTO maximum de 4 heures en période de pointe (8h-21h) en semaine, et jusqu'à 24…" at bounding box center [579, 395] width 986 height 74
paste textarea "RPO variable : • 4 heures nominales ; • 24 heures maximum (en cas de défaillanc…"
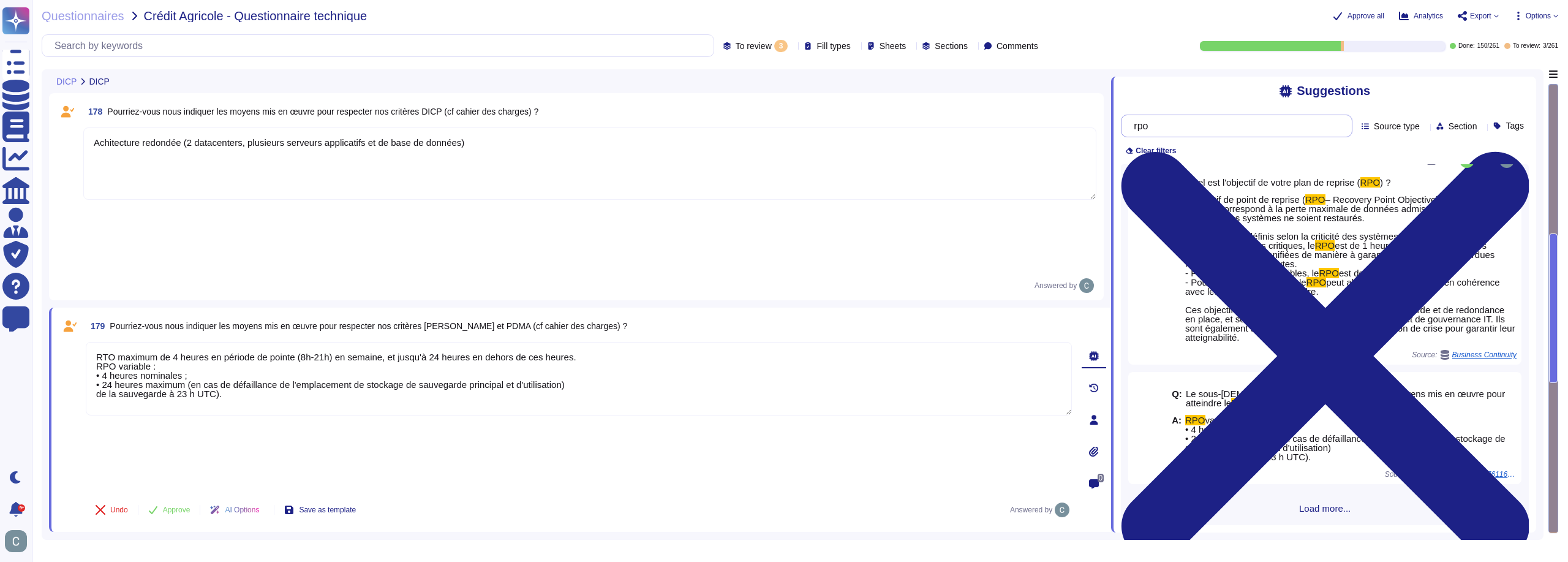
type textarea "RTO maximum de 4 heures en période de pointe (8h-21h) en semaine, et jusqu'à 24…"
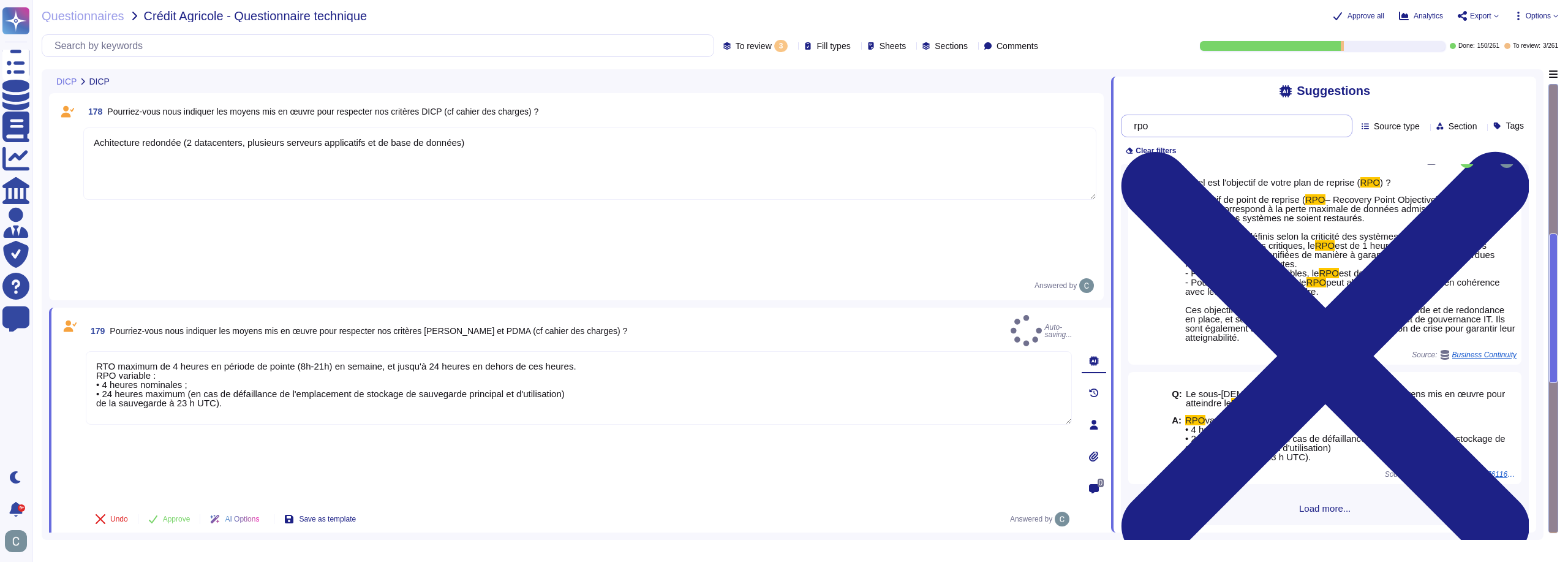
drag, startPoint x: 1149, startPoint y: 118, endPoint x: 964, endPoint y: 110, distance: 185.2
click at [964, 110] on div "DICP DICP 178 Pourriez-vous nous indiquer les moyens mis en œuvre pour respecte…" at bounding box center [793, 304] width 1502 height 471
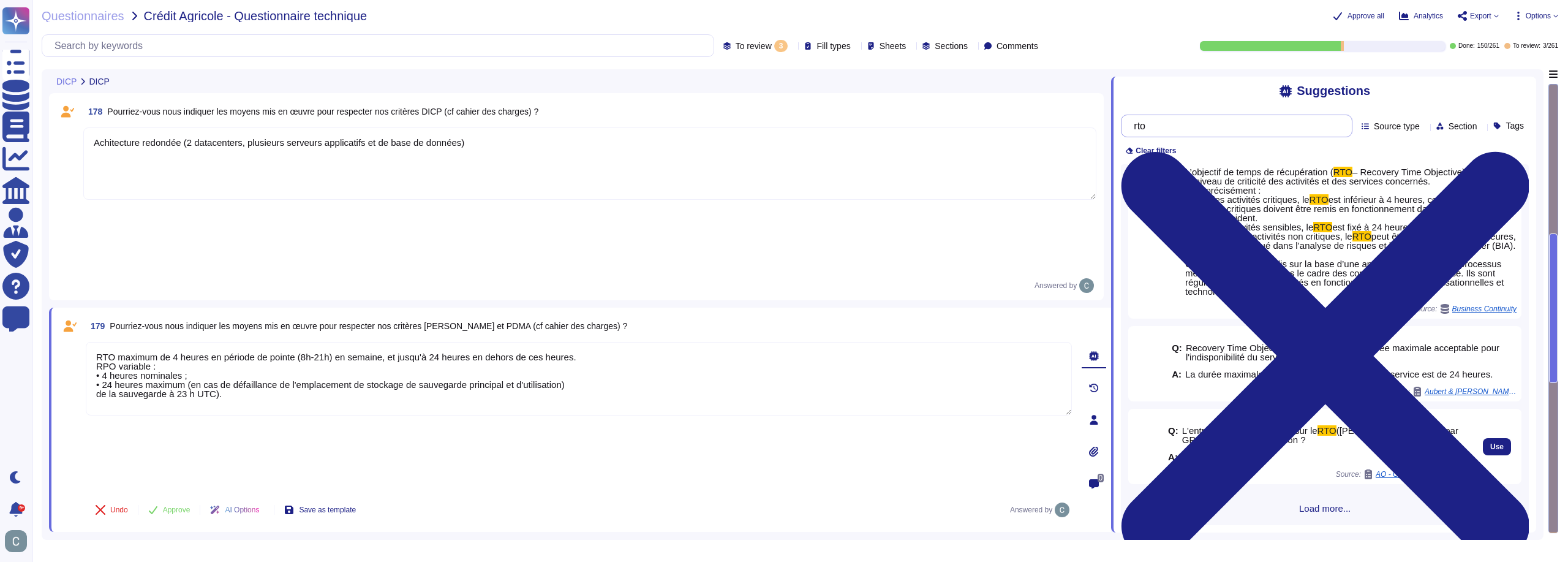
scroll to position [65, 0]
type input "rto"
click at [1302, 509] on span "Load more..." at bounding box center [1325, 509] width 408 height 9
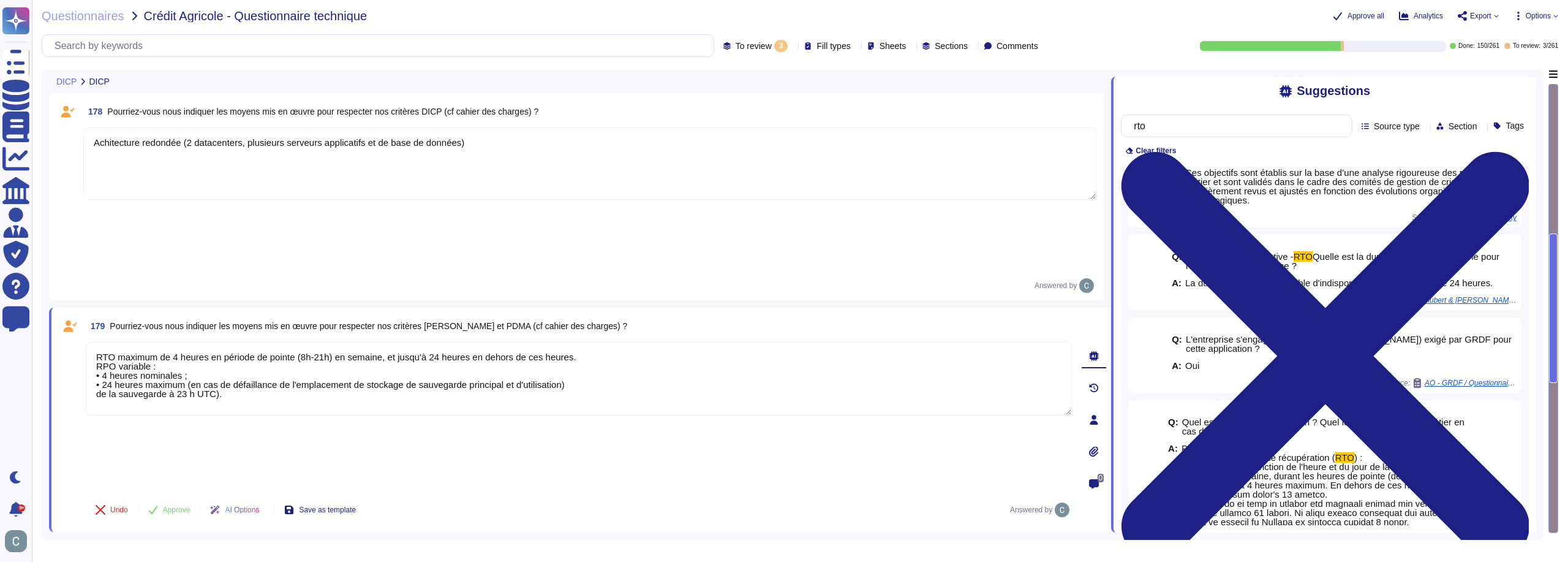
scroll to position [267, 0]
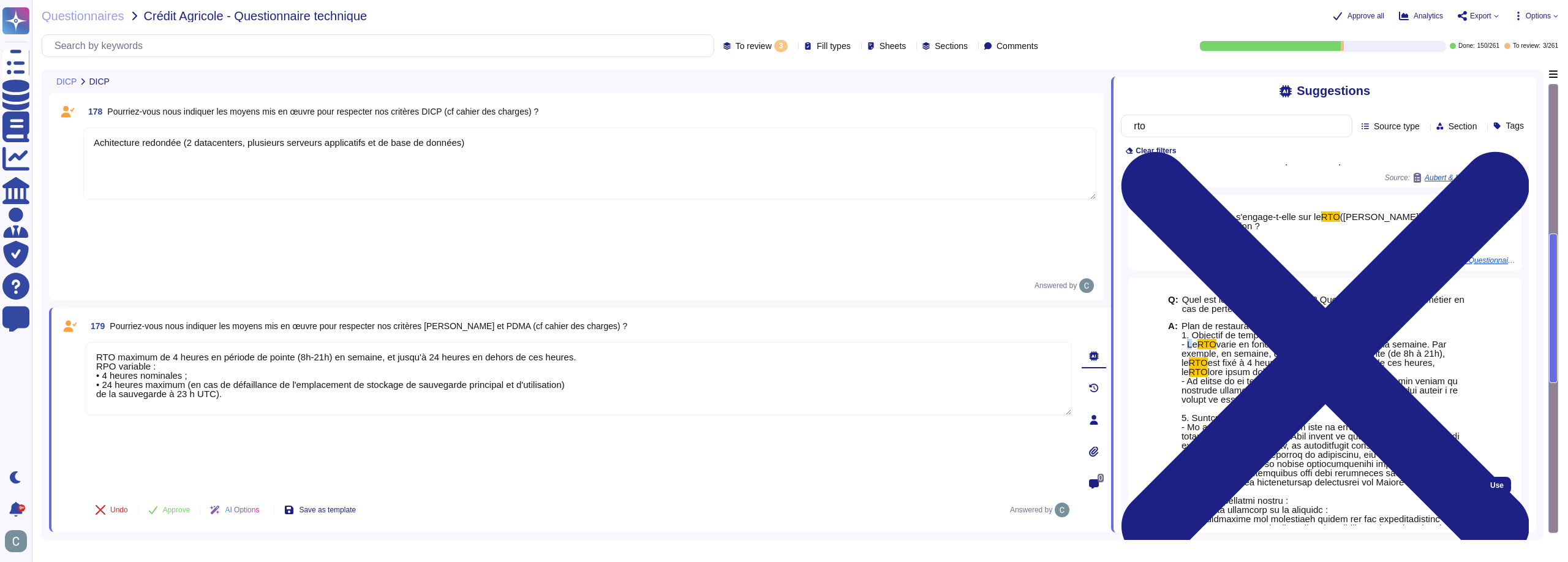
click at [1192, 350] on span ") : - Le" at bounding box center [1271, 339] width 180 height 20
click at [1192, 350] on span ") : - Le" at bounding box center [1271, 339] width 180 height 20
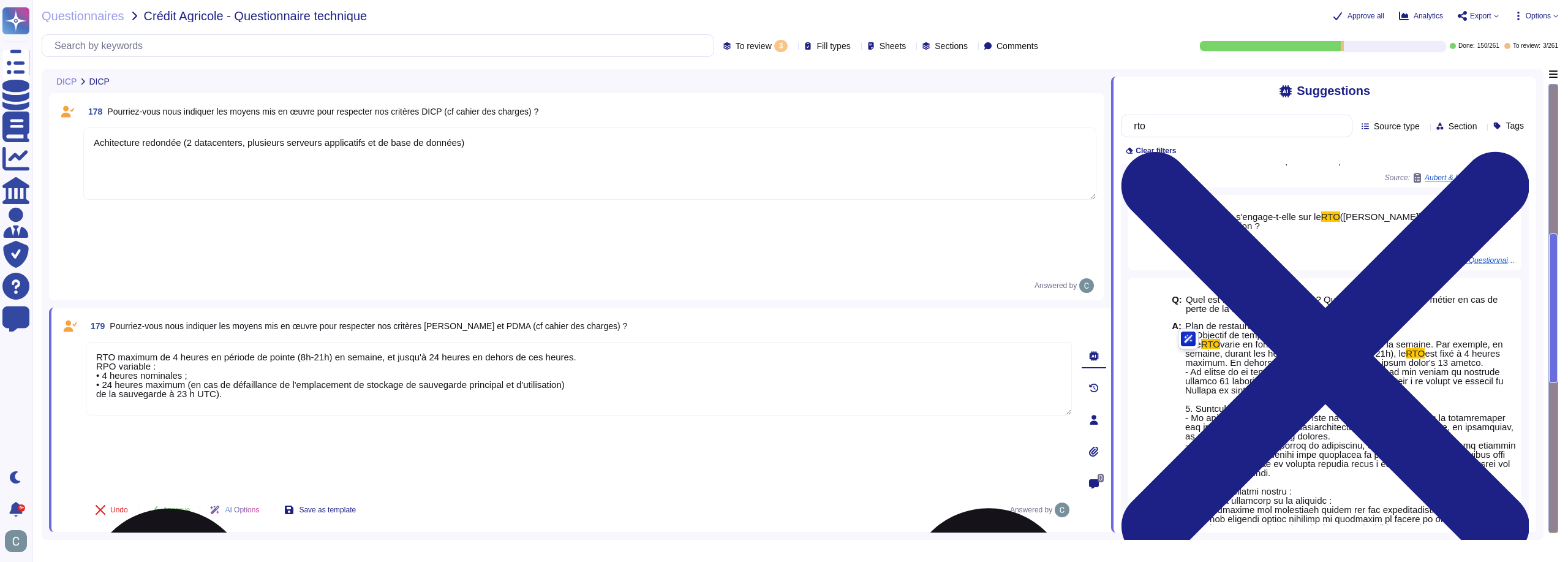
click at [583, 342] on textarea "RTO maximum de 4 heures en période de pointe (8h-21h) en semaine, et jusqu'à 24…" at bounding box center [579, 379] width 986 height 74
drag, startPoint x: 146, startPoint y: 293, endPoint x: 122, endPoint y: 298, distance: 24.5
click at [122, 342] on textarea "RTO maximum de 4 heures en période de pointe (8h-21h) en semaine, et jusqu'à 24…" at bounding box center [579, 379] width 986 height 74
click at [201, 342] on textarea "RTO maximum de 4 heures en période de pointe (8h-21h) en semaine, et jusqu'à 24…" at bounding box center [579, 379] width 986 height 74
drag, startPoint x: 154, startPoint y: 285, endPoint x: 118, endPoint y: 286, distance: 36.0
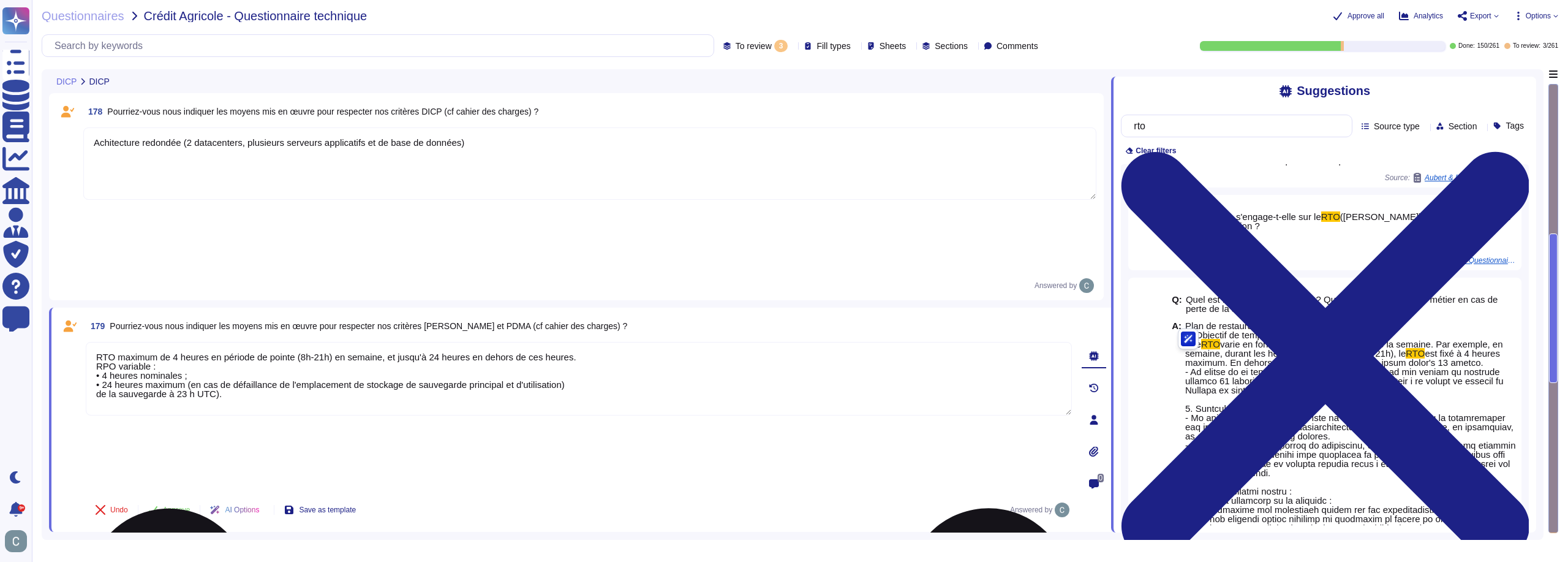
click at [118, 342] on textarea "RTO maximum de 4 heures en période de pointe (8h-21h) en semaine, et jusqu'à 24…" at bounding box center [579, 379] width 986 height 74
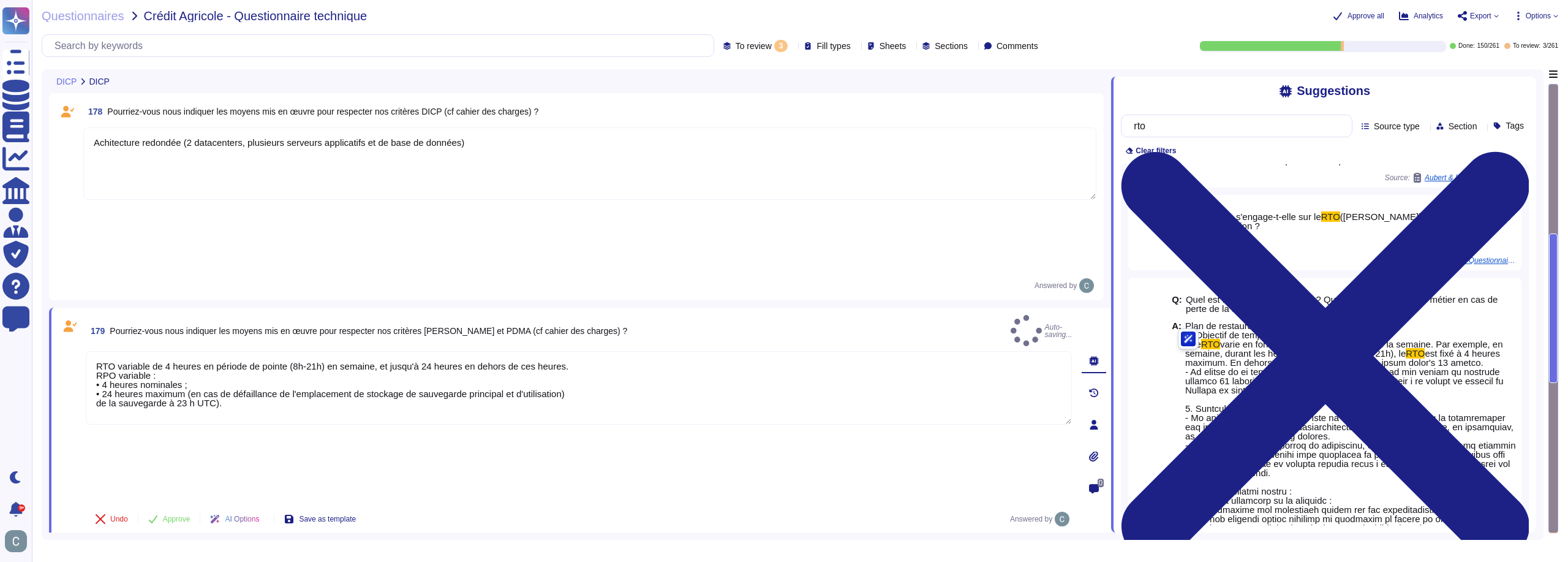
type textarea "RTO variable de 4 heures en période de pointe (8h-21h) en semaine, et jusqu'à 2…"
click at [661, 173] on textarea "Achitecture redondée (2 datacenters, plusieurs serveurs applicatifs et de base …" at bounding box center [589, 164] width 1013 height 72
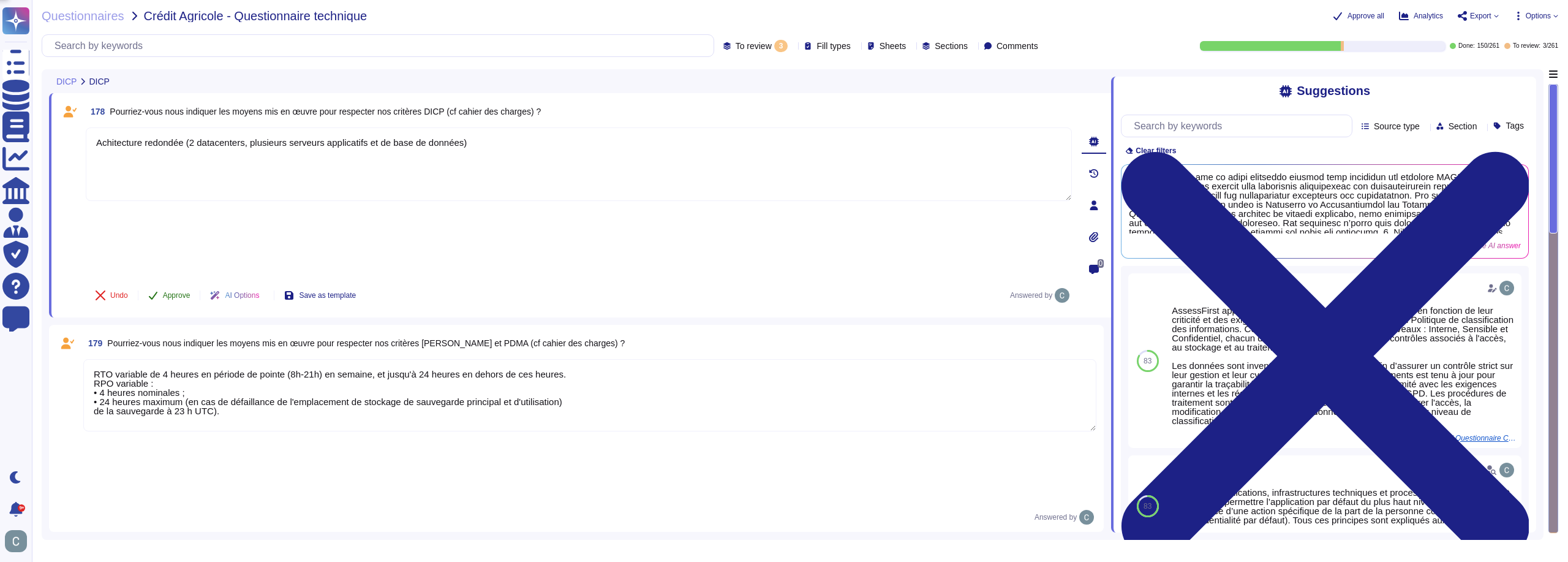
click at [184, 291] on span "Approve" at bounding box center [176, 295] width 28 height 7
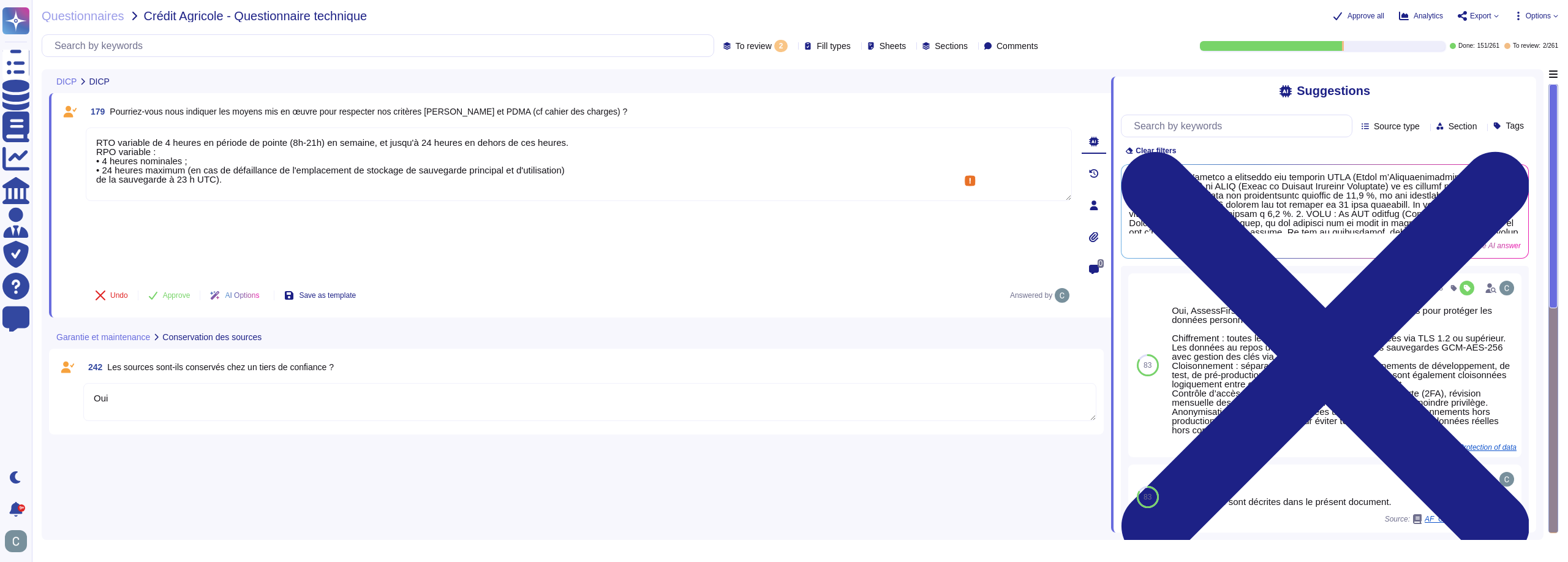
type textarea "RTO variable de 4 heures en période de pointe (8h-21h) en semaine, et jusqu'à 2…"
type textarea "Oui"
click at [173, 383] on div "179 Pourriez-vous nous indiquer les moyens mis en œuvre pour respecter nos crit…" at bounding box center [581, 300] width 1062 height 463
click at [180, 291] on span "Approve" at bounding box center [176, 295] width 28 height 7
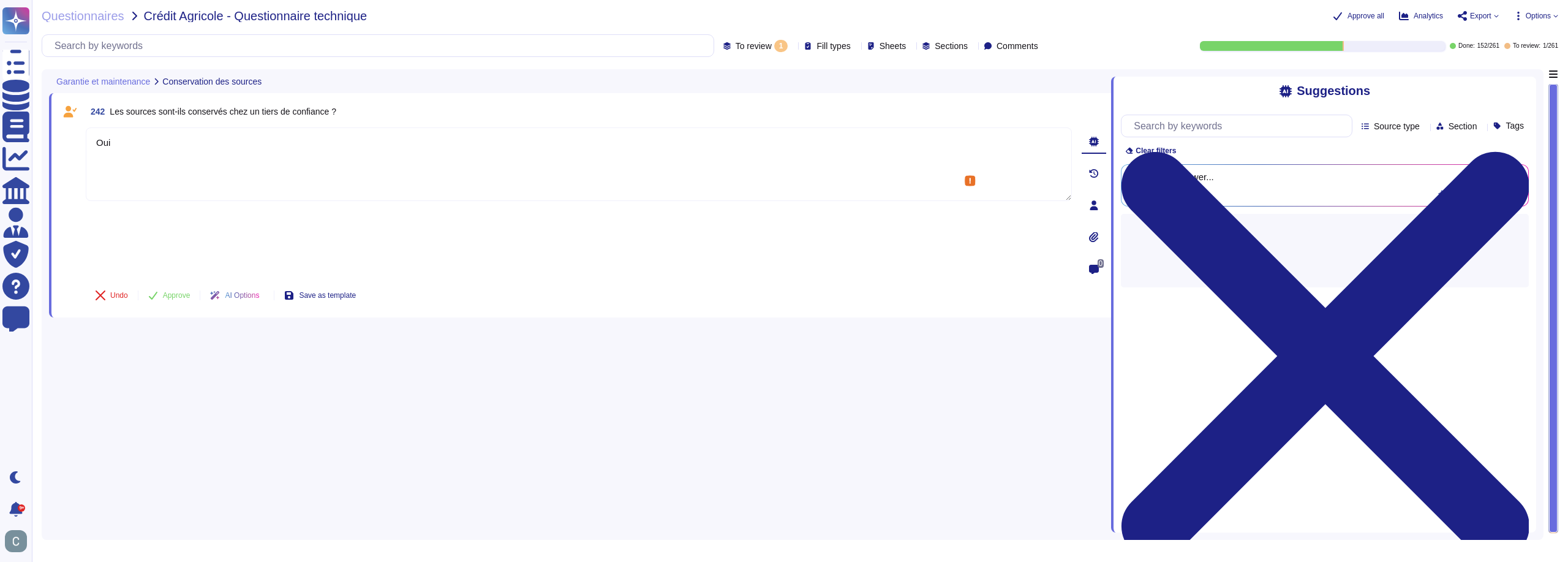
type textarea "Oui"
click at [173, 291] on span "Approve" at bounding box center [176, 295] width 28 height 7
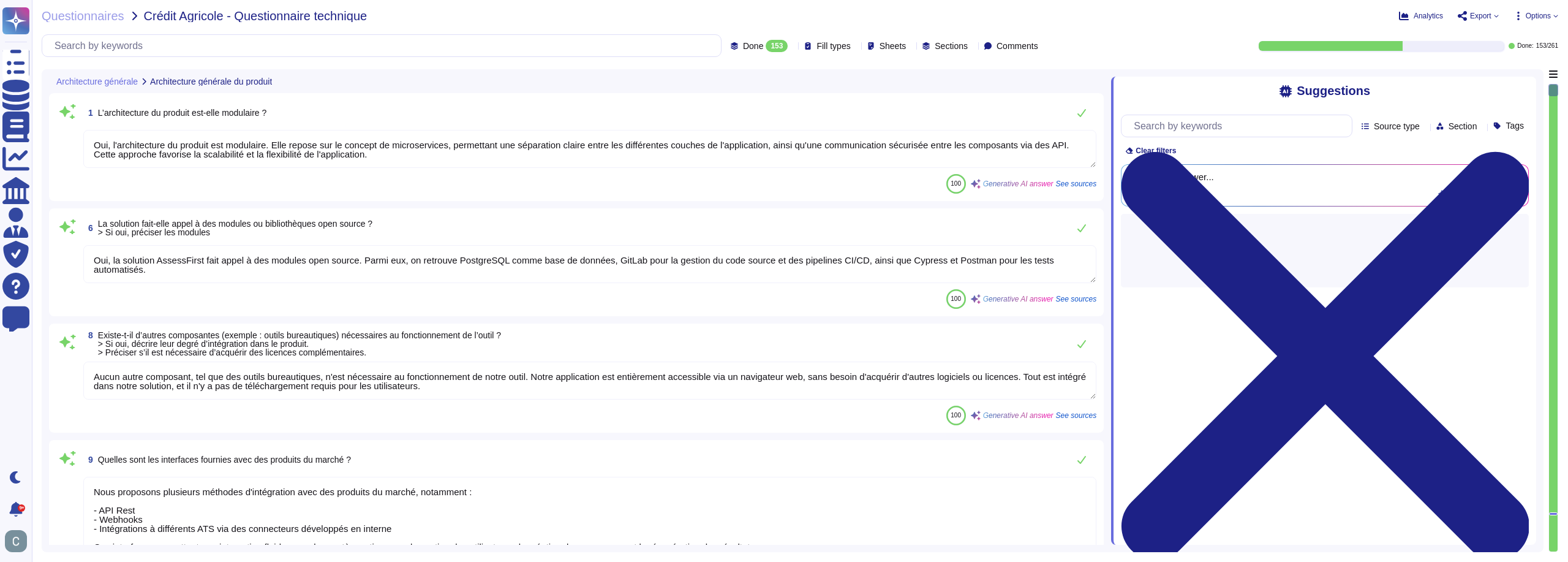
type textarea "Oui, l'architecture du produit est modulaire. Elle repose sur le concept de mic…"
type textarea "Oui, la solution AssessFirst fait appel à des modules open source. Parmi eux, o…"
type textarea "Aucun autre composant, tel que des outils bureautiques, n'est nécessaire au fon…"
type textarea "Nous proposons plusieurs méthodes d'intégration avec des produits du marché, no…"
type textarea "Oui, notre solution est paramétrable. Les niveaux de paramétrage incluent : 1. …"
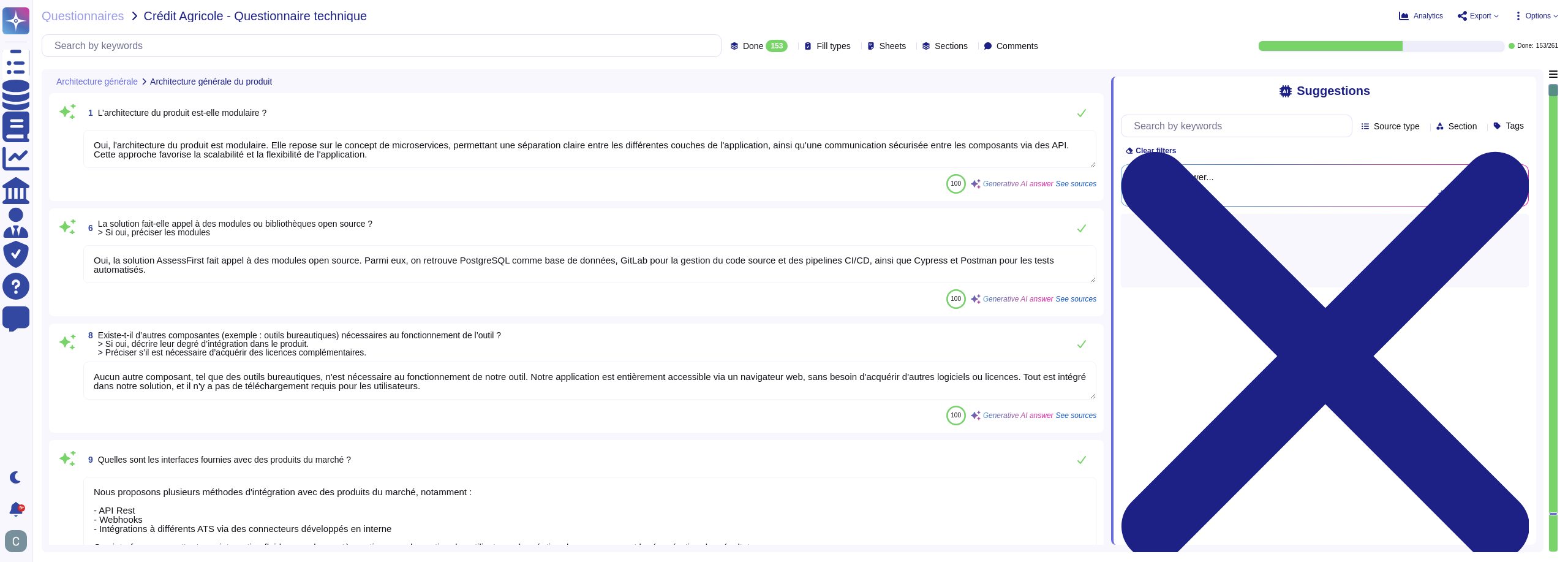
type textarea "Oui, AssessFirst utilise une pile technologique moderne et diversifiée pour le …"
click at [743, 46] on span "Done" at bounding box center [753, 46] width 20 height 9
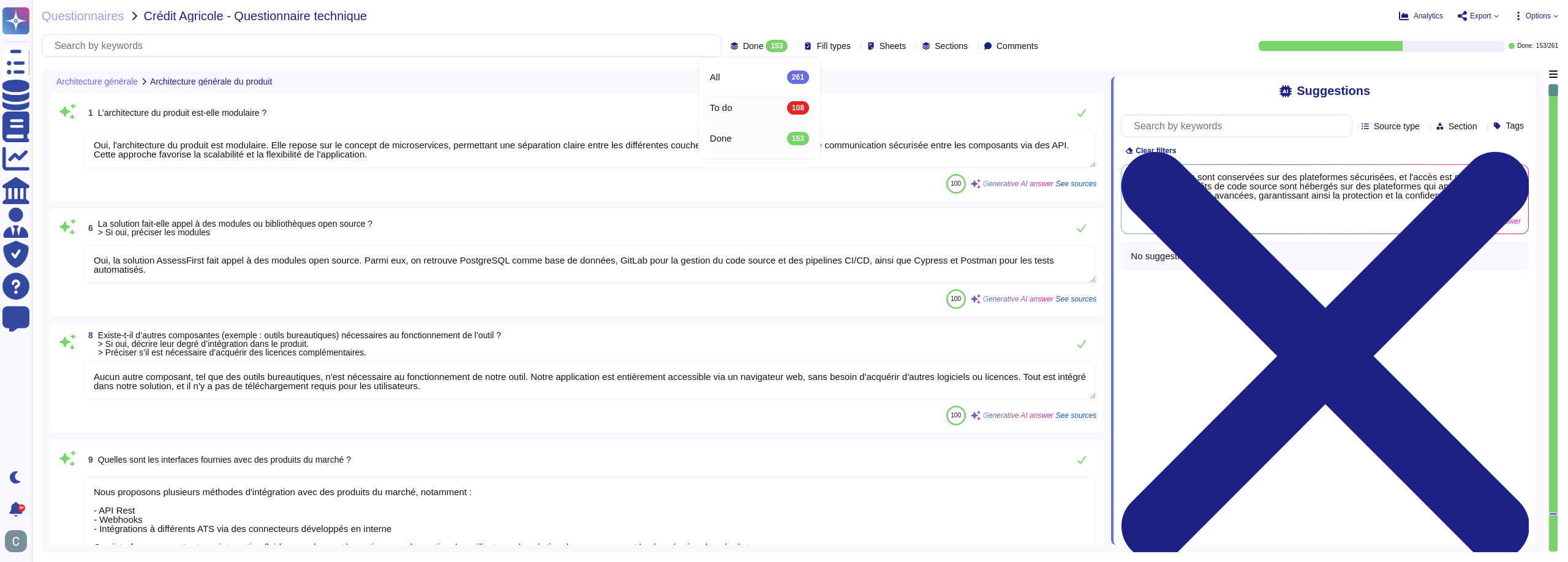
click at [749, 106] on div "To do 108" at bounding box center [759, 108] width 99 height 14
